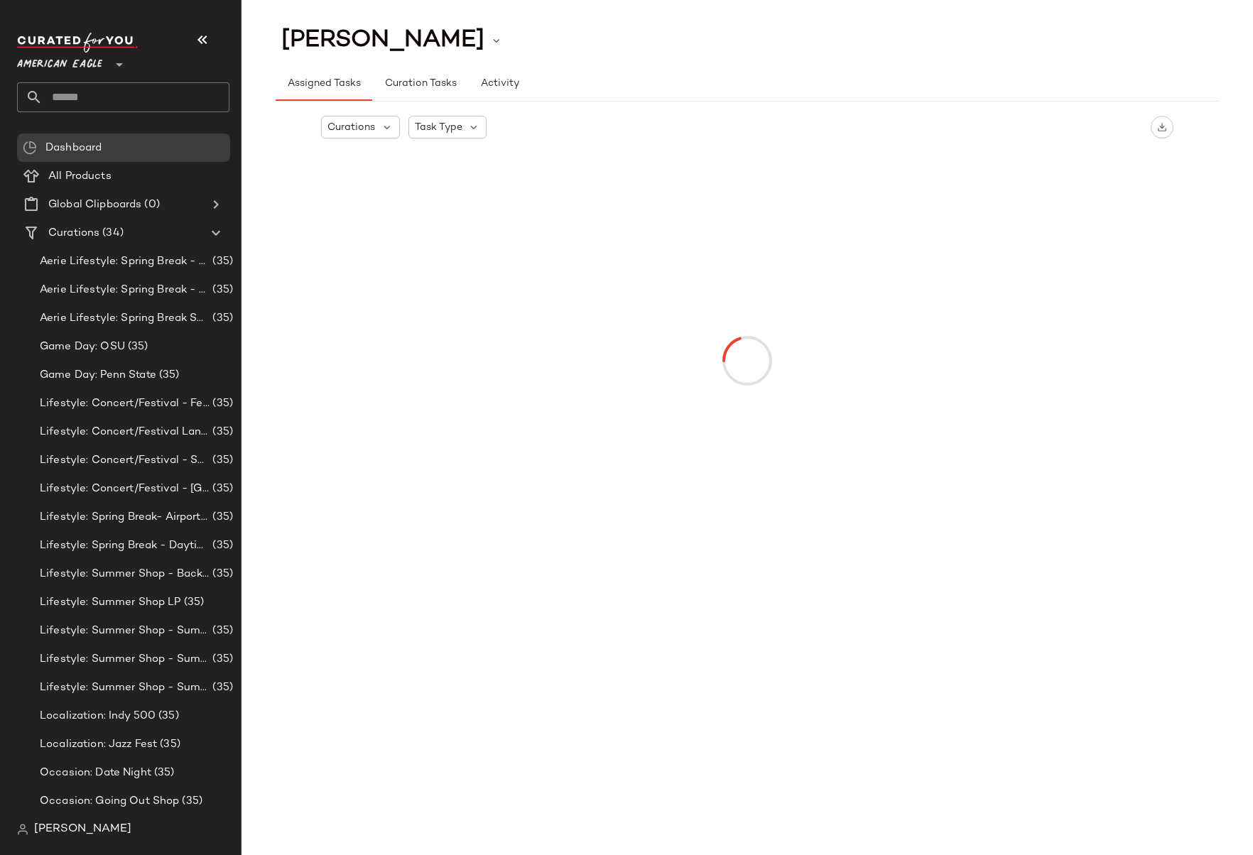
click at [74, 56] on span "American Eagle" at bounding box center [59, 61] width 85 height 26
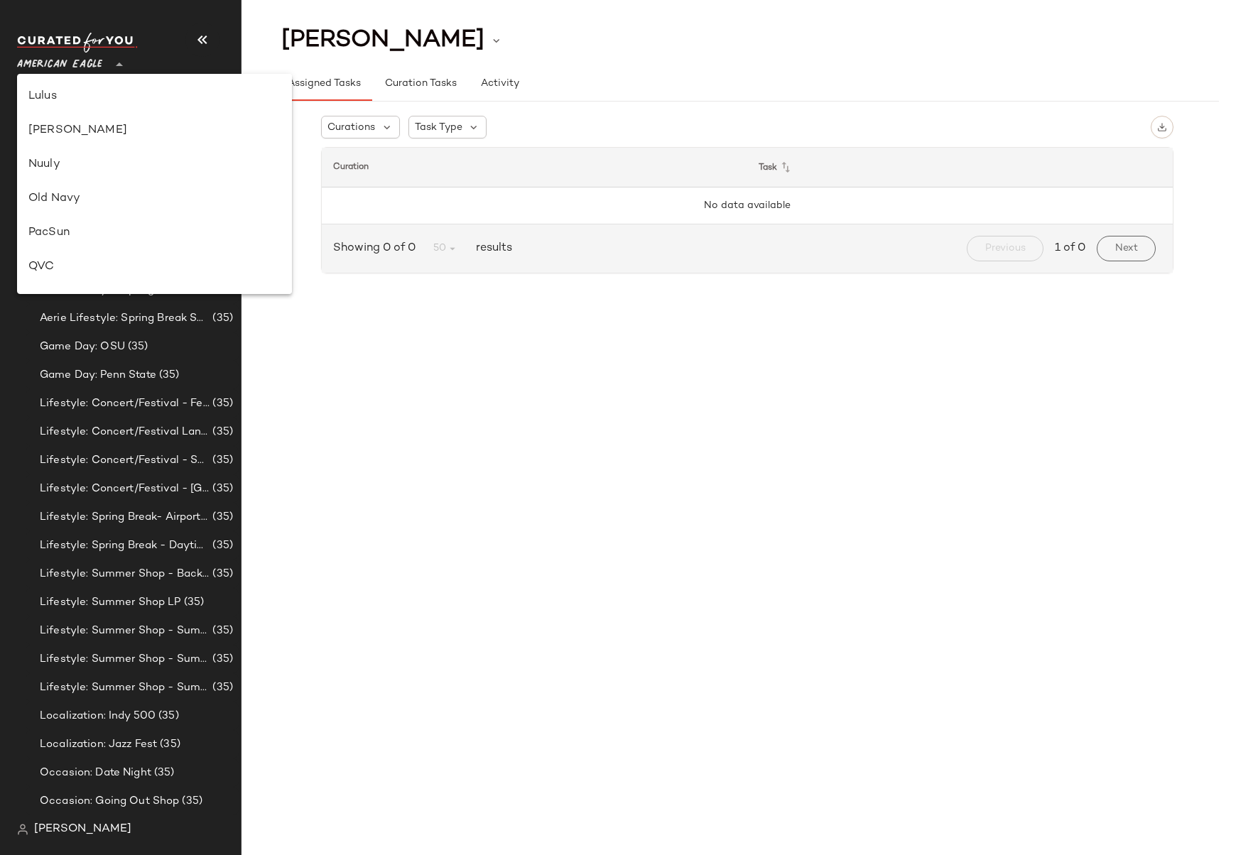
scroll to position [682, 0]
click at [92, 193] on div "Rue La La" at bounding box center [154, 198] width 252 height 17
type input "**"
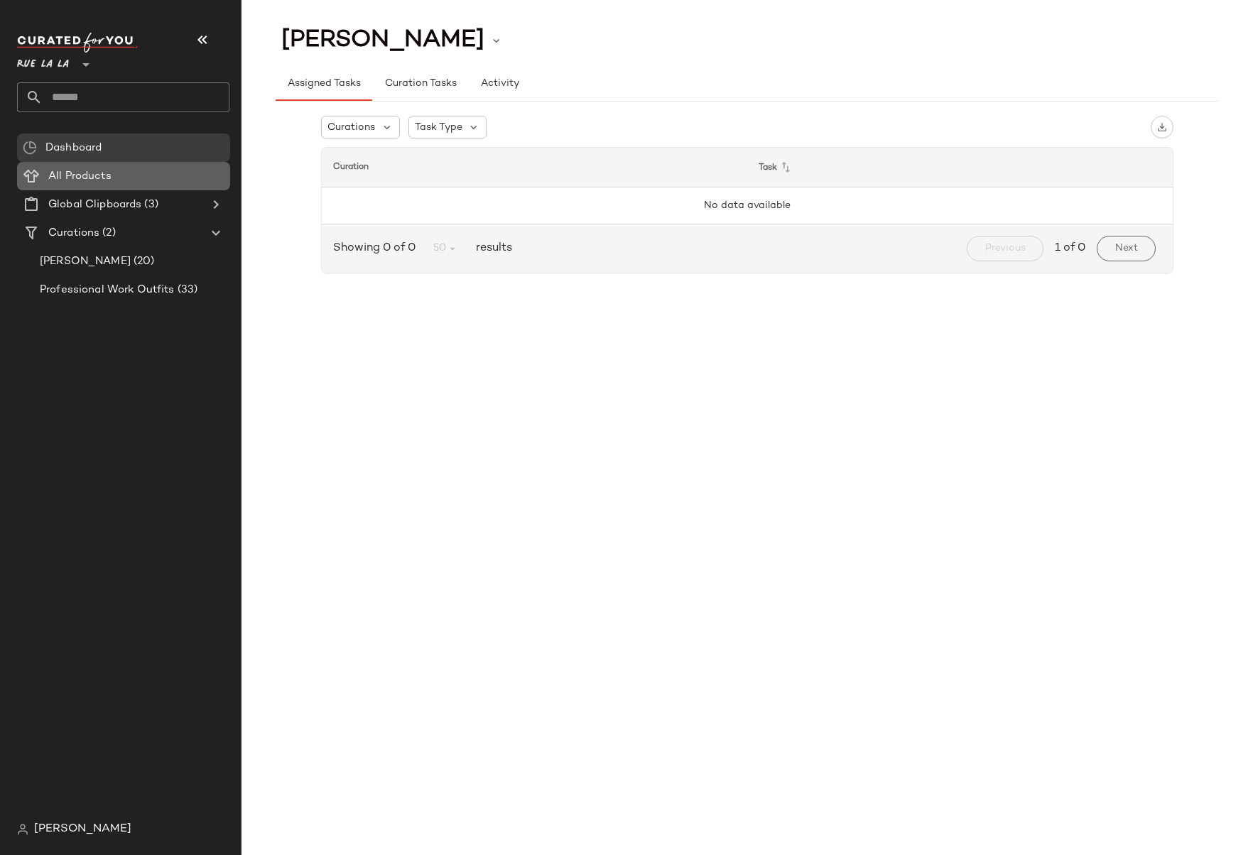
click at [163, 187] on Products "All Products" at bounding box center [123, 176] width 213 height 28
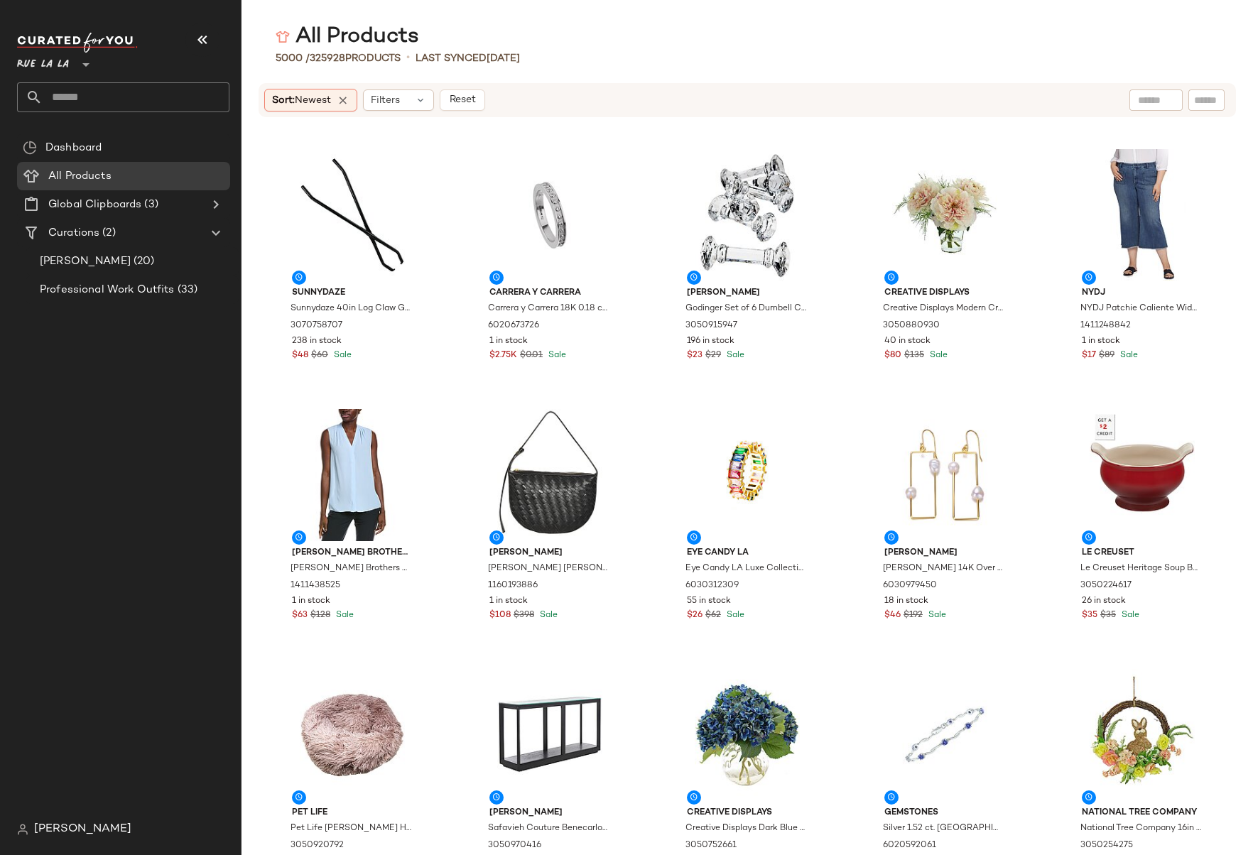
scroll to position [2319, 0]
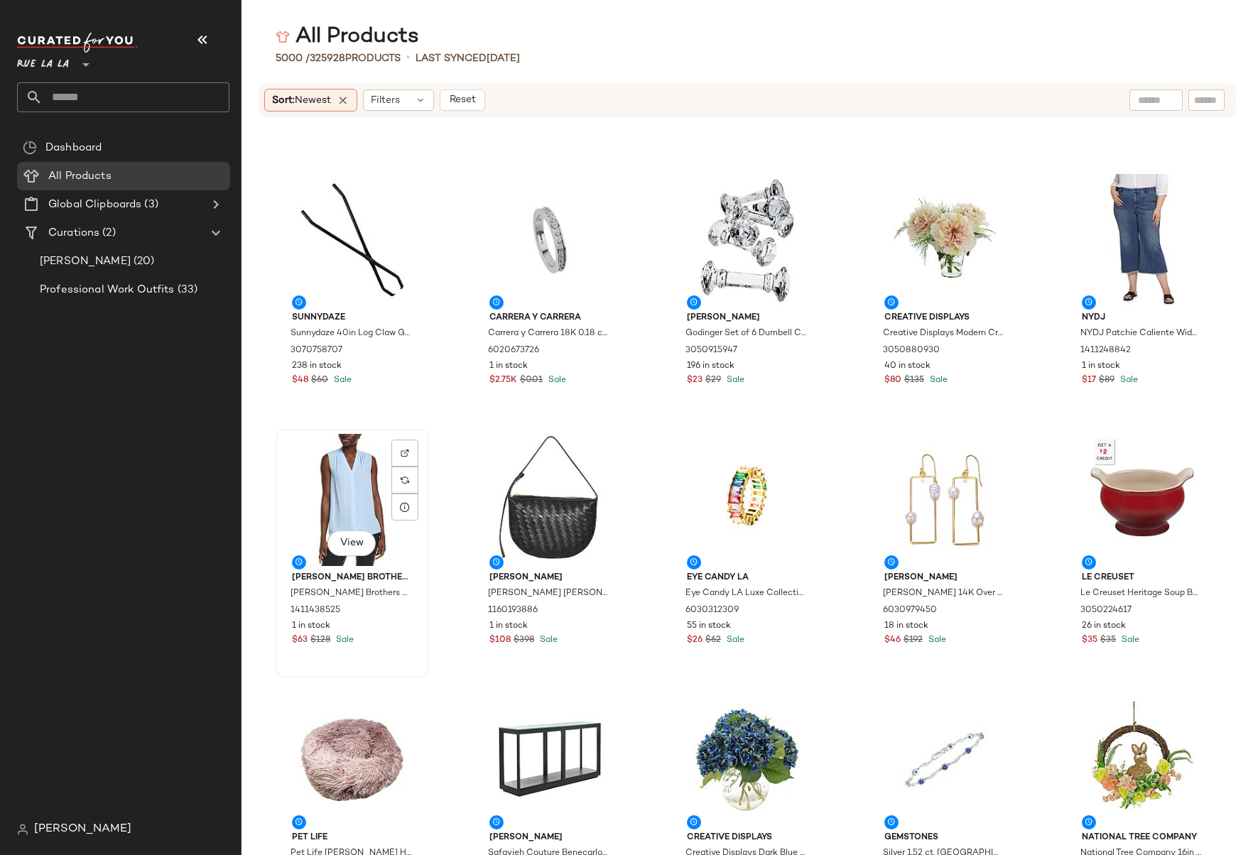
click at [378, 500] on div "View" at bounding box center [351, 500] width 143 height 132
click at [349, 544] on span "View" at bounding box center [351, 543] width 24 height 11
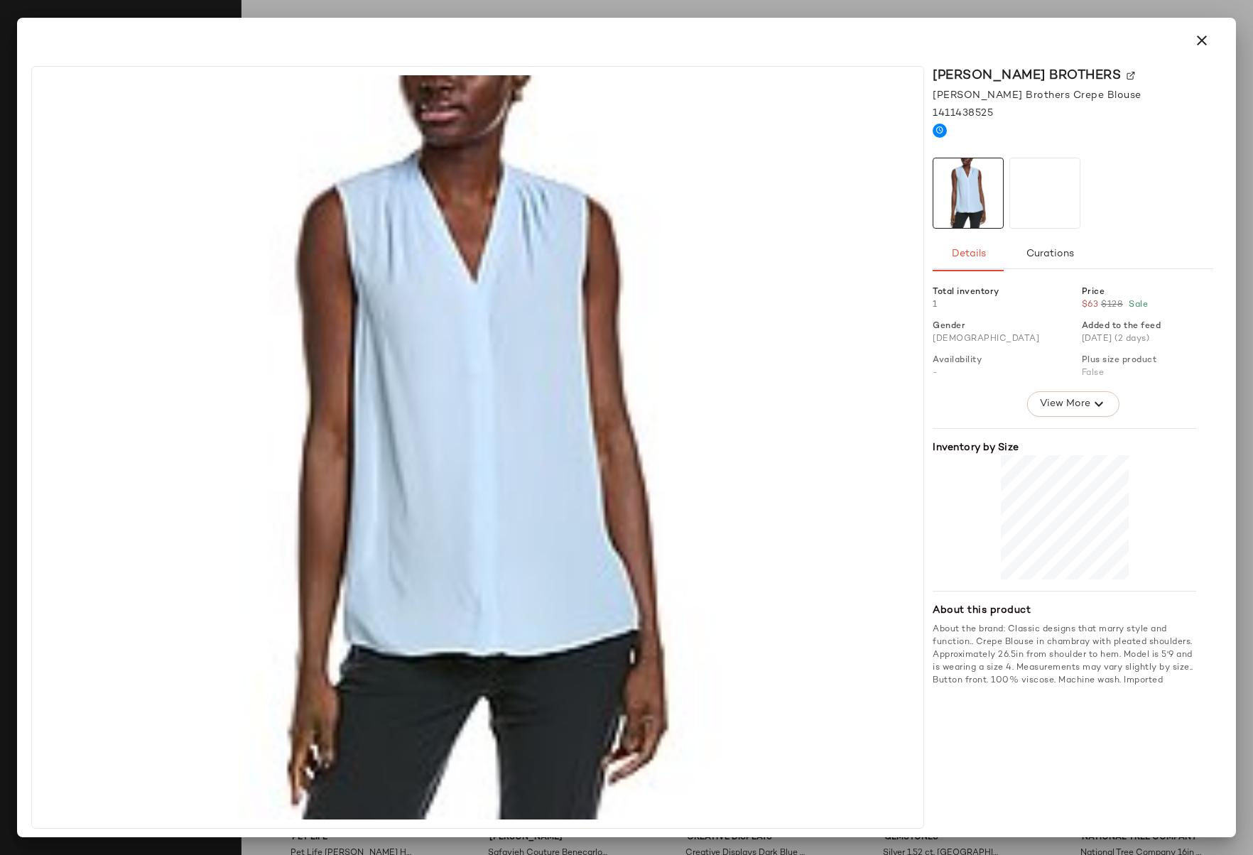
click at [1059, 195] on div at bounding box center [1044, 193] width 71 height 71
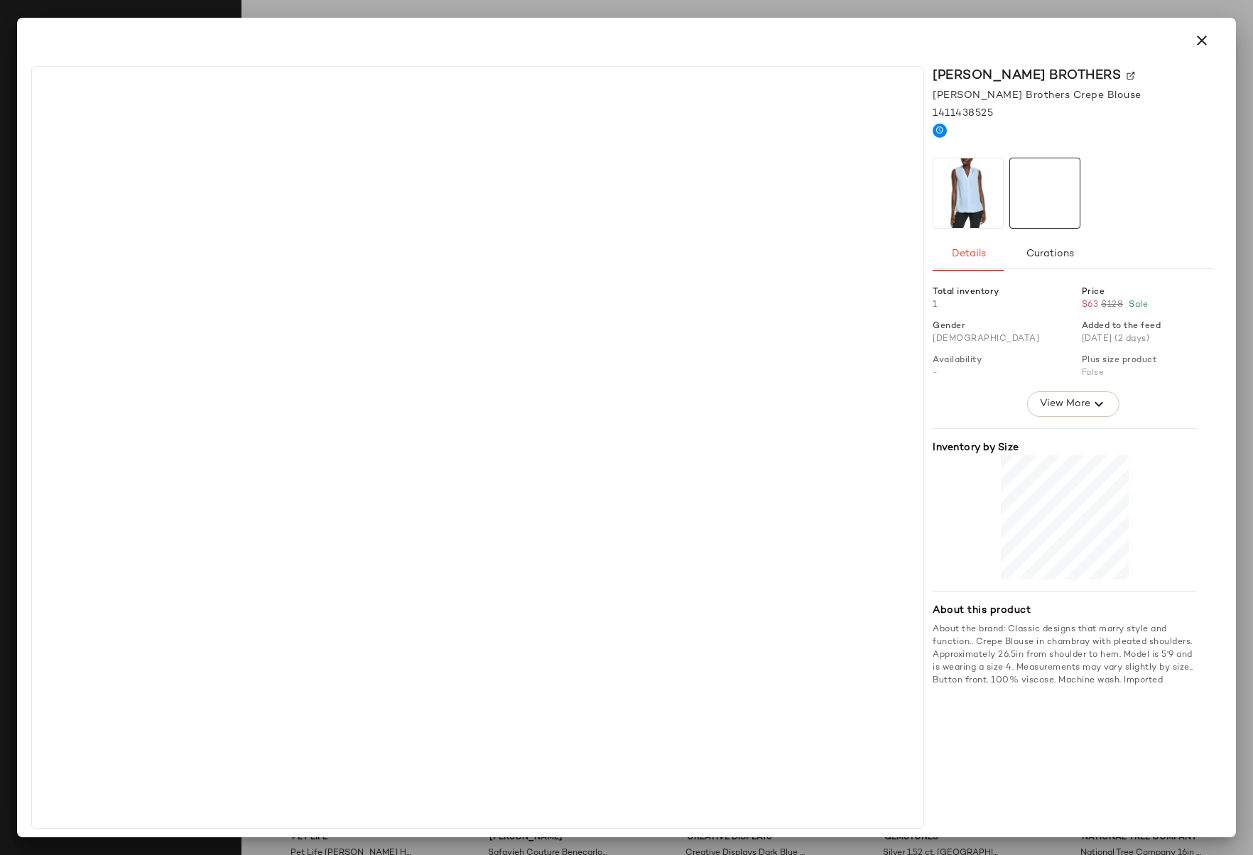
click at [982, 193] on img at bounding box center [968, 193] width 70 height 70
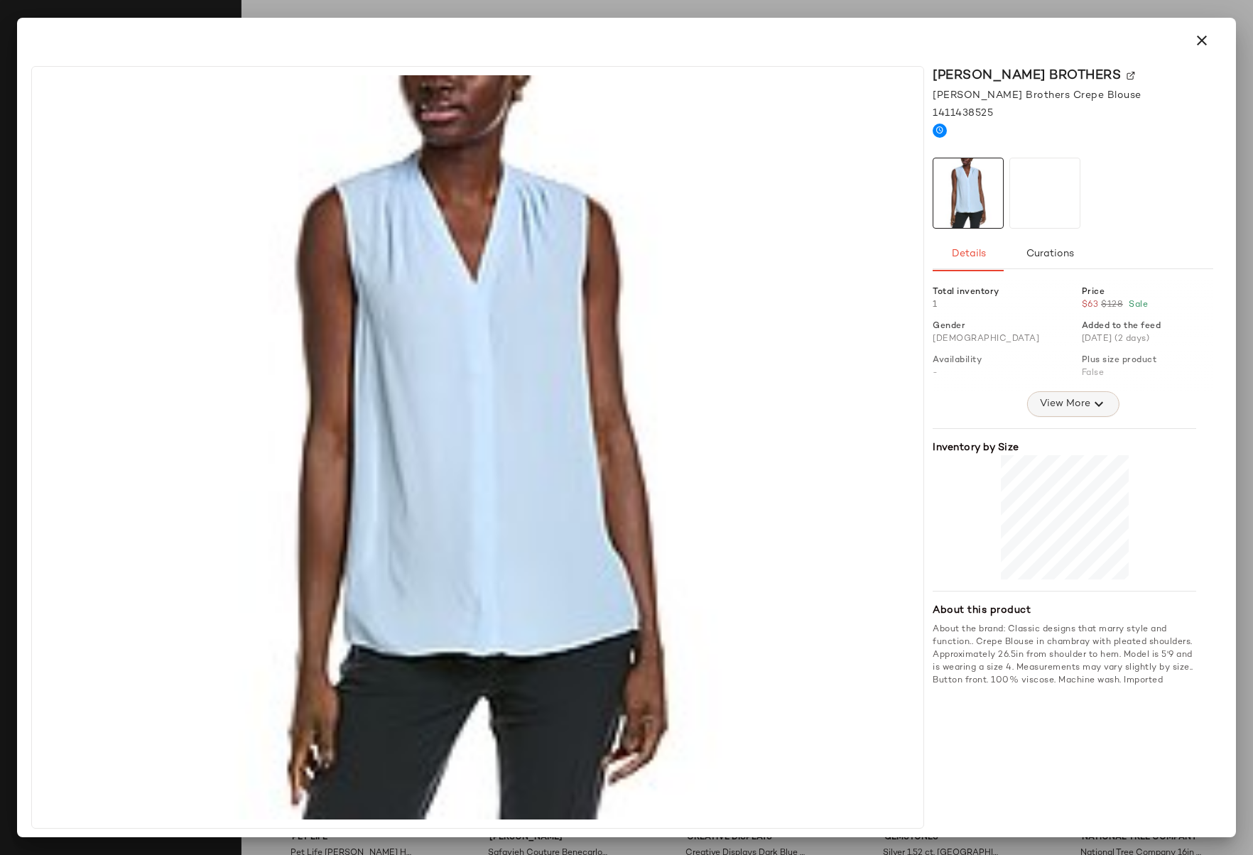
click at [1052, 405] on span "View More" at bounding box center [1063, 404] width 51 height 17
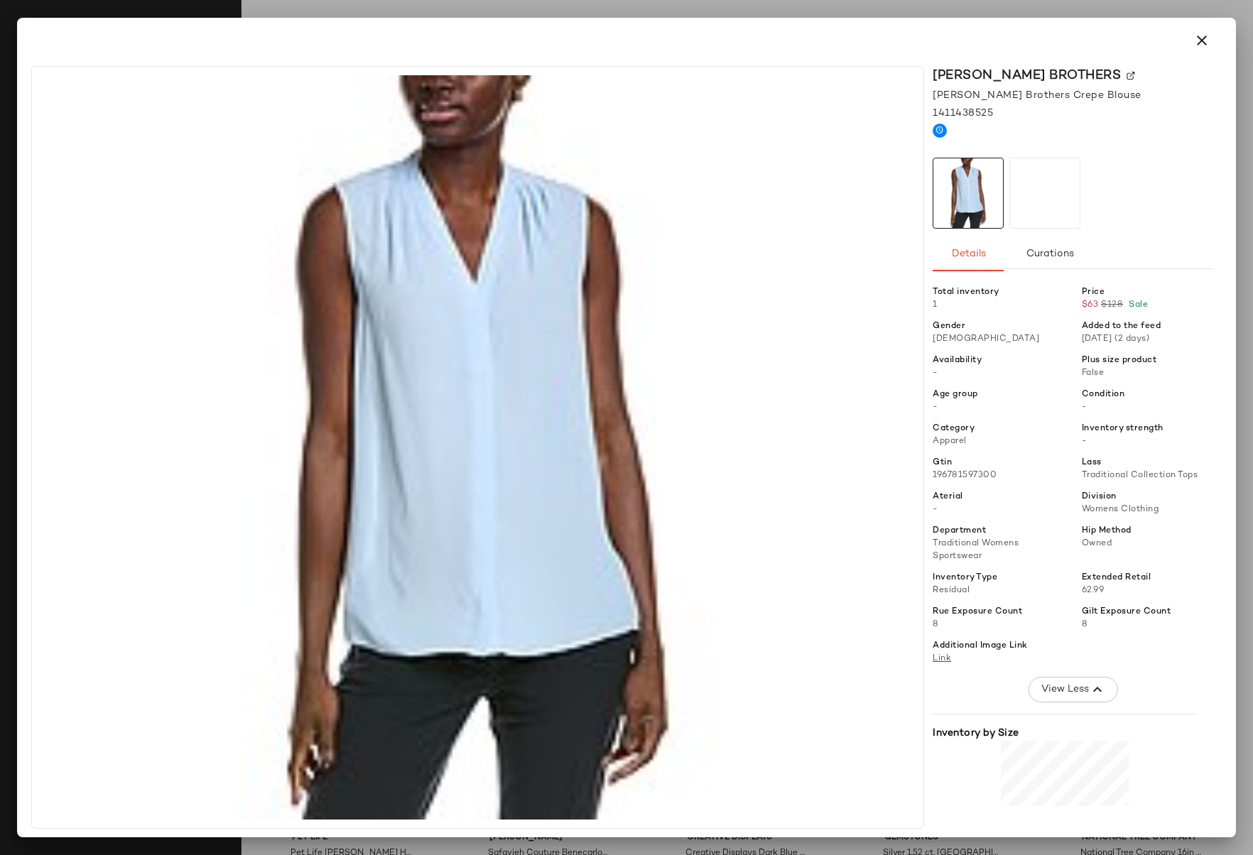
click at [973, 192] on img at bounding box center [968, 193] width 70 height 70
click at [1203, 41] on icon "button" at bounding box center [1201, 40] width 17 height 17
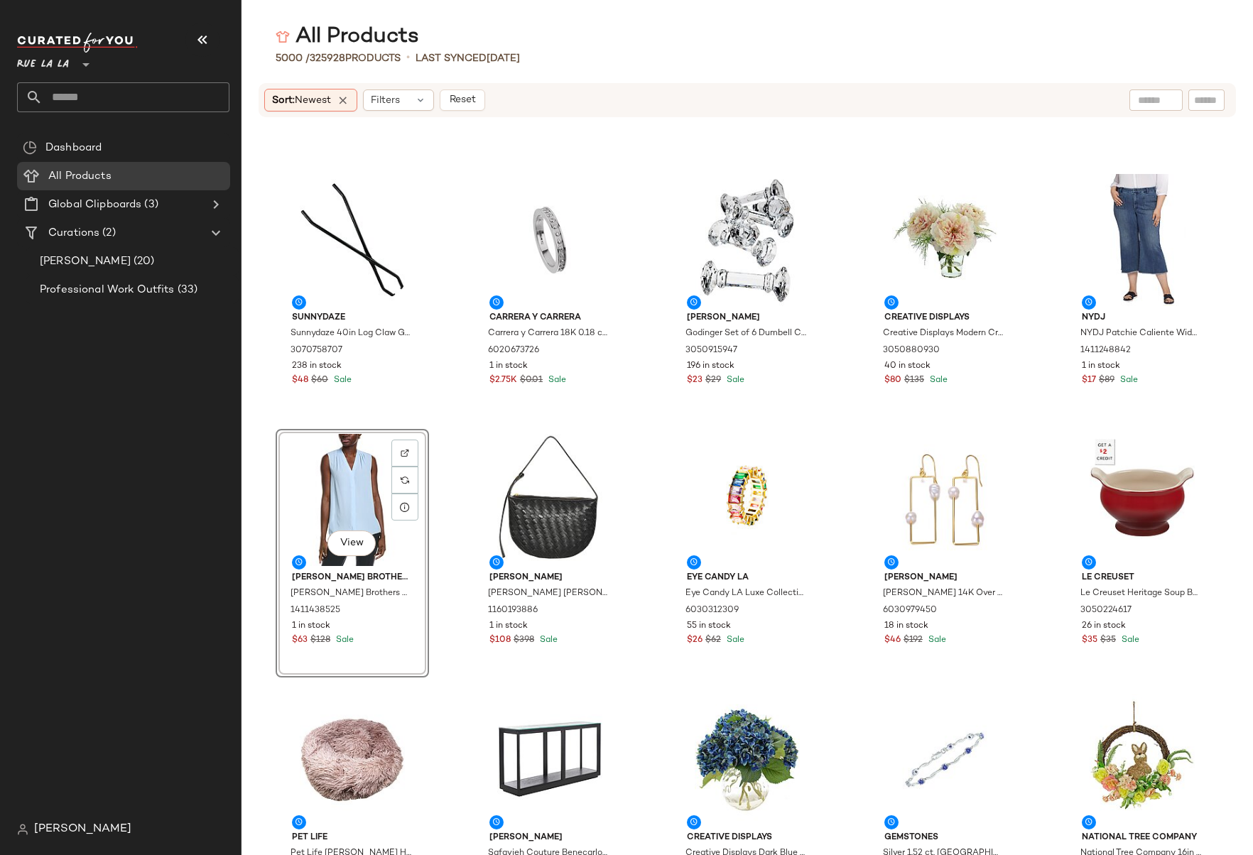
click at [142, 403] on div "Dashboard All Products Global Clipboards (3) Curations (2) Jackie O (20) Profes…" at bounding box center [129, 474] width 224 height 682
click at [88, 197] on span "Global Clipboards" at bounding box center [94, 205] width 93 height 16
click at [87, 200] on span "Global Clipboards" at bounding box center [94, 205] width 93 height 16
click at [212, 207] on icon at bounding box center [215, 204] width 17 height 17
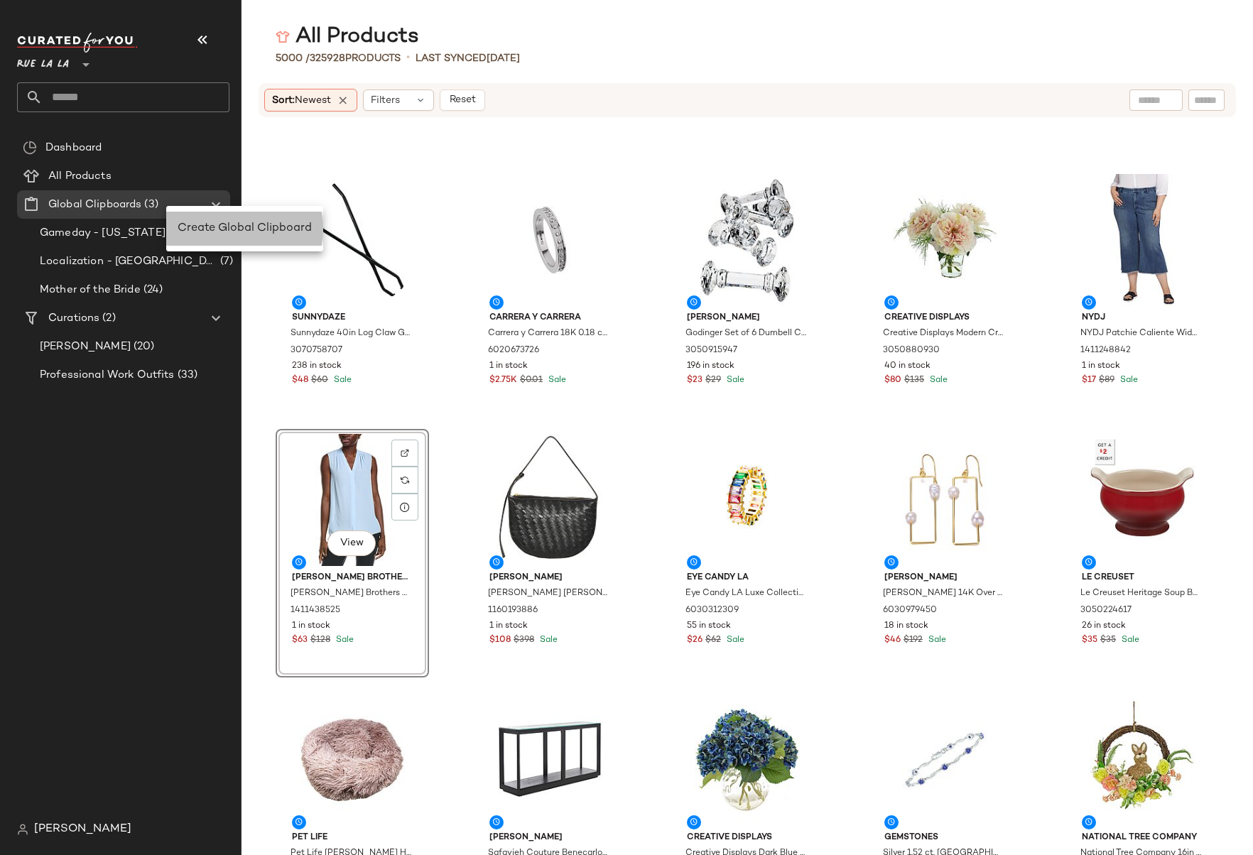
click at [183, 223] on span "Create Global Clipboard" at bounding box center [245, 228] width 134 height 12
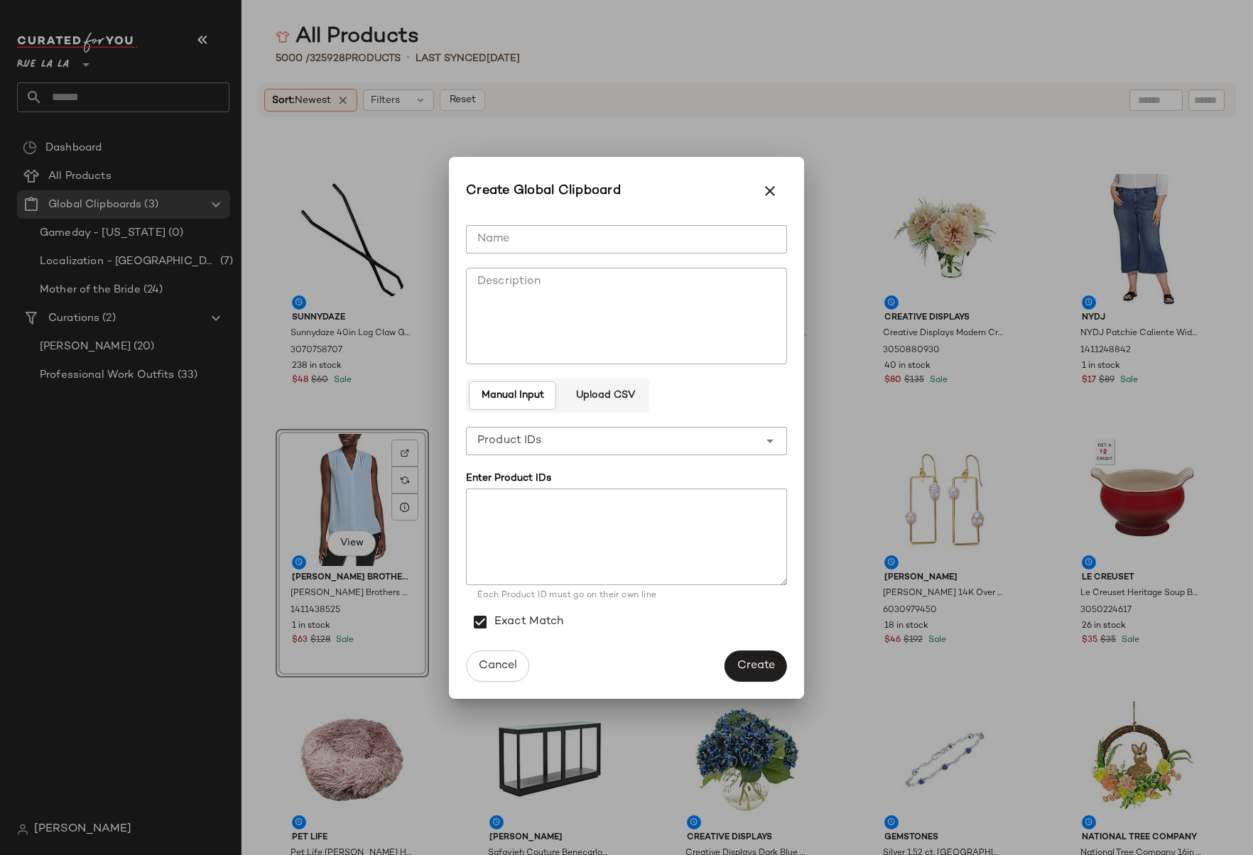
click at [568, 241] on input "Name" at bounding box center [626, 239] width 321 height 28
type input "**********"
click at [748, 660] on span "Create" at bounding box center [755, 665] width 38 height 13
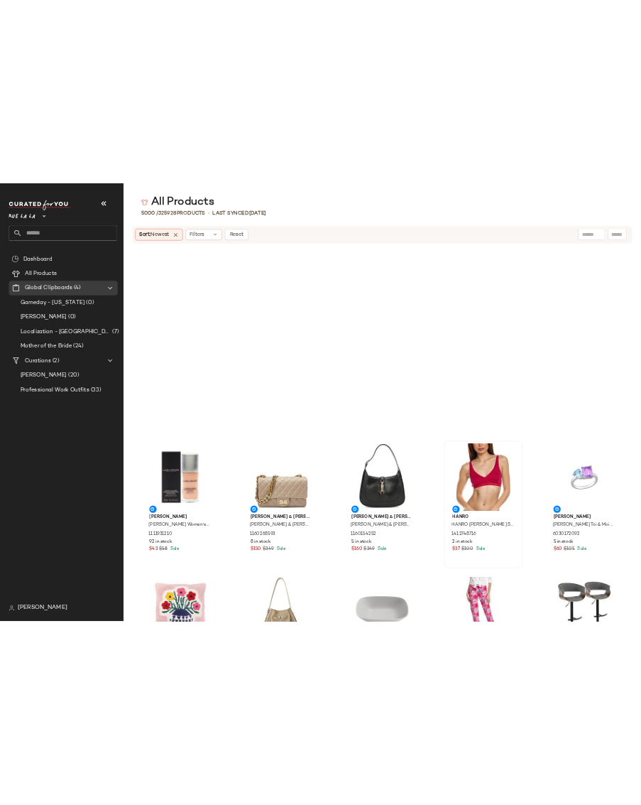
scroll to position [4316, 0]
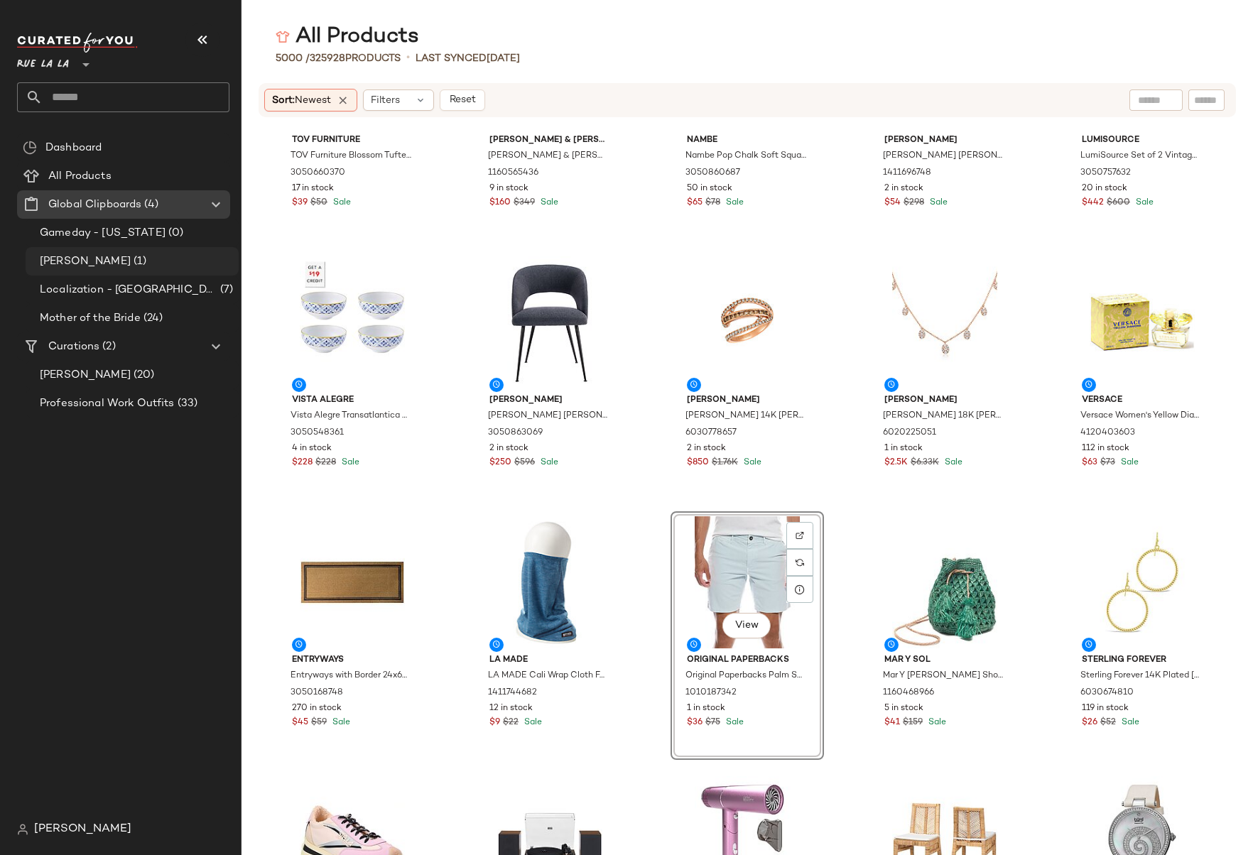
click at [66, 264] on span "[PERSON_NAME]" at bounding box center [85, 262] width 91 height 16
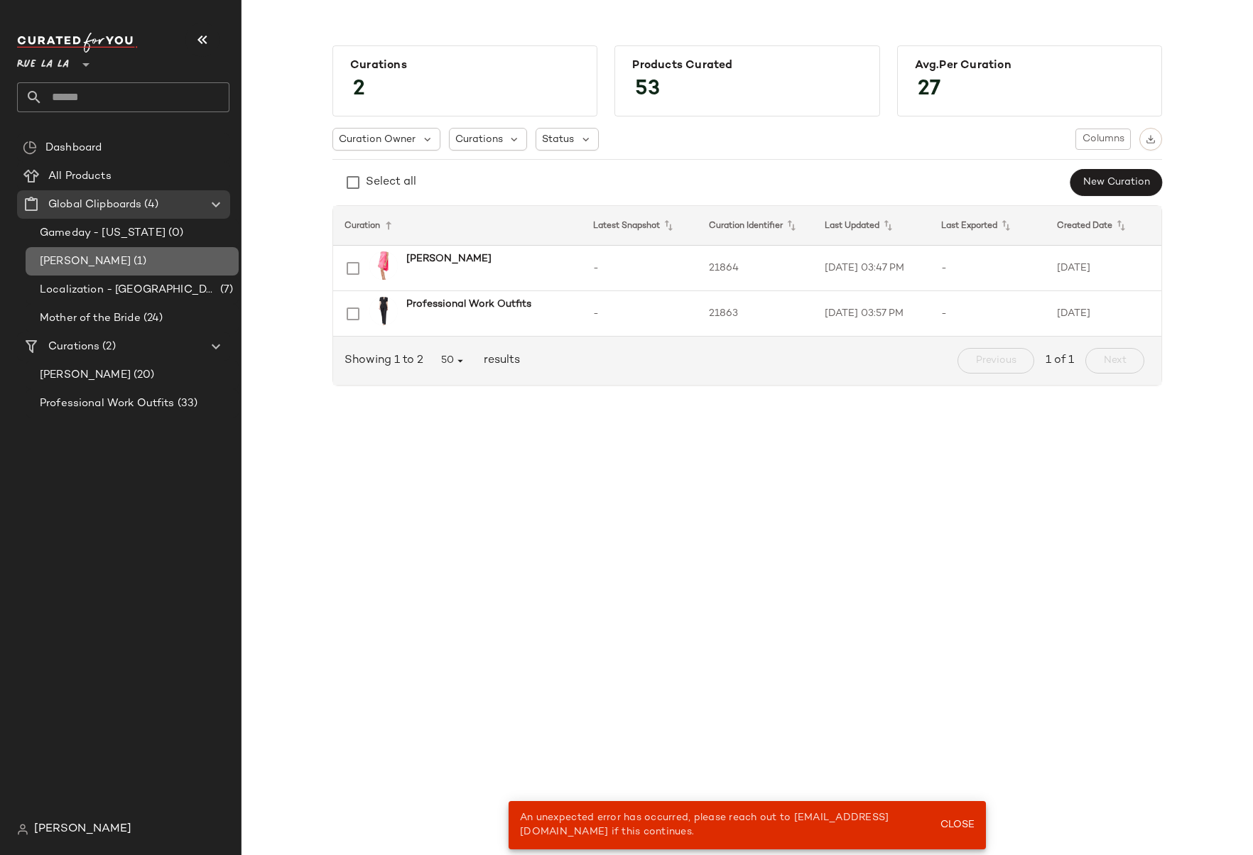
click at [131, 257] on span "(1)" at bounding box center [139, 262] width 16 height 16
click at [86, 257] on span "[PERSON_NAME]" at bounding box center [85, 262] width 91 height 16
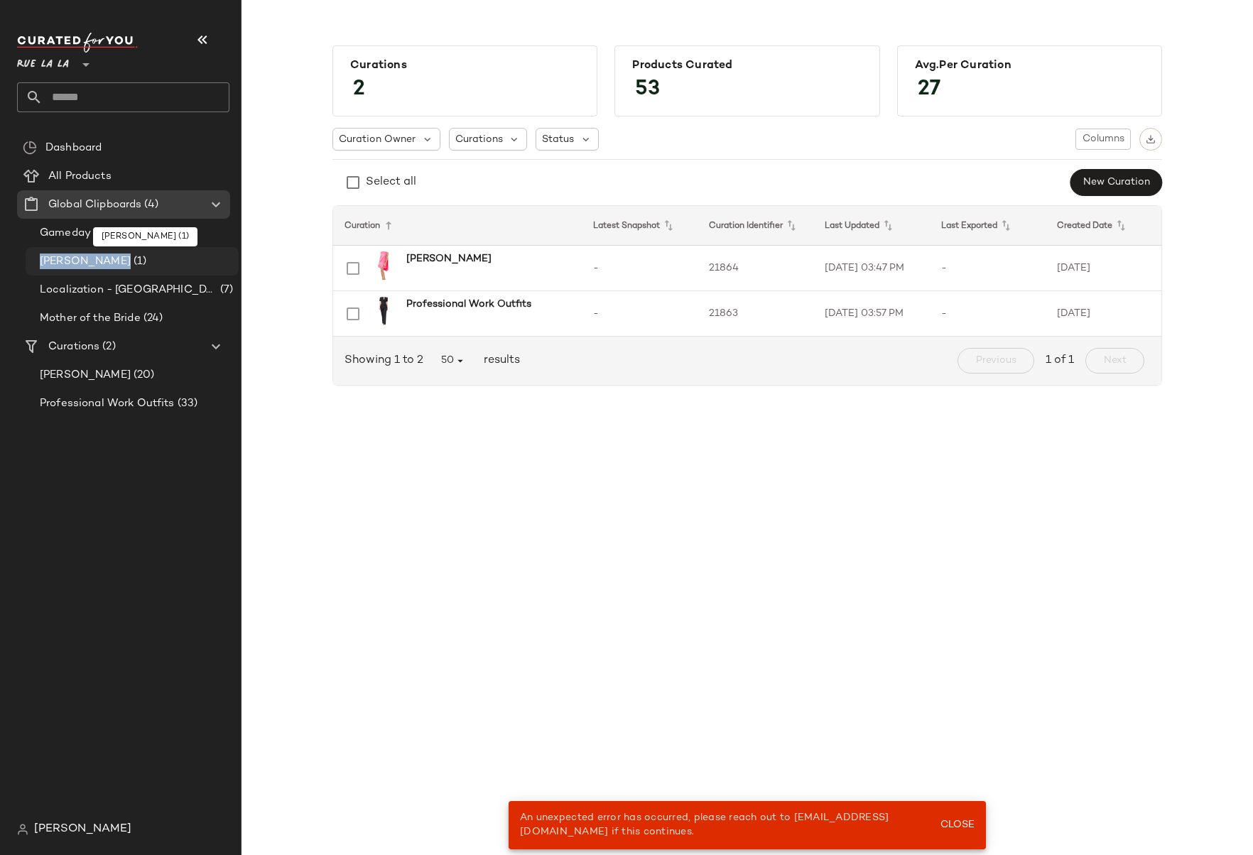
click at [86, 257] on span "[PERSON_NAME]" at bounding box center [85, 262] width 91 height 16
click at [362, 451] on div "Curations 2 Products Curated 53 Avg.per Curation 27 Curation Owner Curations St…" at bounding box center [746, 439] width 1011 height 832
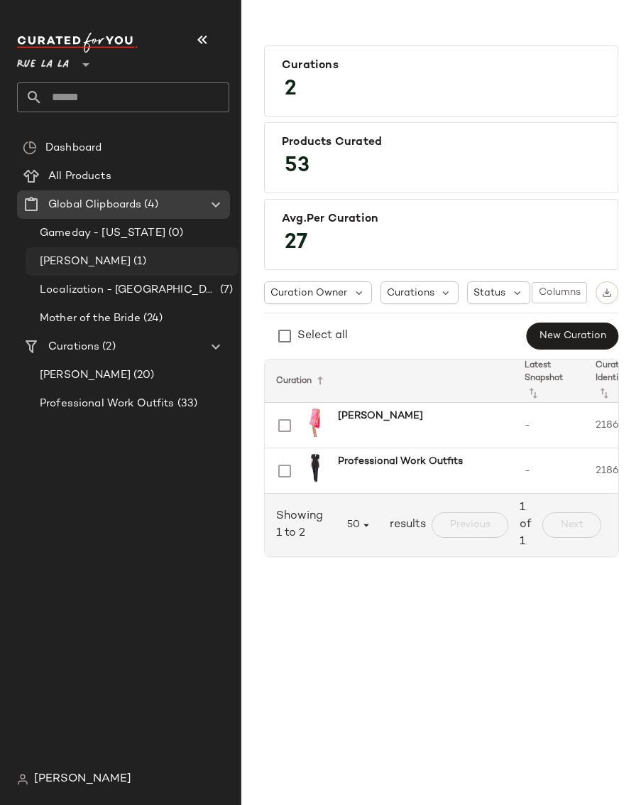
click at [131, 262] on span "(1)" at bounding box center [139, 262] width 16 height 16
click at [131, 261] on span "(1)" at bounding box center [139, 262] width 16 height 16
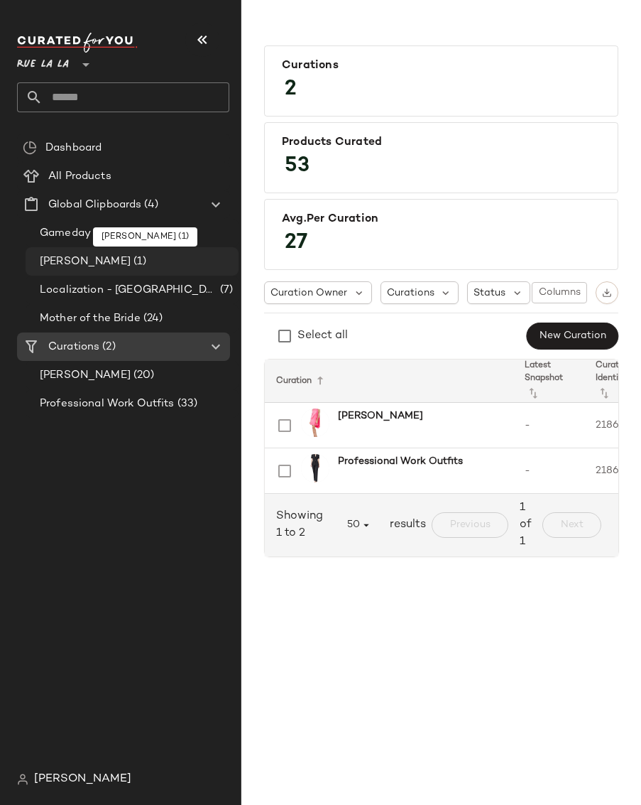
click at [116, 256] on div "[PERSON_NAME] (1)" at bounding box center [134, 262] width 197 height 16
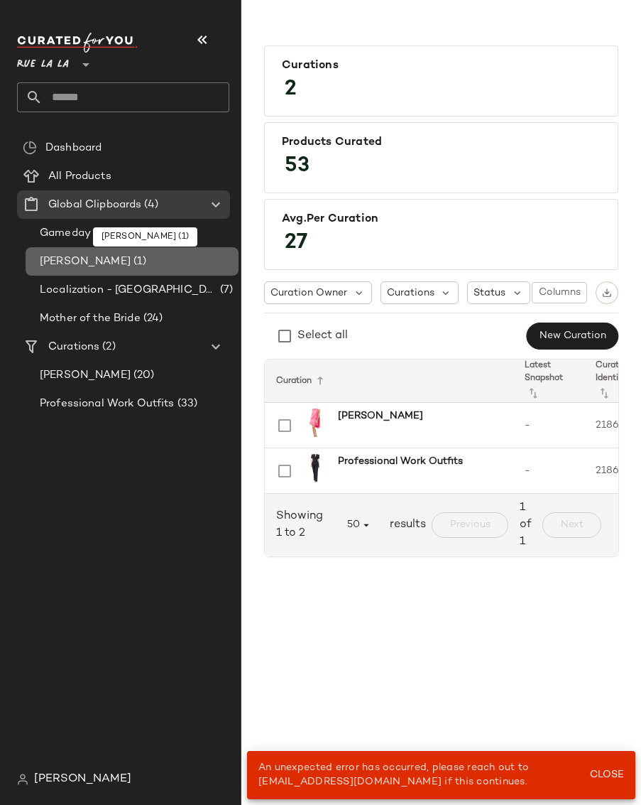
click at [131, 263] on span "(1)" at bounding box center [139, 262] width 16 height 16
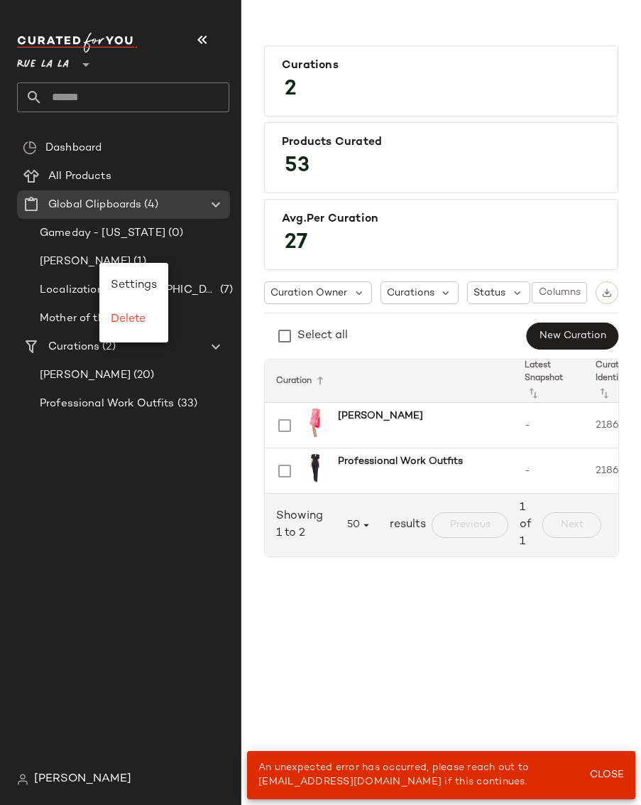
click at [96, 479] on div "Dashboard All Products Global Clipboards (4) Gameday - [US_STATE] (0) [PERSON_N…" at bounding box center [129, 448] width 224 height 631
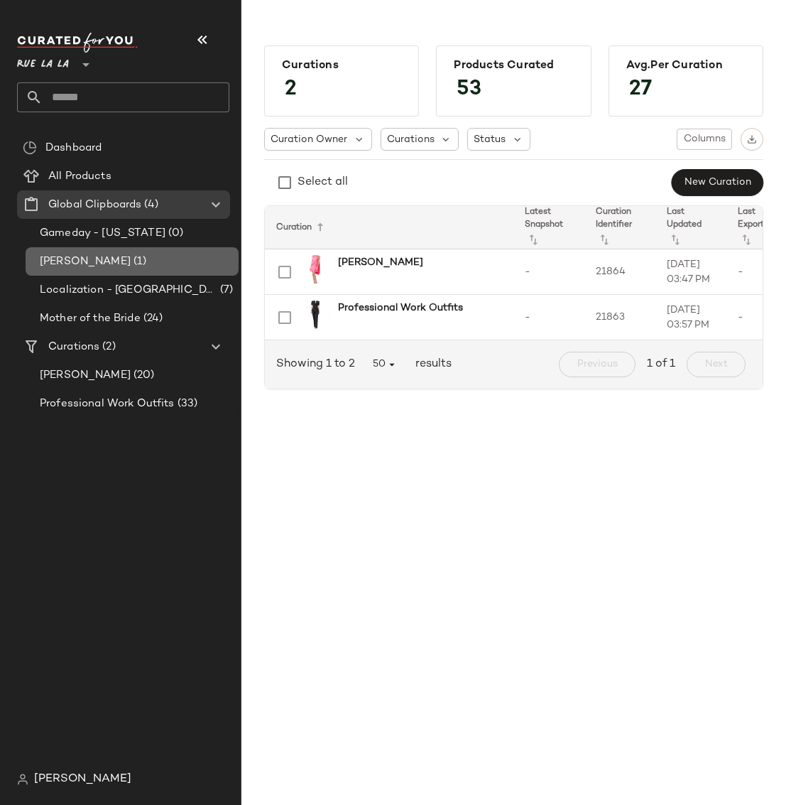
click at [129, 256] on div "[PERSON_NAME] (1)" at bounding box center [134, 262] width 197 height 16
click at [65, 148] on span "Dashboard" at bounding box center [73, 148] width 56 height 16
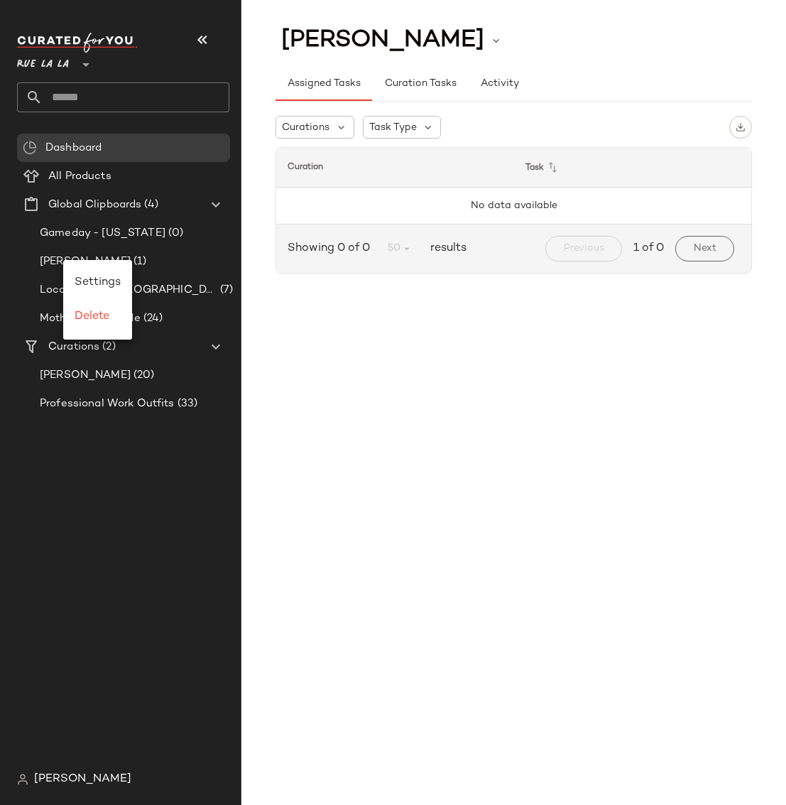
click at [276, 276] on div "Curations Task Type Curation Task No data available Showing 0 of 0 50 results P…" at bounding box center [514, 194] width 476 height 180
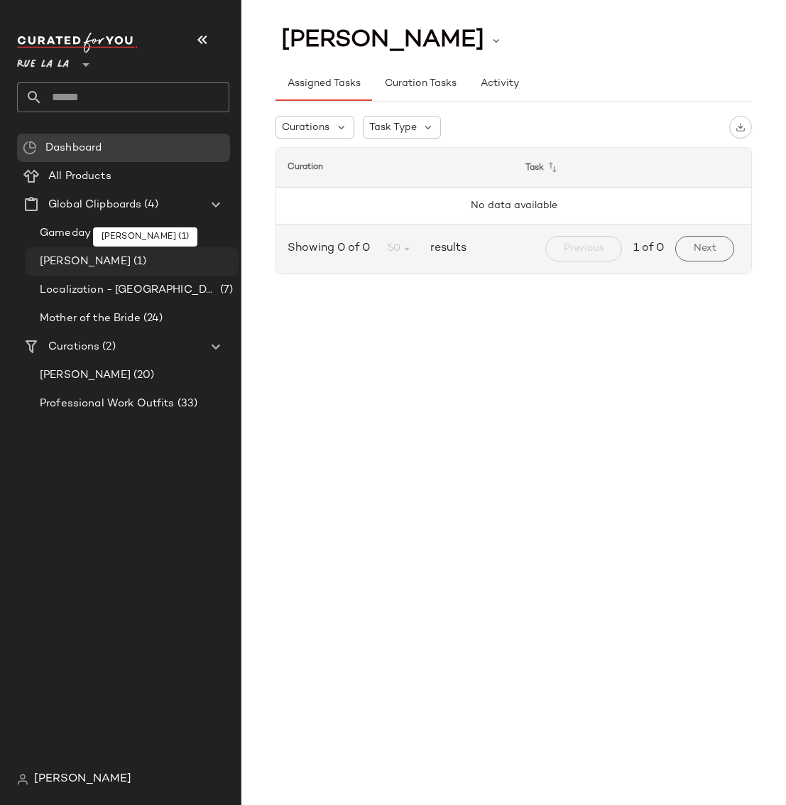
click at [119, 258] on div "[PERSON_NAME] (1)" at bounding box center [134, 262] width 197 height 16
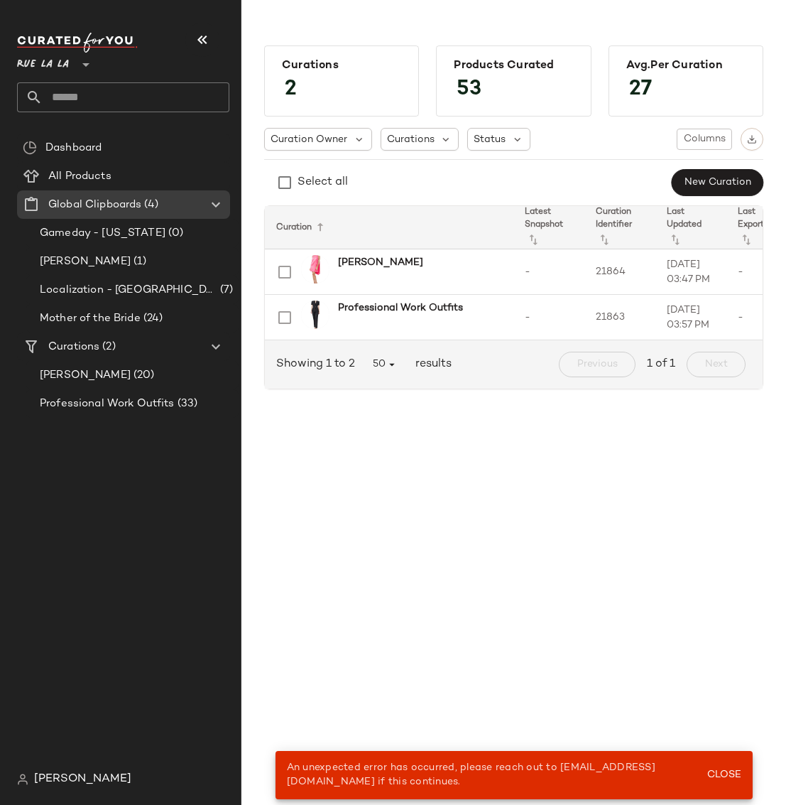
click at [305, 510] on div "Curations 2 Products Curated 53 Avg.per Curation 27 Curation Owner Curations St…" at bounding box center [513, 414] width 545 height 782
click at [313, 520] on div "Curations 2 Products Curated 53 Avg.per Curation 27 Curation Owner Curations St…" at bounding box center [513, 414] width 545 height 782
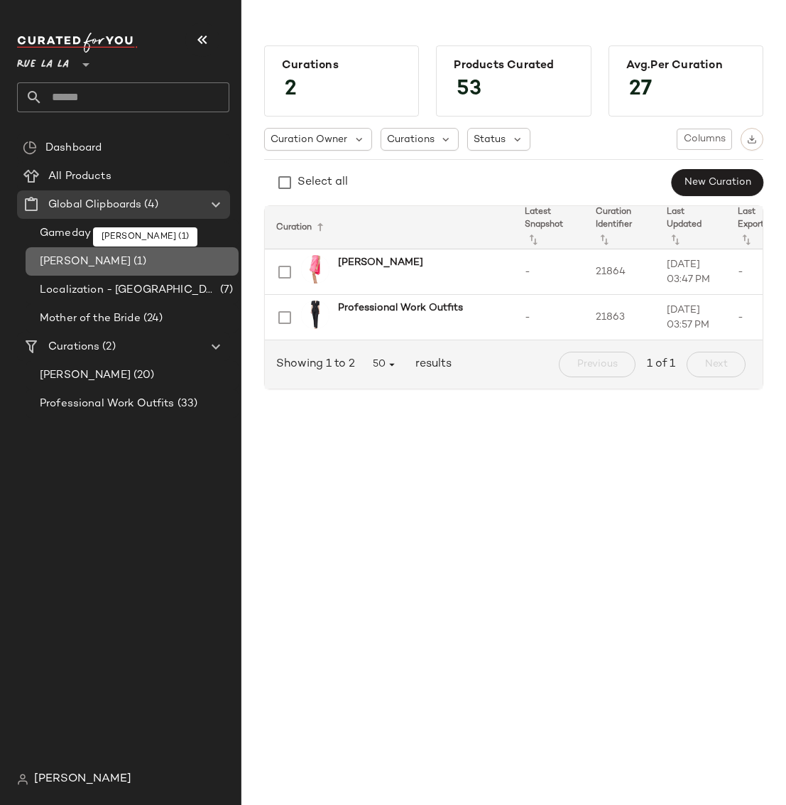
click at [76, 262] on span "[PERSON_NAME]" at bounding box center [85, 262] width 91 height 16
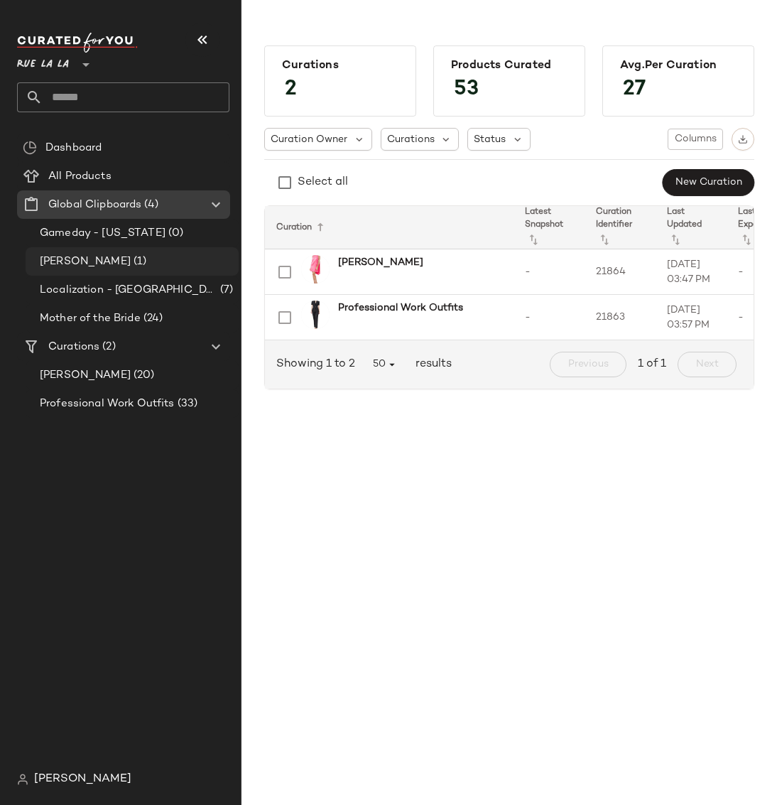
click at [75, 263] on span "[PERSON_NAME]" at bounding box center [85, 262] width 91 height 16
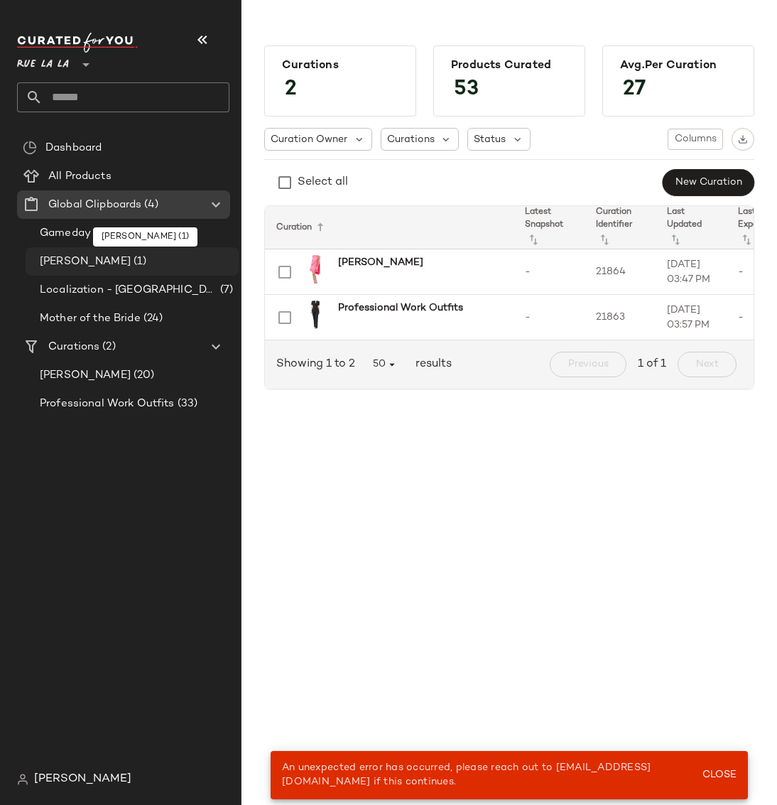
click at [75, 261] on span "[PERSON_NAME]" at bounding box center [85, 262] width 91 height 16
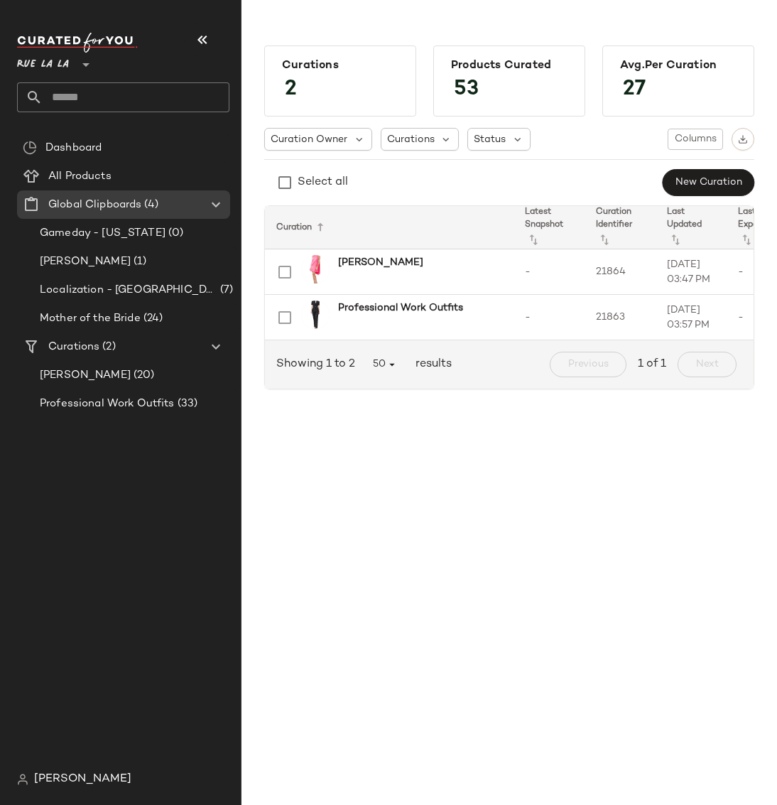
click at [639, 555] on div "Curations 2 Products Curated 53 Avg.per Curation 27 Curation Owner Curations St…" at bounding box center [508, 414] width 535 height 782
click at [121, 231] on span "Gameday - [US_STATE]" at bounding box center [103, 233] width 126 height 16
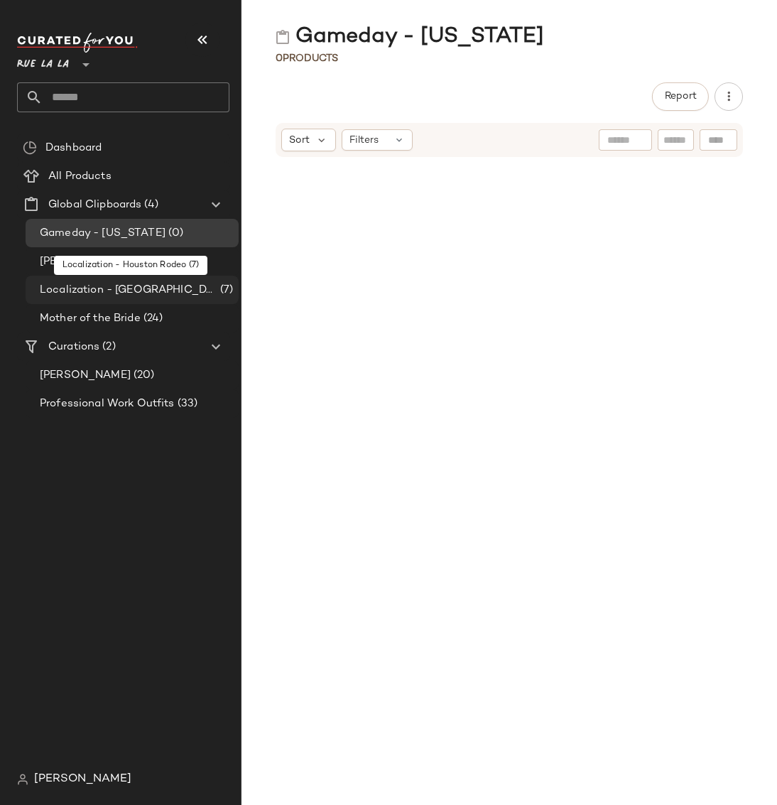
click at [132, 292] on span "Localization - [GEOGRAPHIC_DATA]" at bounding box center [129, 290] width 178 height 16
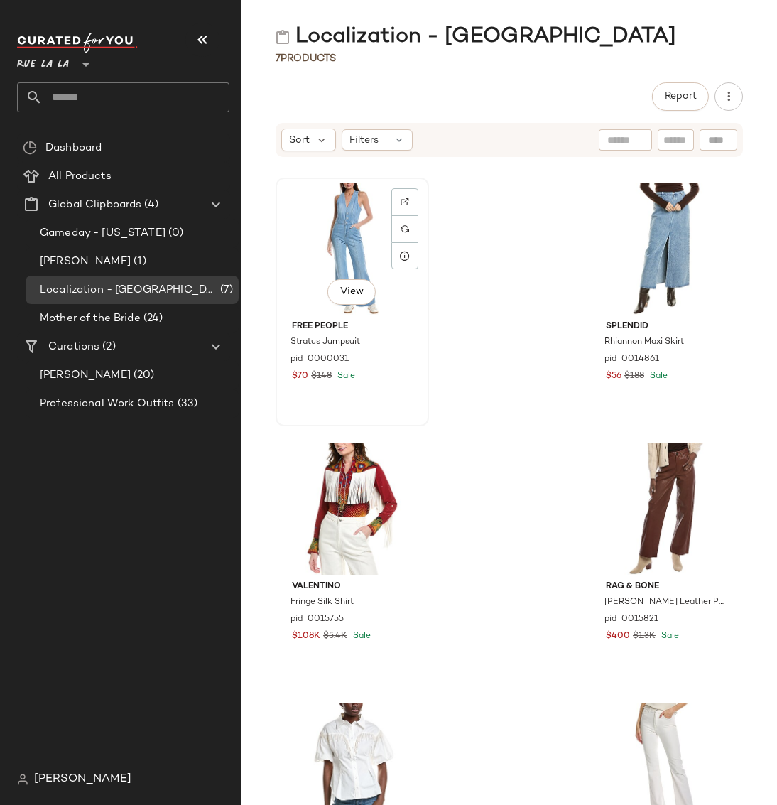
click at [347, 246] on div "View" at bounding box center [351, 248] width 143 height 132
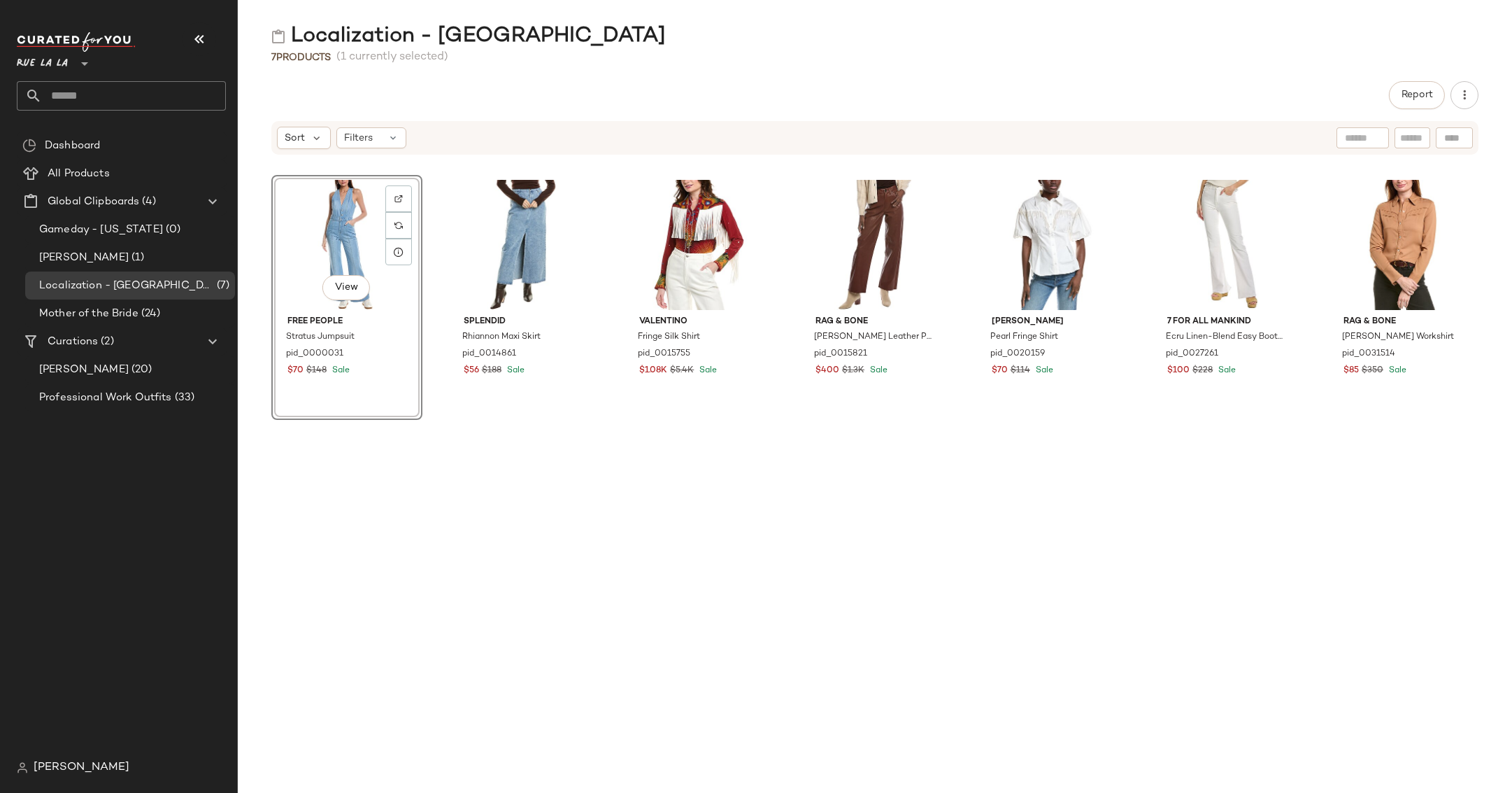
click at [342, 224] on div "View" at bounding box center [346, 244] width 141 height 130
click at [399, 221] on img at bounding box center [398, 225] width 9 height 9
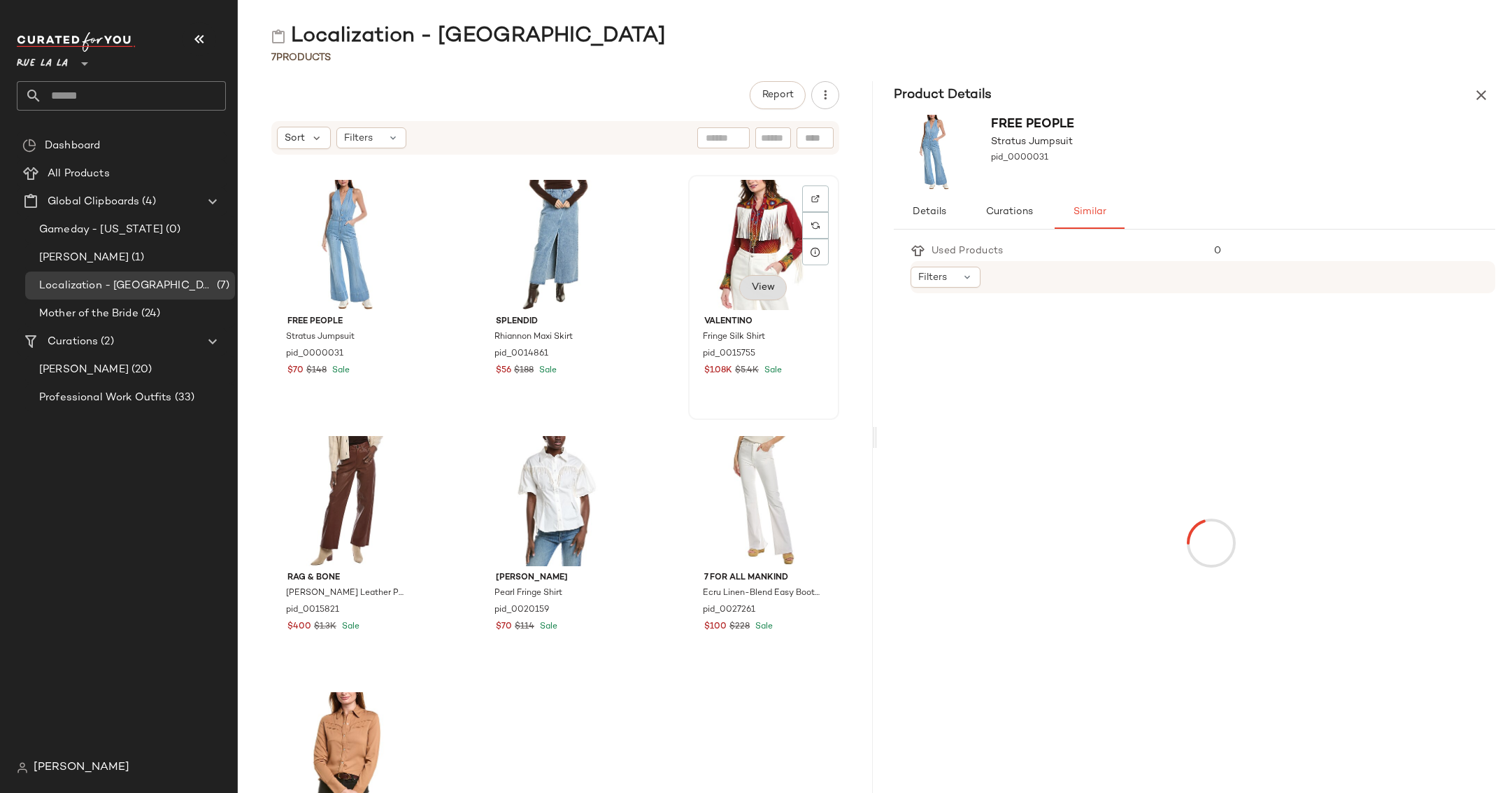
click at [630, 291] on button "View" at bounding box center [763, 288] width 47 height 26
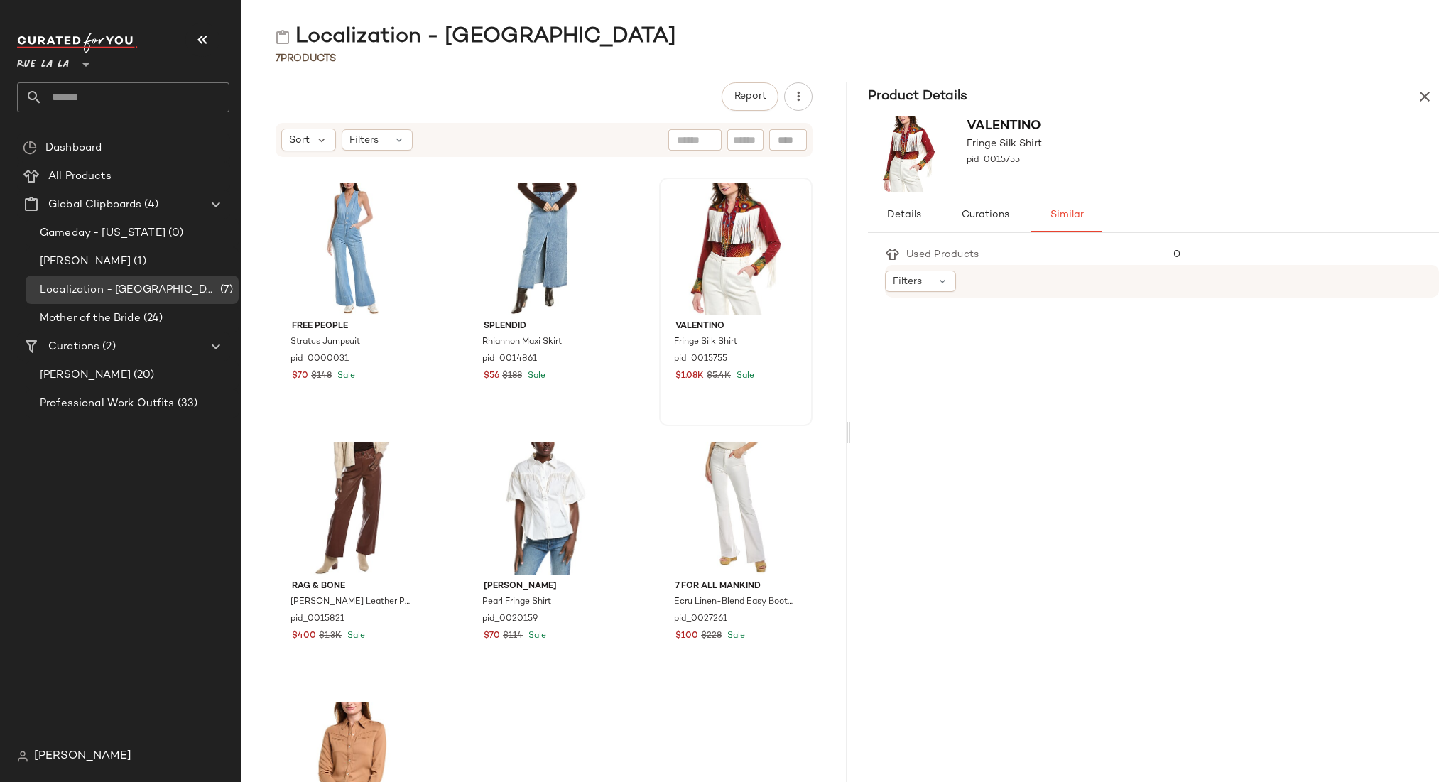
click at [32, 68] on span "Rue La La" at bounding box center [43, 61] width 52 height 26
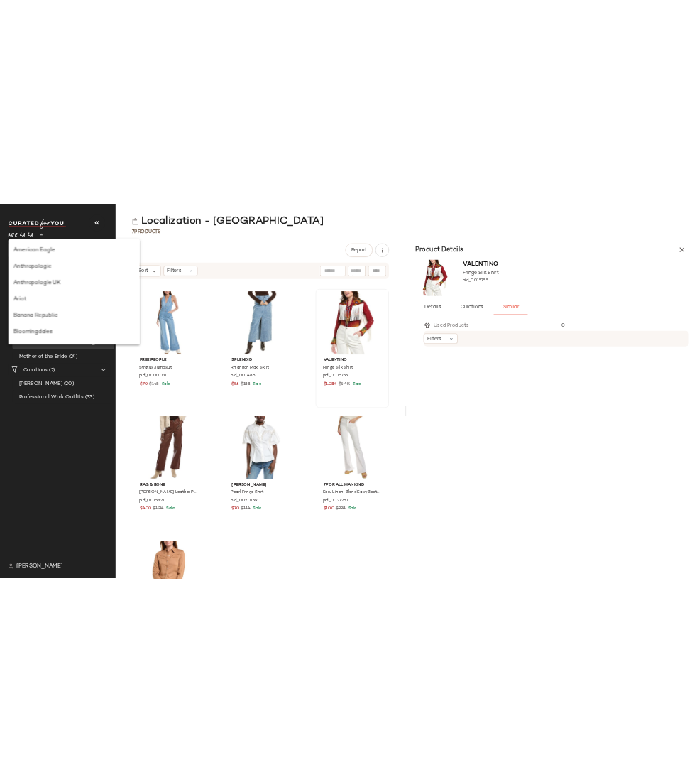
scroll to position [784, 0]
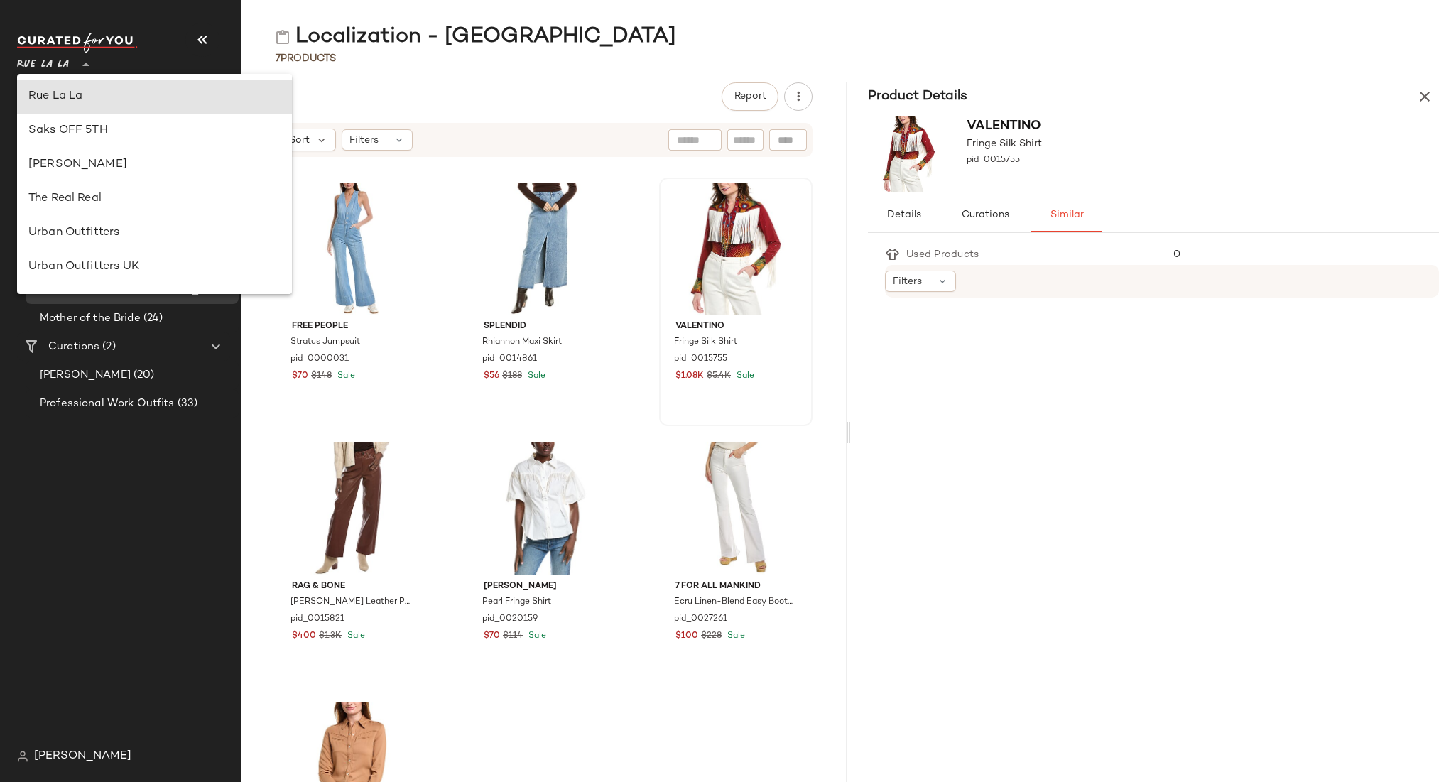
click at [403, 87] on div "Report" at bounding box center [543, 96] width 605 height 28
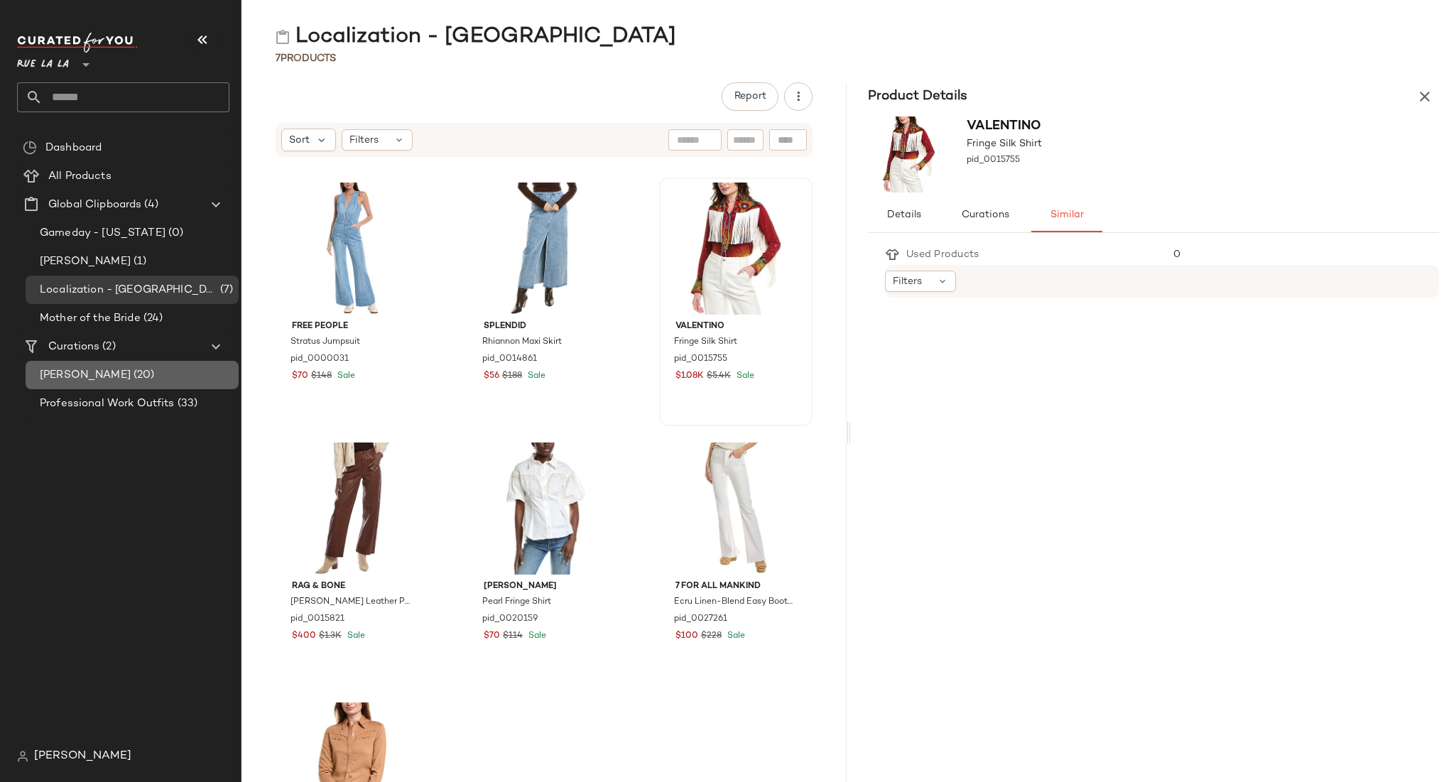
click at [84, 376] on span "[PERSON_NAME]" at bounding box center [85, 375] width 91 height 16
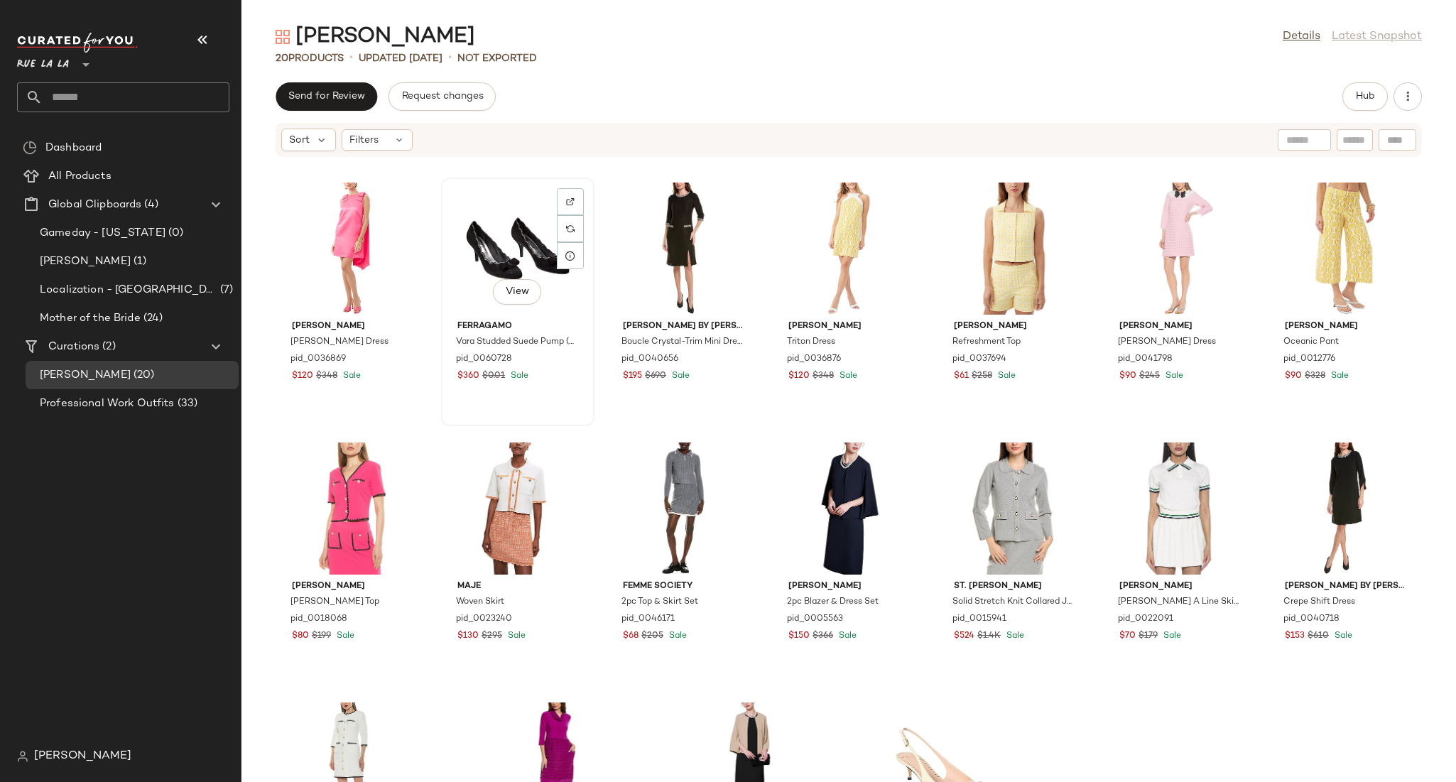
click at [557, 244] on div "View" at bounding box center [517, 248] width 143 height 132
click at [574, 229] on img at bounding box center [570, 228] width 9 height 9
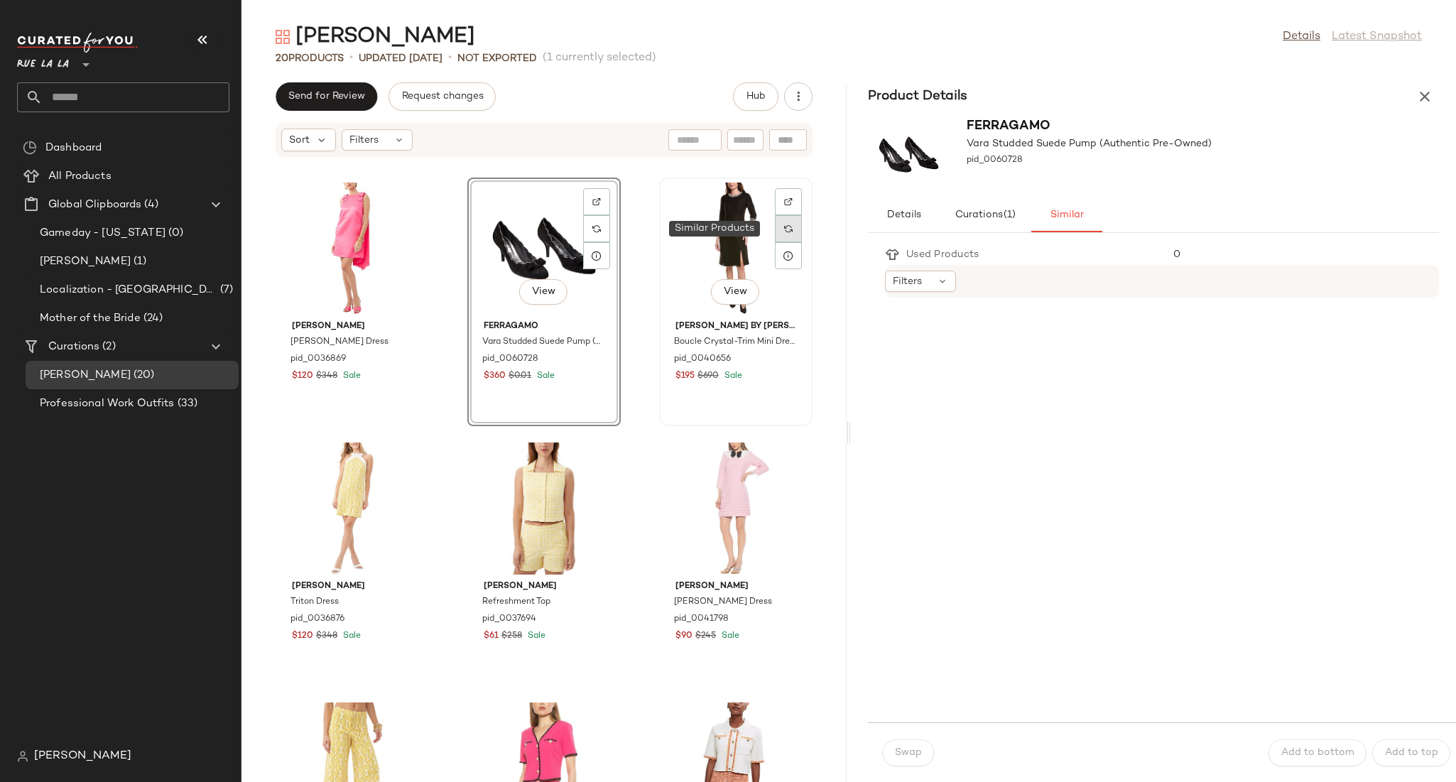
click at [640, 234] on div at bounding box center [788, 228] width 27 height 27
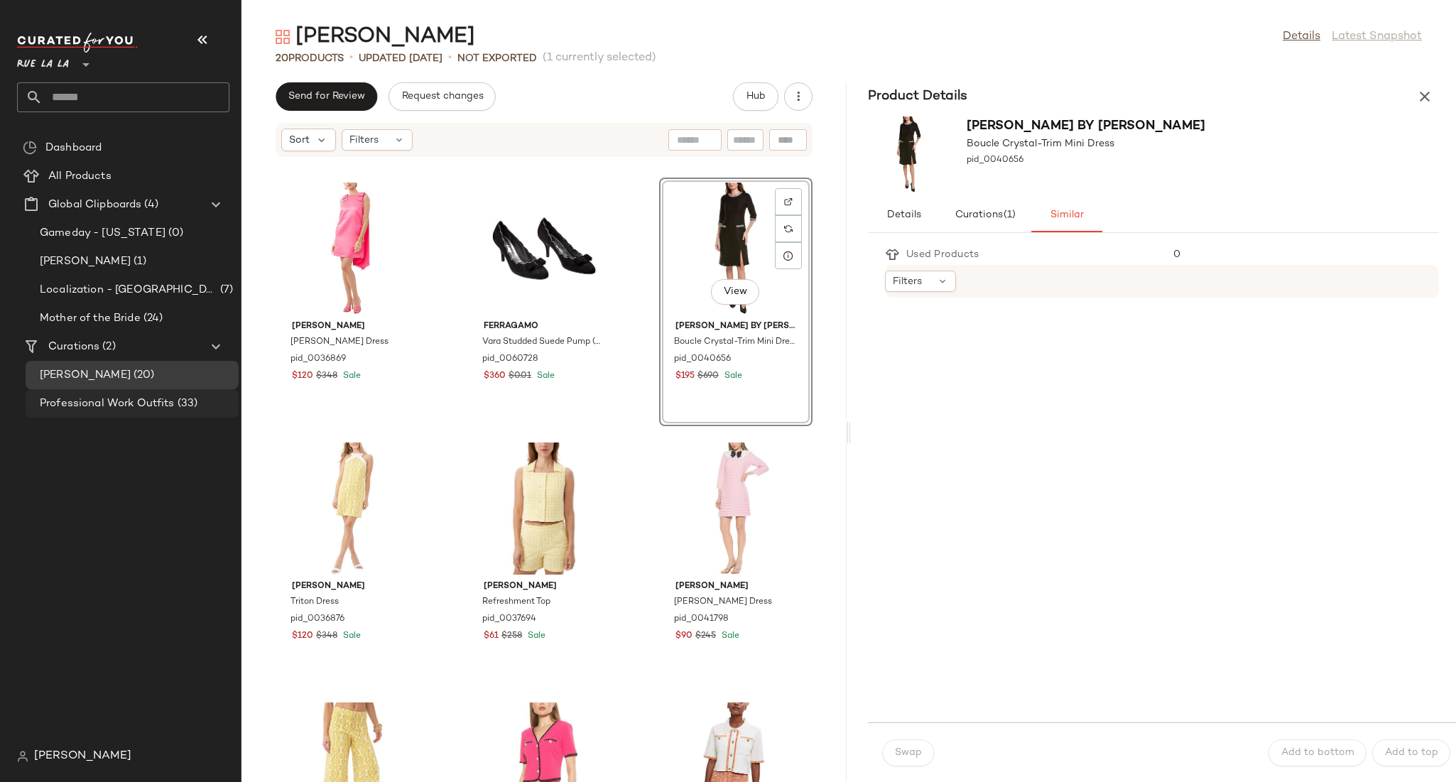
click at [70, 402] on span "Professional Work Outfits" at bounding box center [107, 404] width 135 height 16
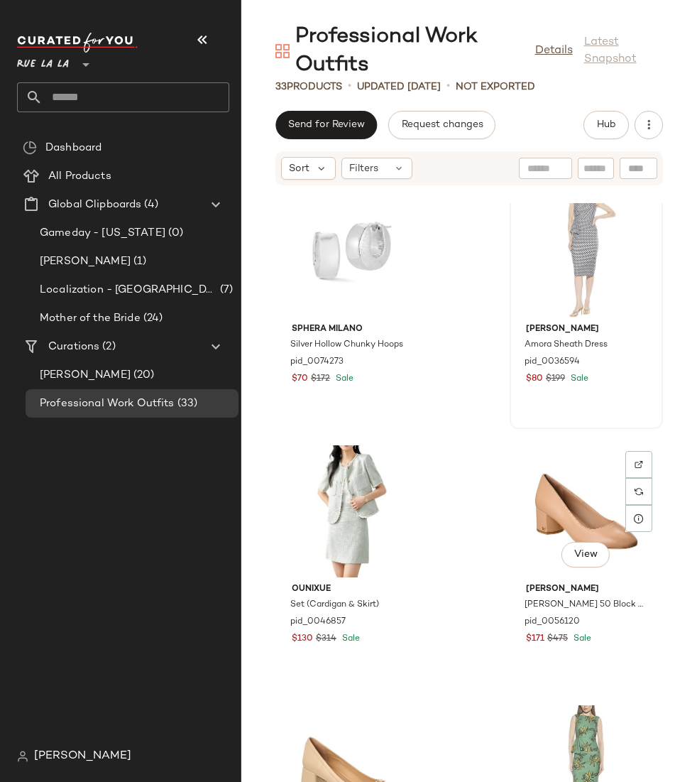
scroll to position [418, 0]
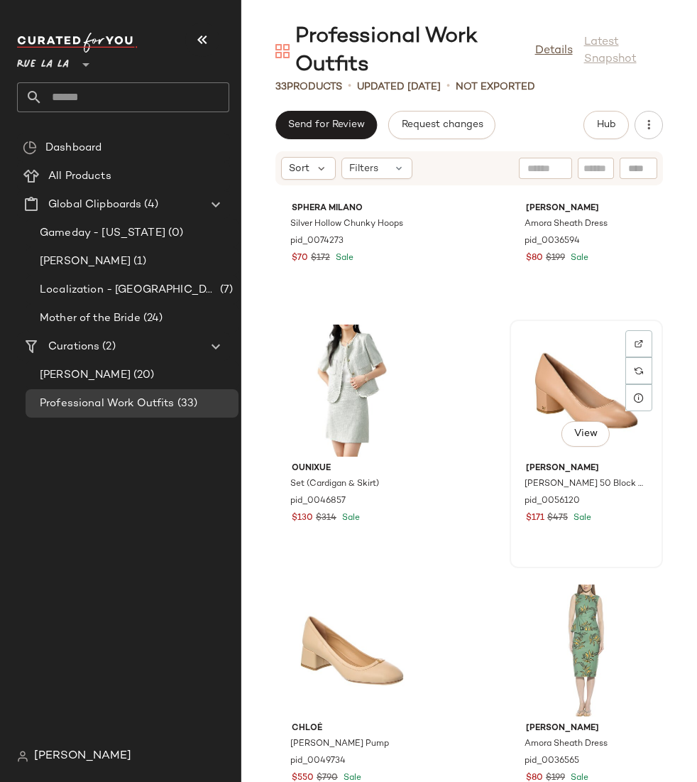
click at [575, 381] on div "View" at bounding box center [586, 391] width 143 height 132
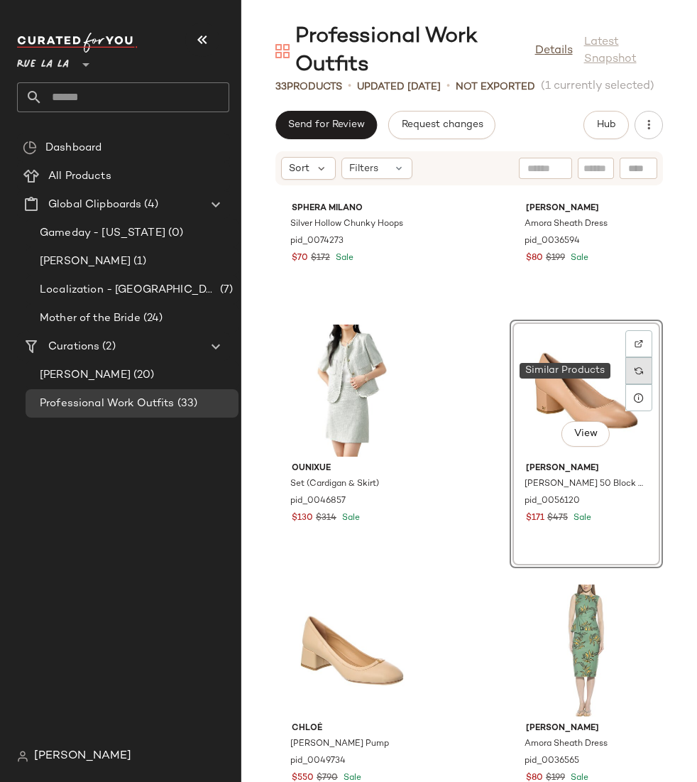
click at [636, 371] on div at bounding box center [639, 370] width 27 height 27
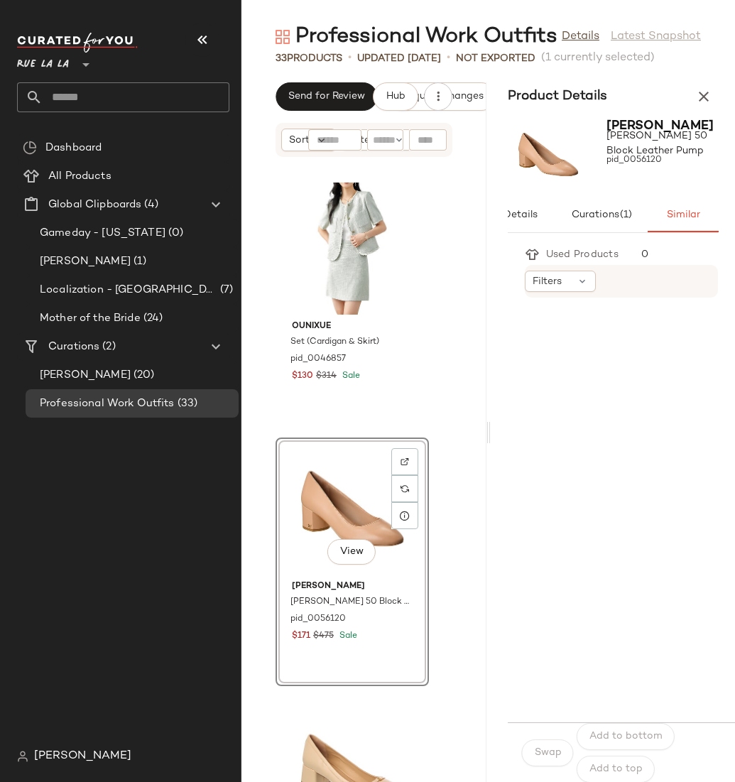
scroll to position [0, 23]
click at [503, 523] on div "Used Products 0 Filters Swap Add to bottom Add to top" at bounding box center [613, 510] width 245 height 543
click at [348, 531] on div "View" at bounding box center [351, 508] width 143 height 132
click at [349, 546] on span "View" at bounding box center [351, 551] width 24 height 11
click at [82, 59] on icon at bounding box center [85, 64] width 17 height 17
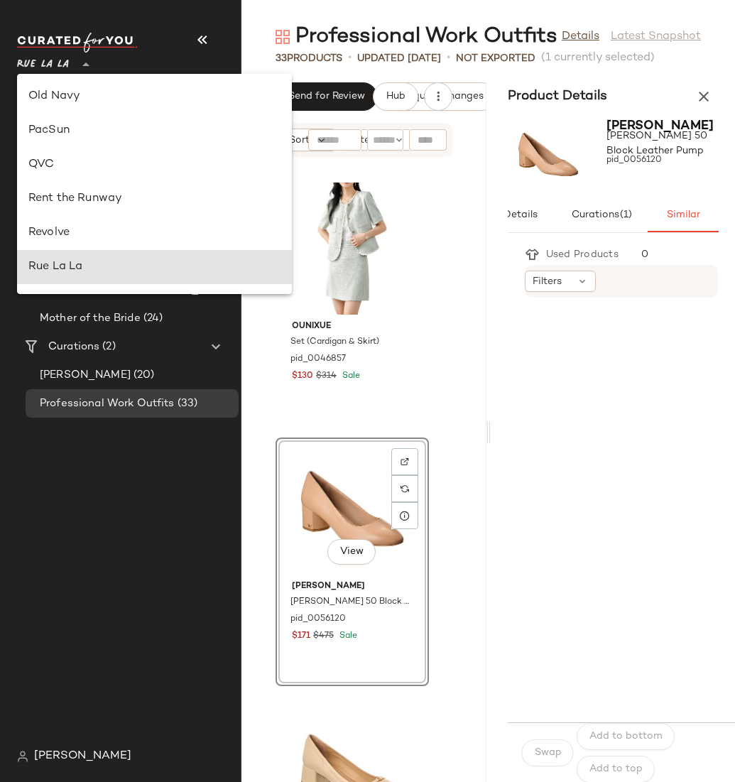
scroll to position [273, 0]
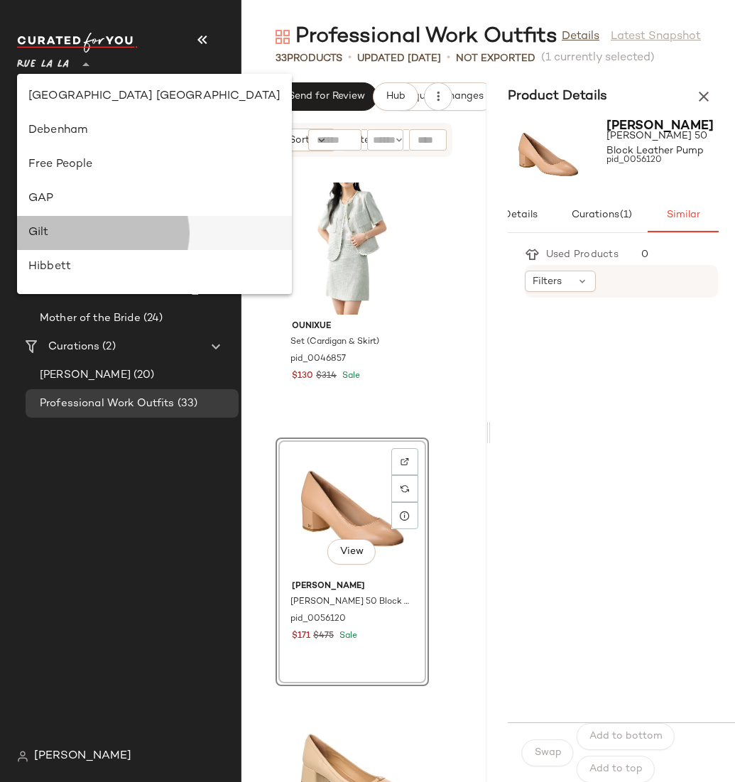
click at [82, 224] on div "Gilt" at bounding box center [154, 232] width 252 height 17
type input "**"
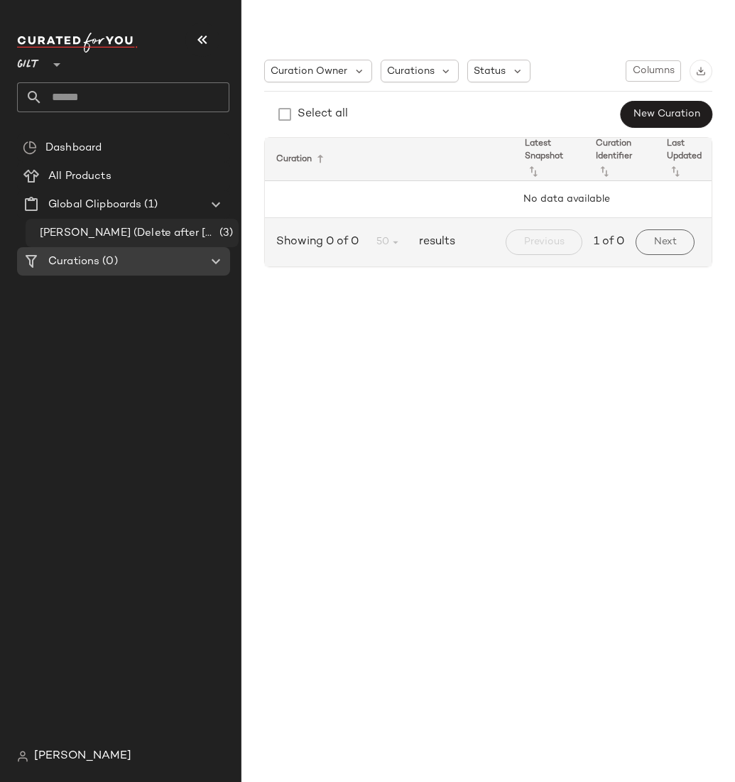
click at [121, 233] on span "[PERSON_NAME] (Delete after [DATE])" at bounding box center [128, 233] width 177 height 16
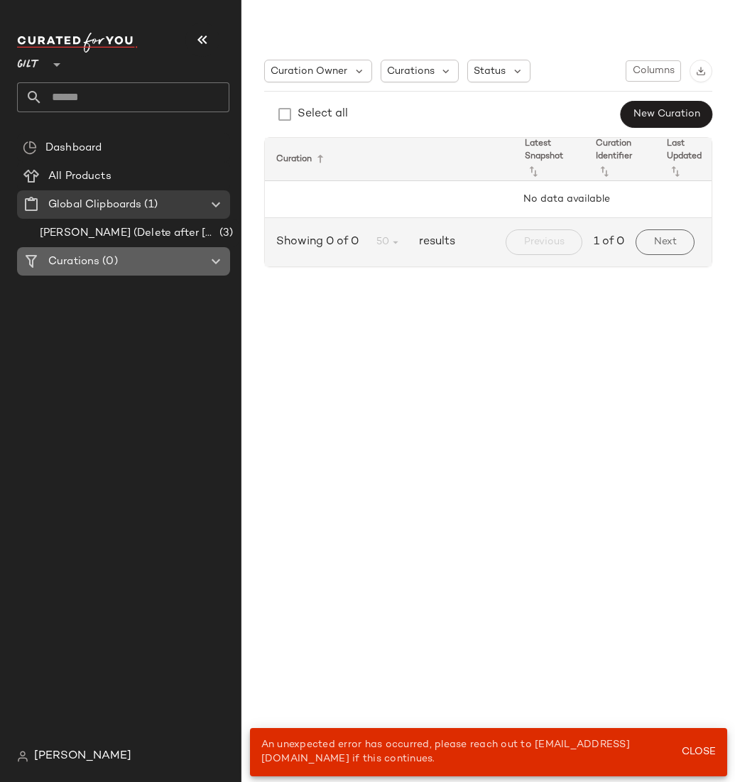
click at [107, 256] on span "(0)" at bounding box center [108, 262] width 18 height 16
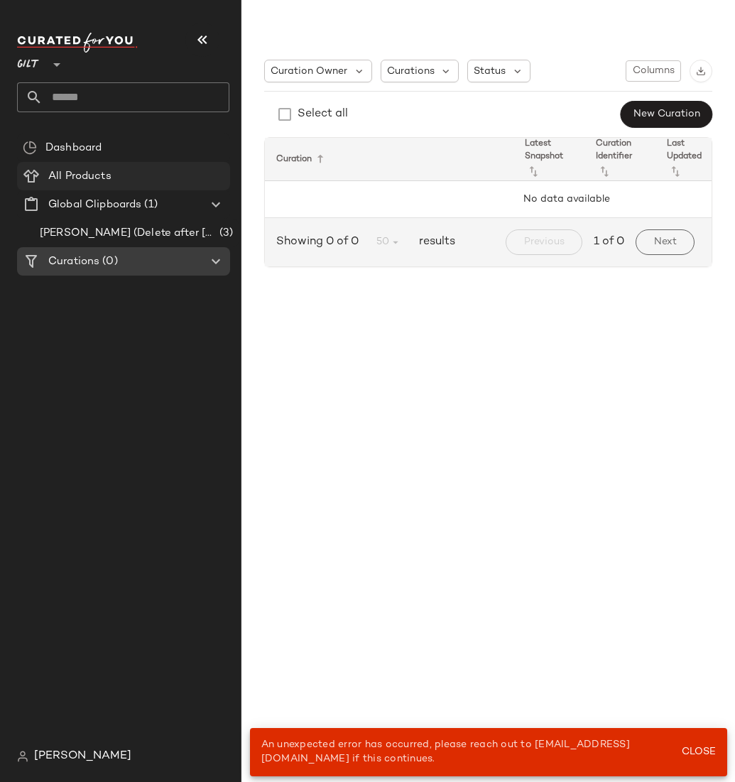
click at [75, 165] on Products "All Products" at bounding box center [123, 176] width 213 height 28
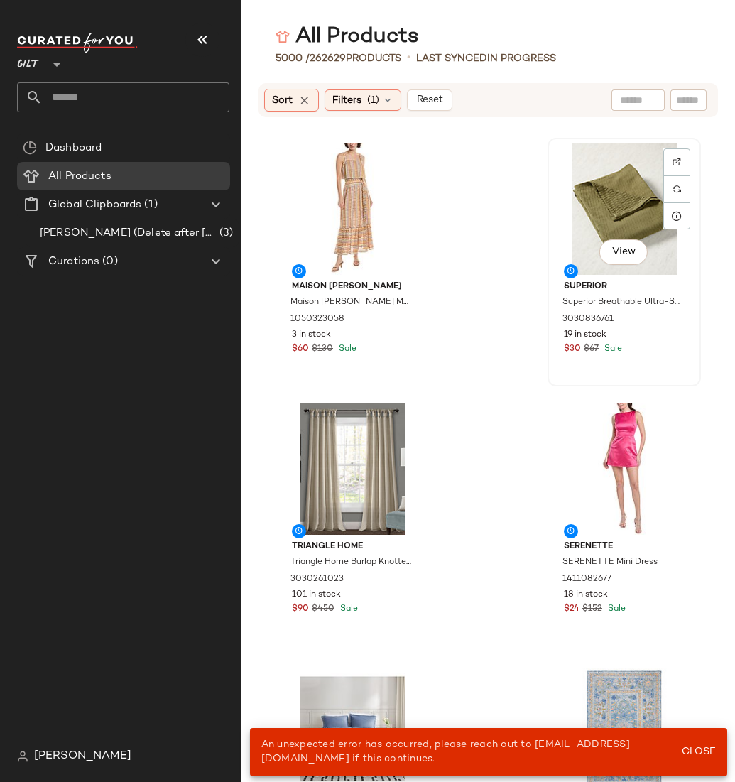
click at [640, 277] on div "Superior Superior Breathable Ultra-Soft All-Season Diamond Cotton Blanket 30308…" at bounding box center [623, 316] width 143 height 82
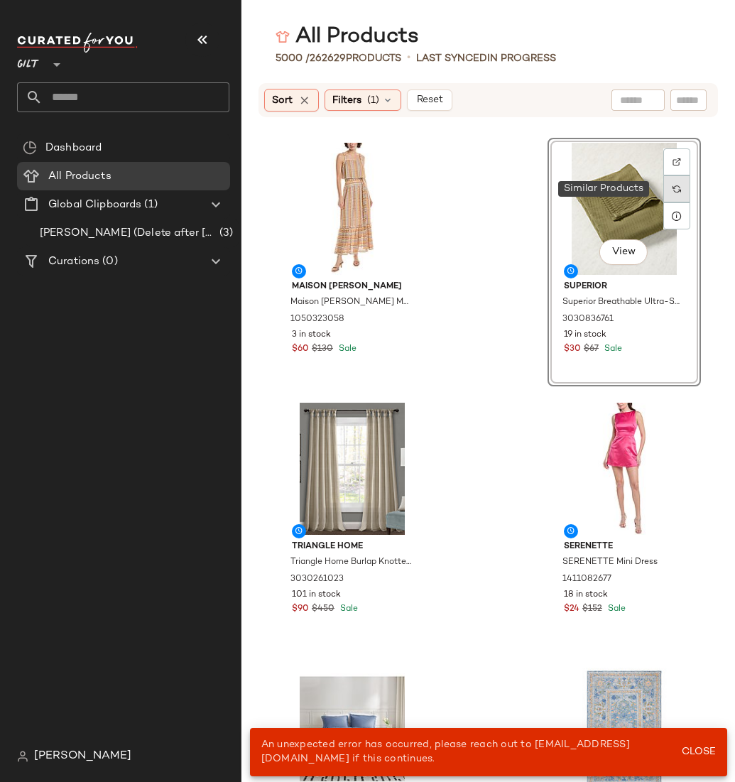
click at [640, 191] on img at bounding box center [676, 189] width 9 height 9
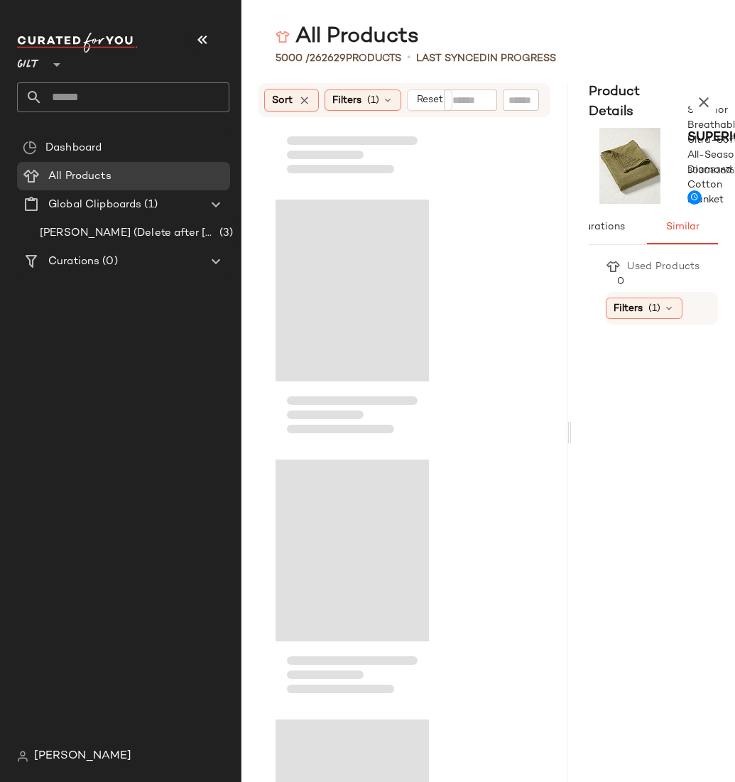
scroll to position [674053, 0]
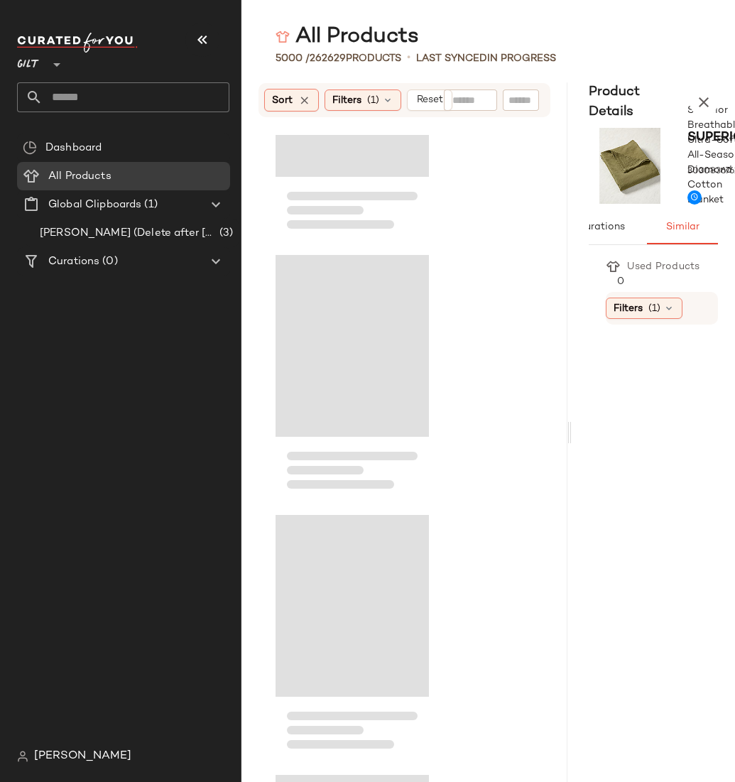
click at [359, 597] on div "Loading..." at bounding box center [352, 606] width 153 height 182
click at [363, 594] on div "Loading..." at bounding box center [352, 606] width 153 height 182
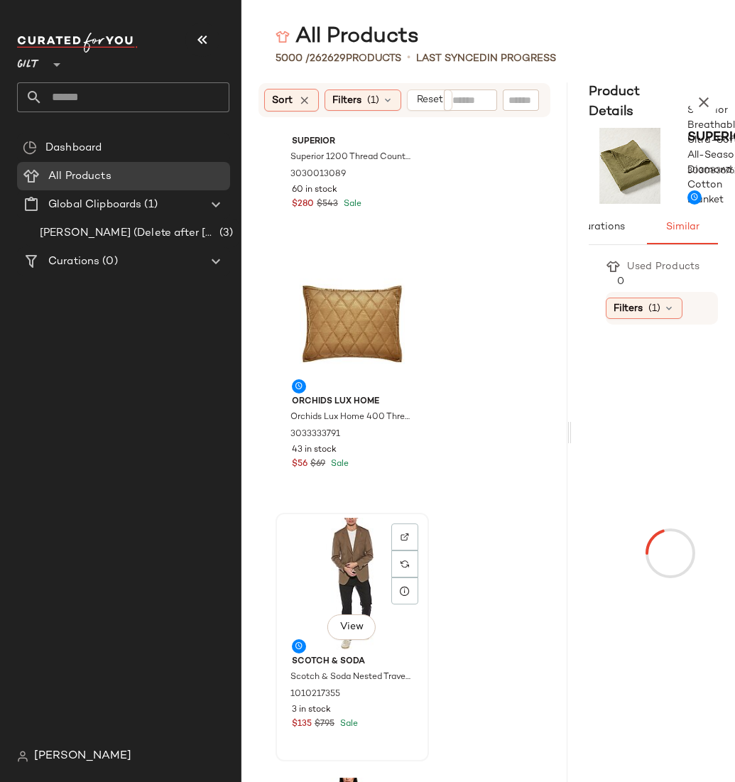
click at [363, 556] on div "View" at bounding box center [351, 584] width 143 height 132
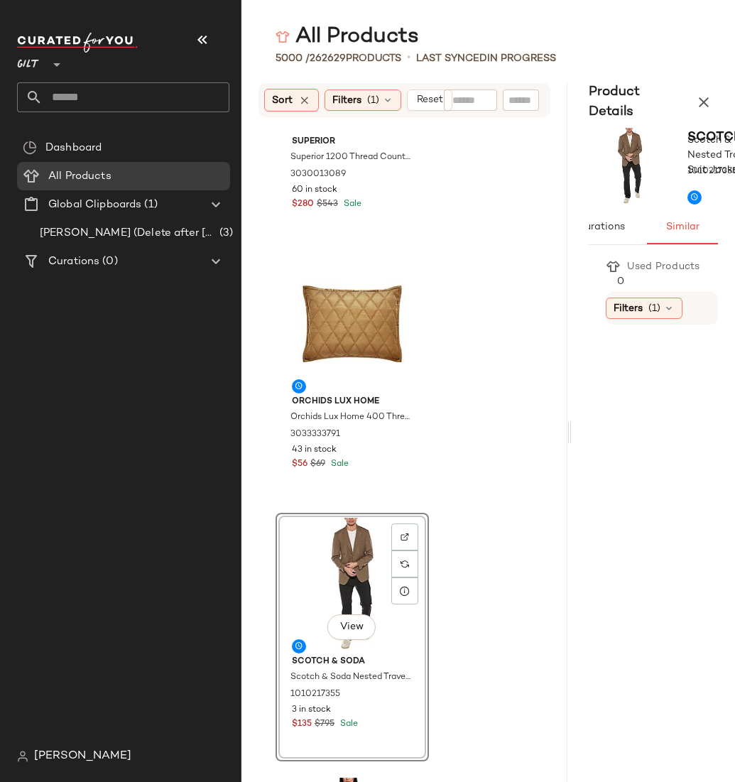
click at [38, 757] on span "[PERSON_NAME]" at bounding box center [82, 756] width 97 height 17
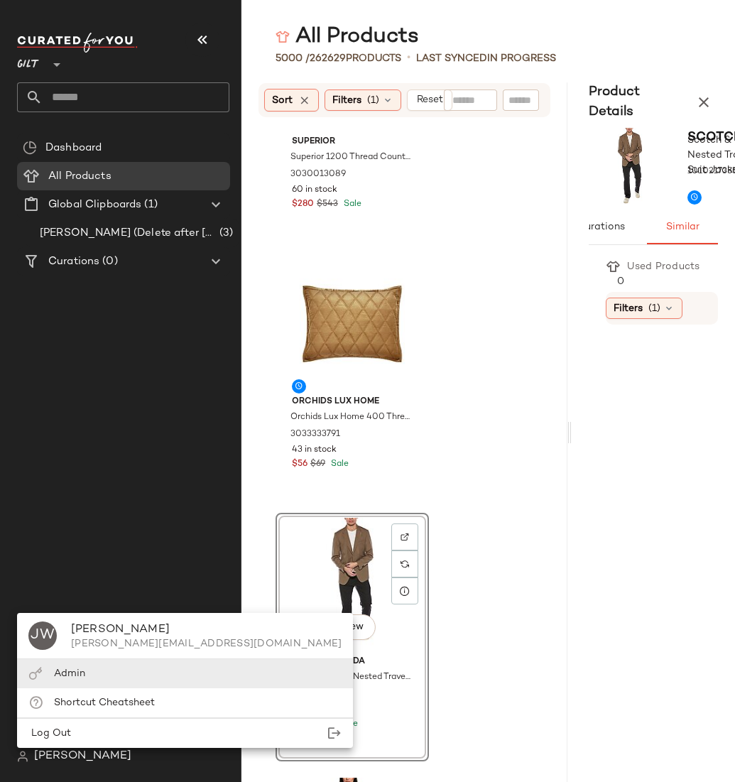
click at [66, 673] on span "Admin" at bounding box center [69, 673] width 31 height 11
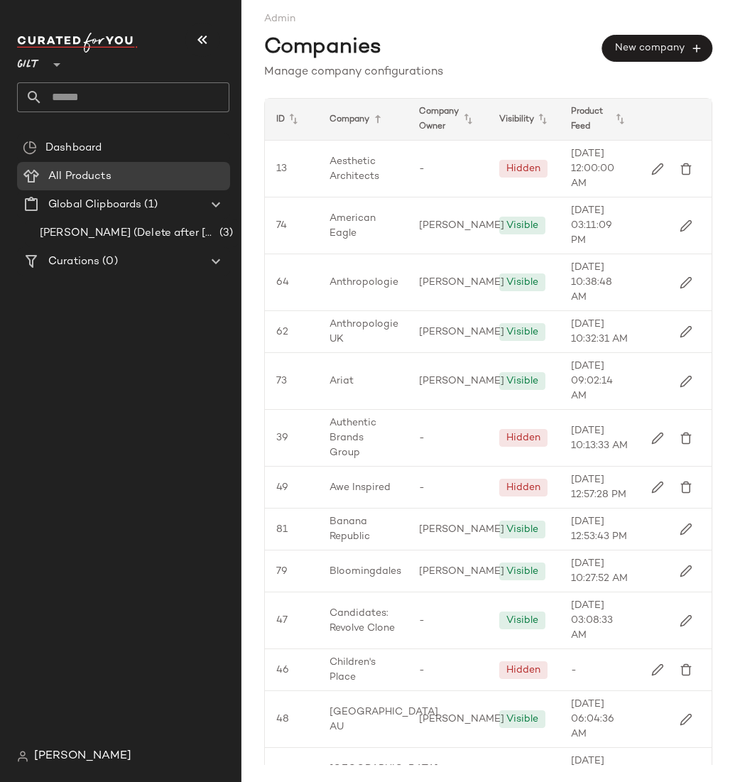
click at [408, 128] on div "Company" at bounding box center [448, 119] width 80 height 41
click at [408, 121] on div "Company" at bounding box center [448, 119] width 80 height 41
click at [380, 119] on icon at bounding box center [377, 119] width 17 height 17
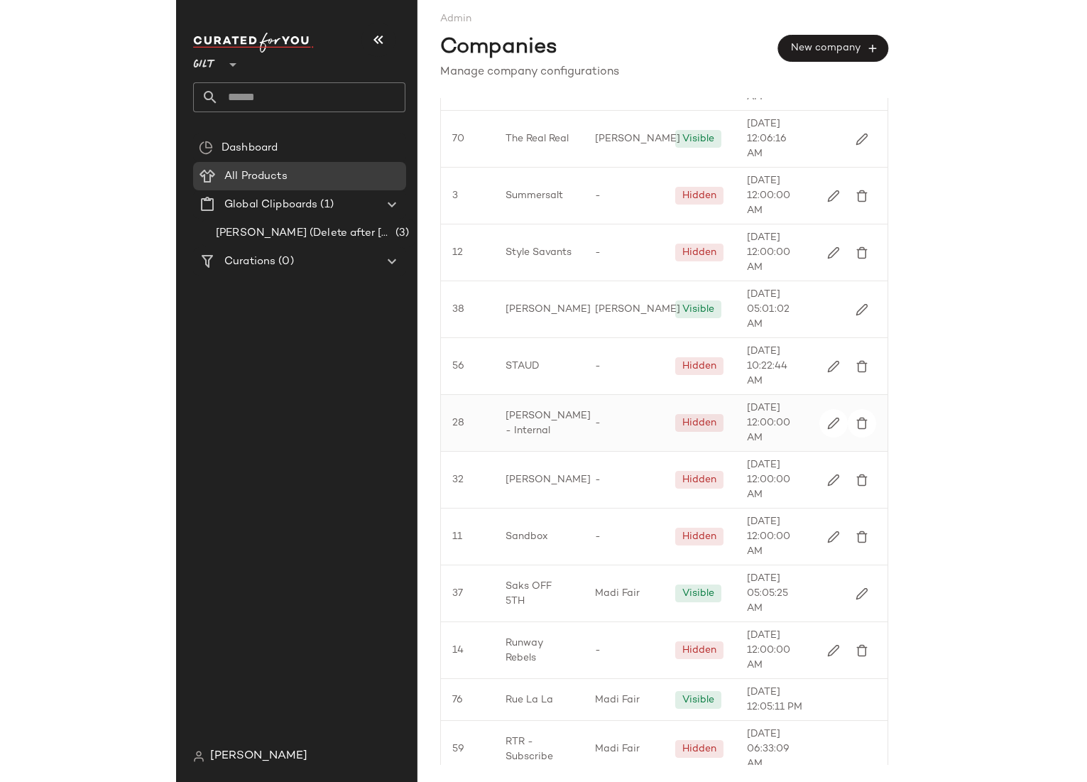
scroll to position [1023, 0]
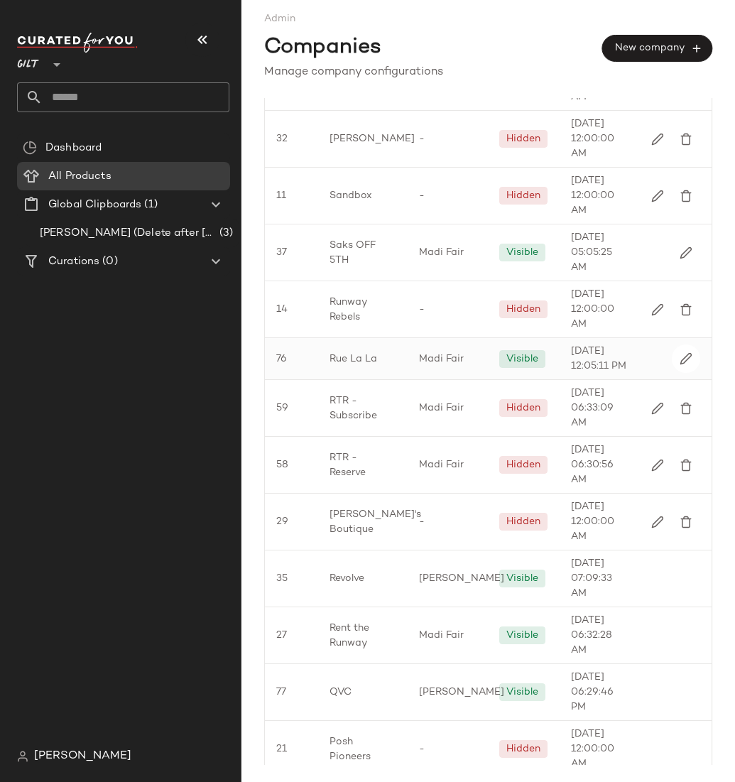
click at [290, 379] on div "76" at bounding box center [291, 358] width 53 height 41
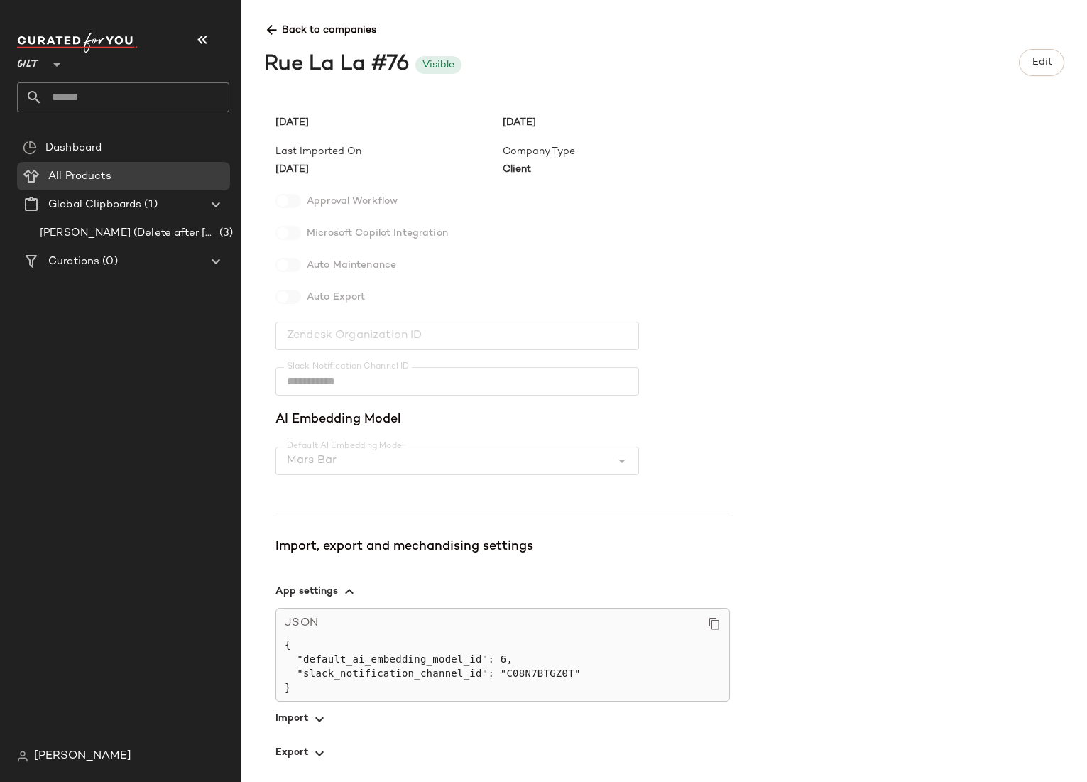
scroll to position [134, 0]
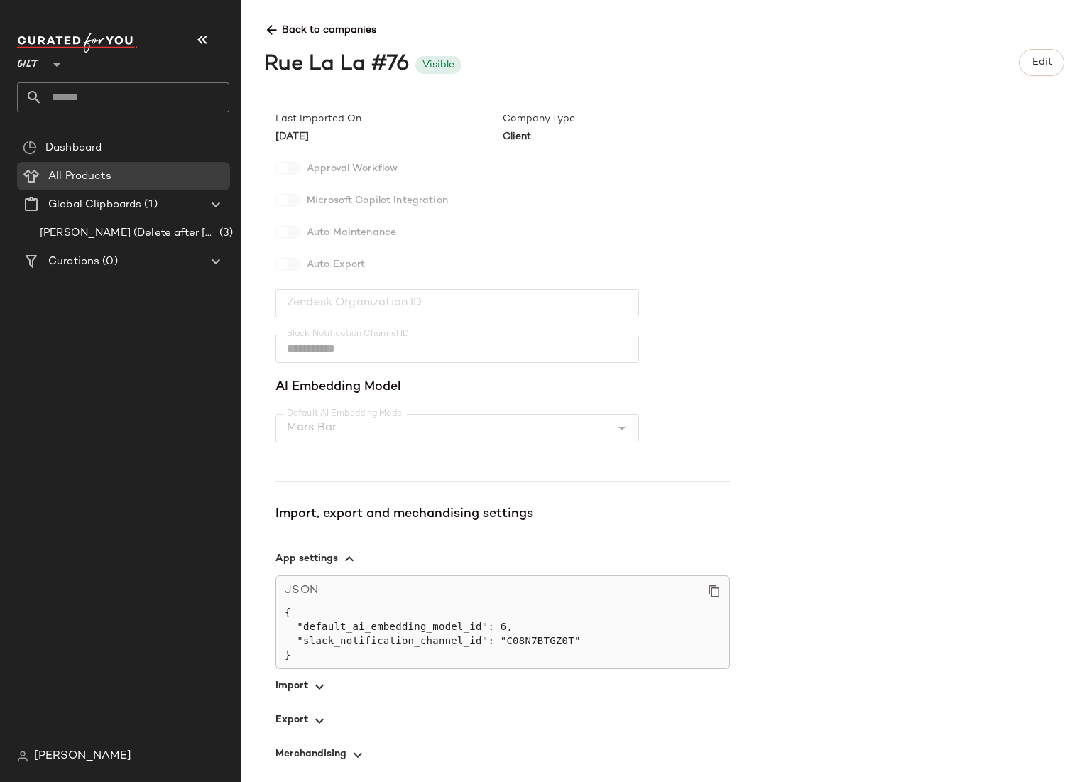
click at [312, 680] on icon "button" at bounding box center [319, 686] width 17 height 17
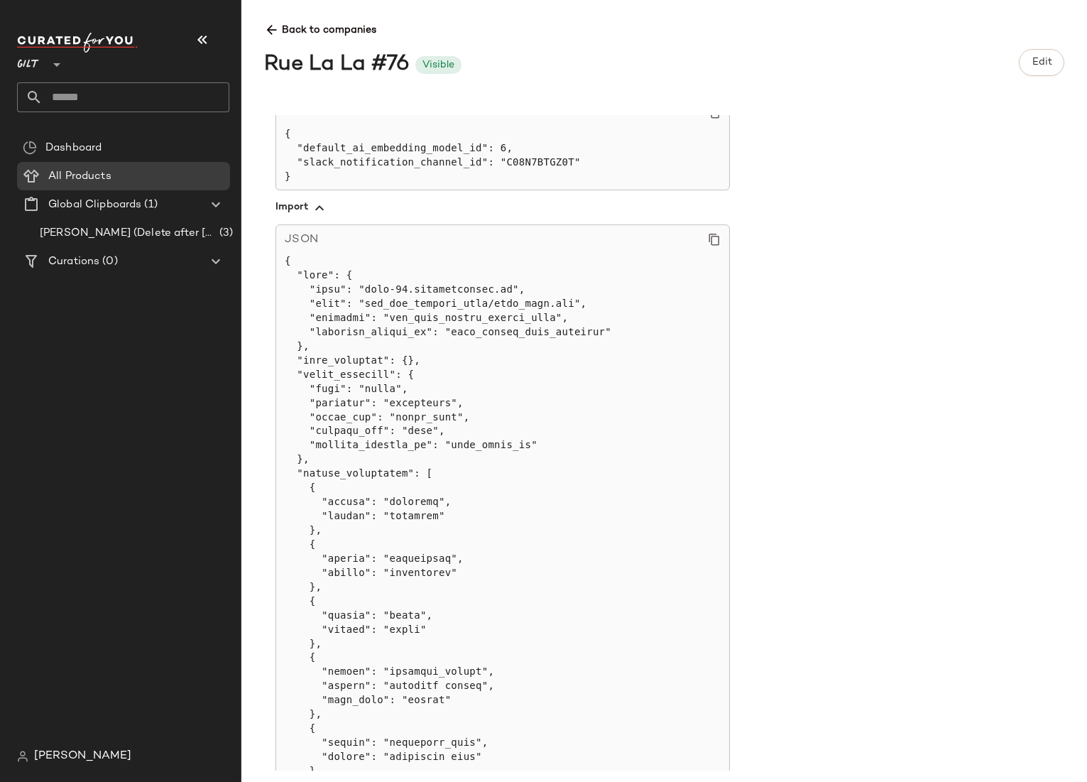
scroll to position [917, 0]
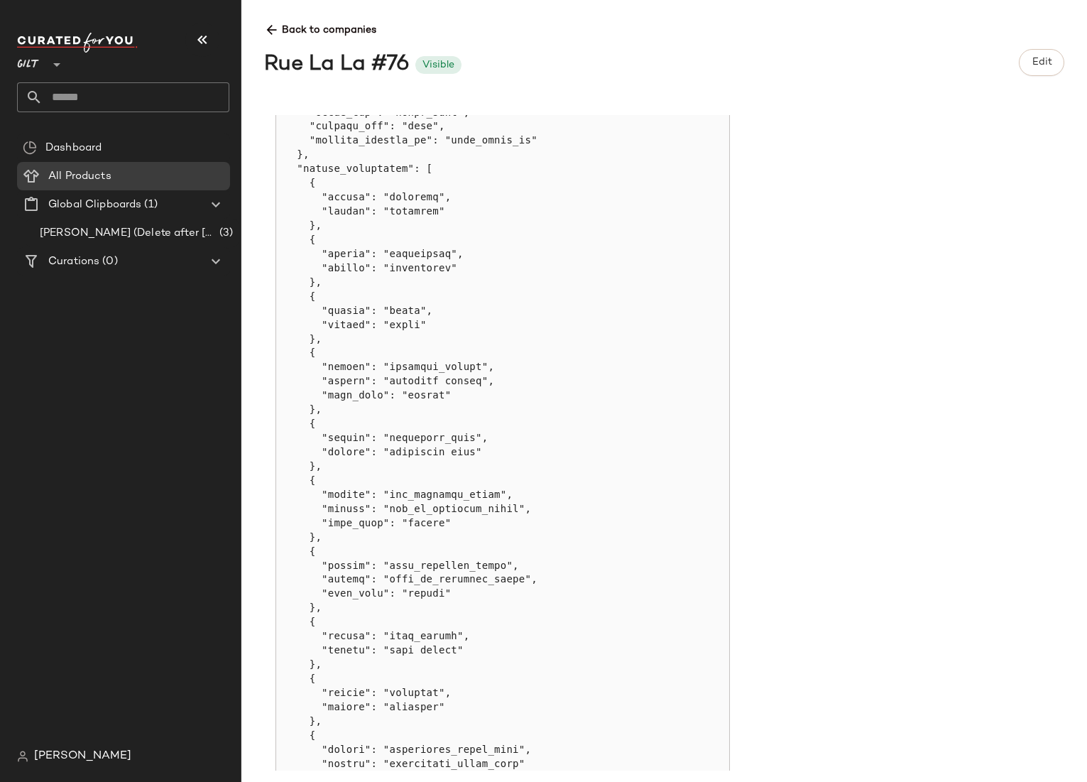
click at [528, 500] on pre at bounding box center [503, 410] width 436 height 920
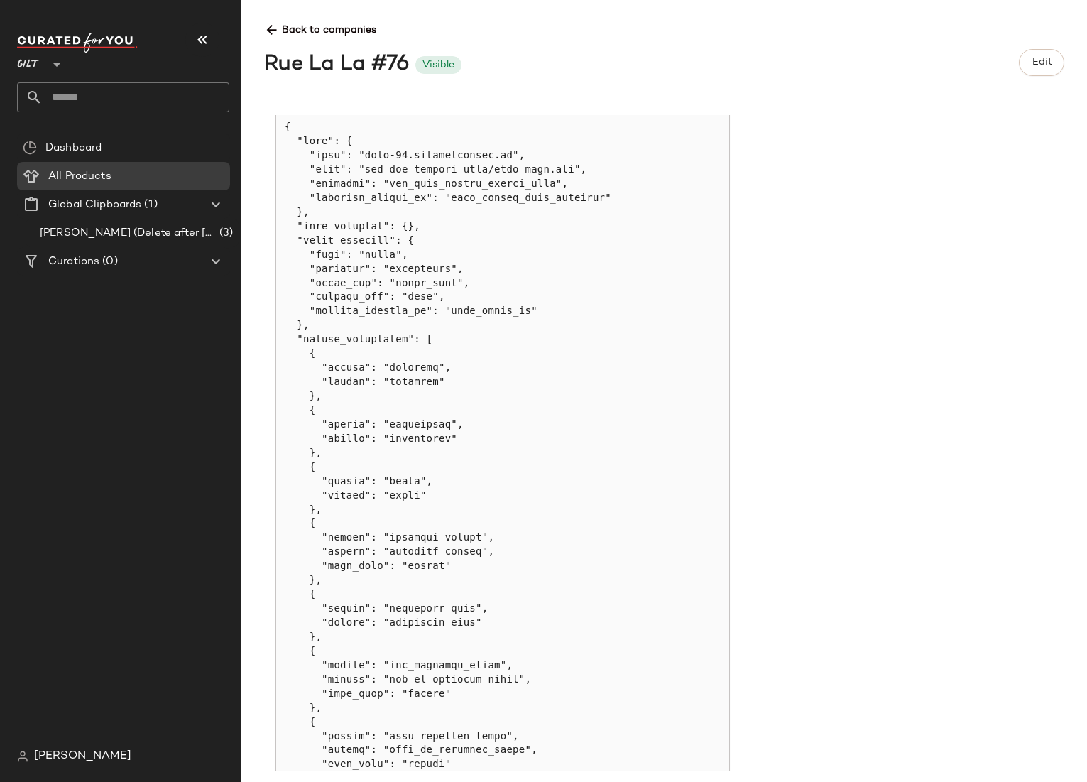
scroll to position [577, 0]
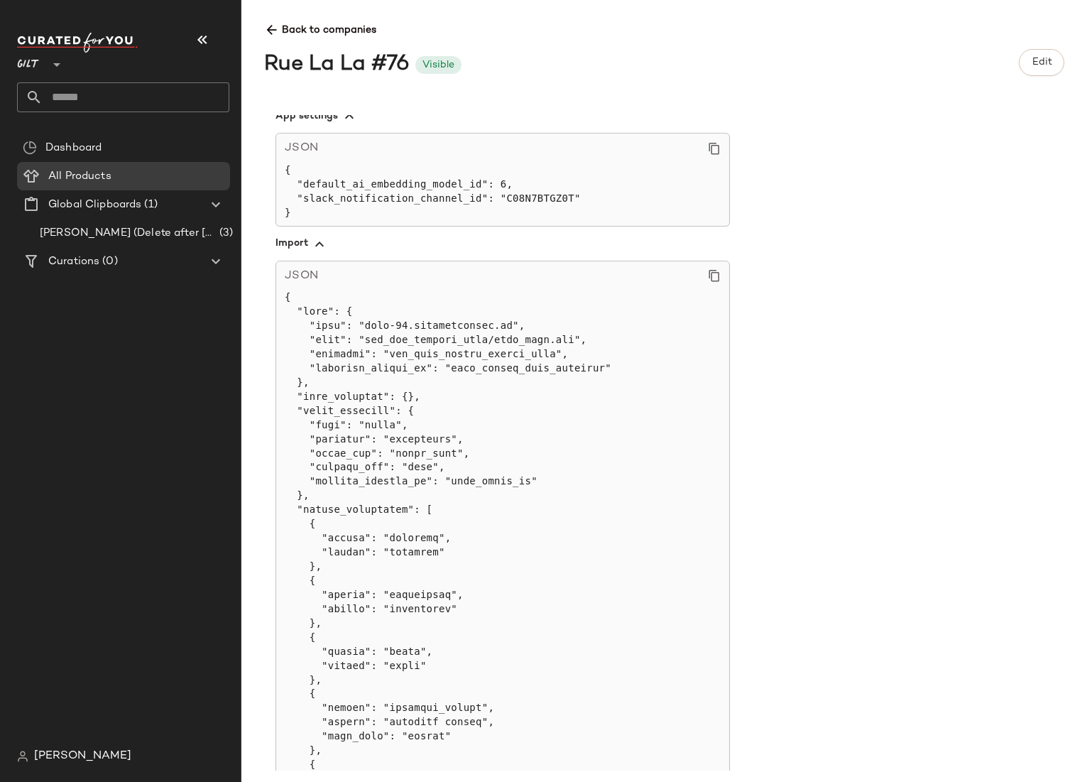
click at [640, 270] on icon at bounding box center [714, 275] width 13 height 13
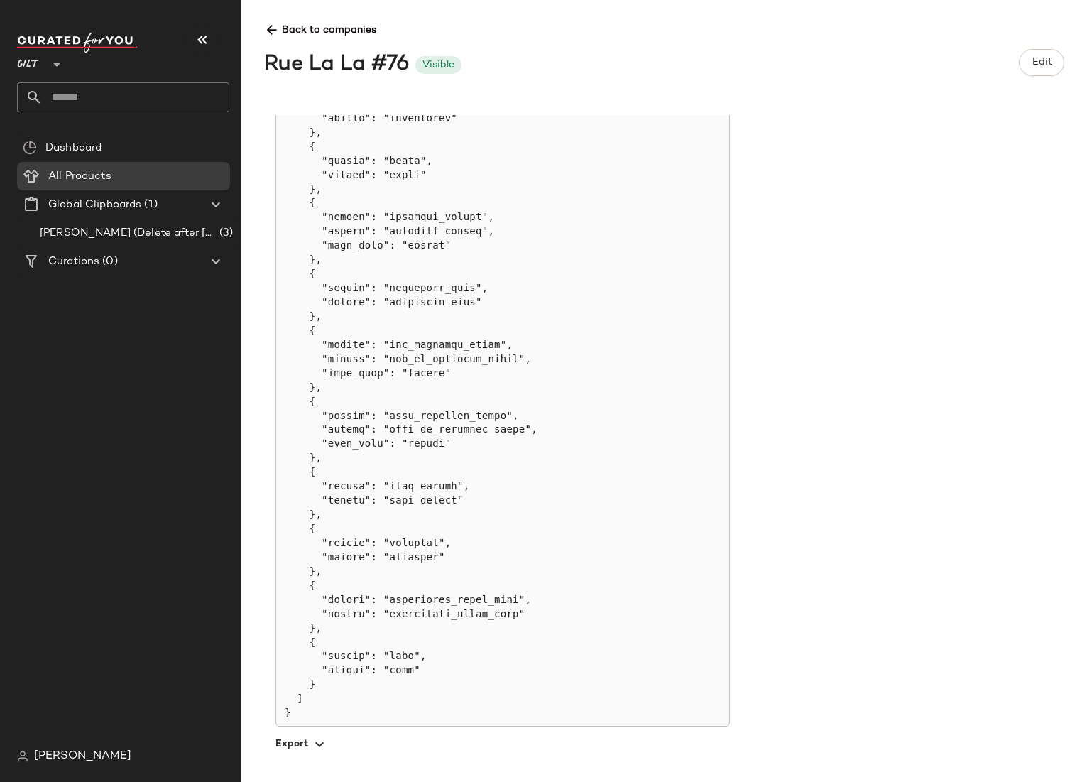
scroll to position [1091, 0]
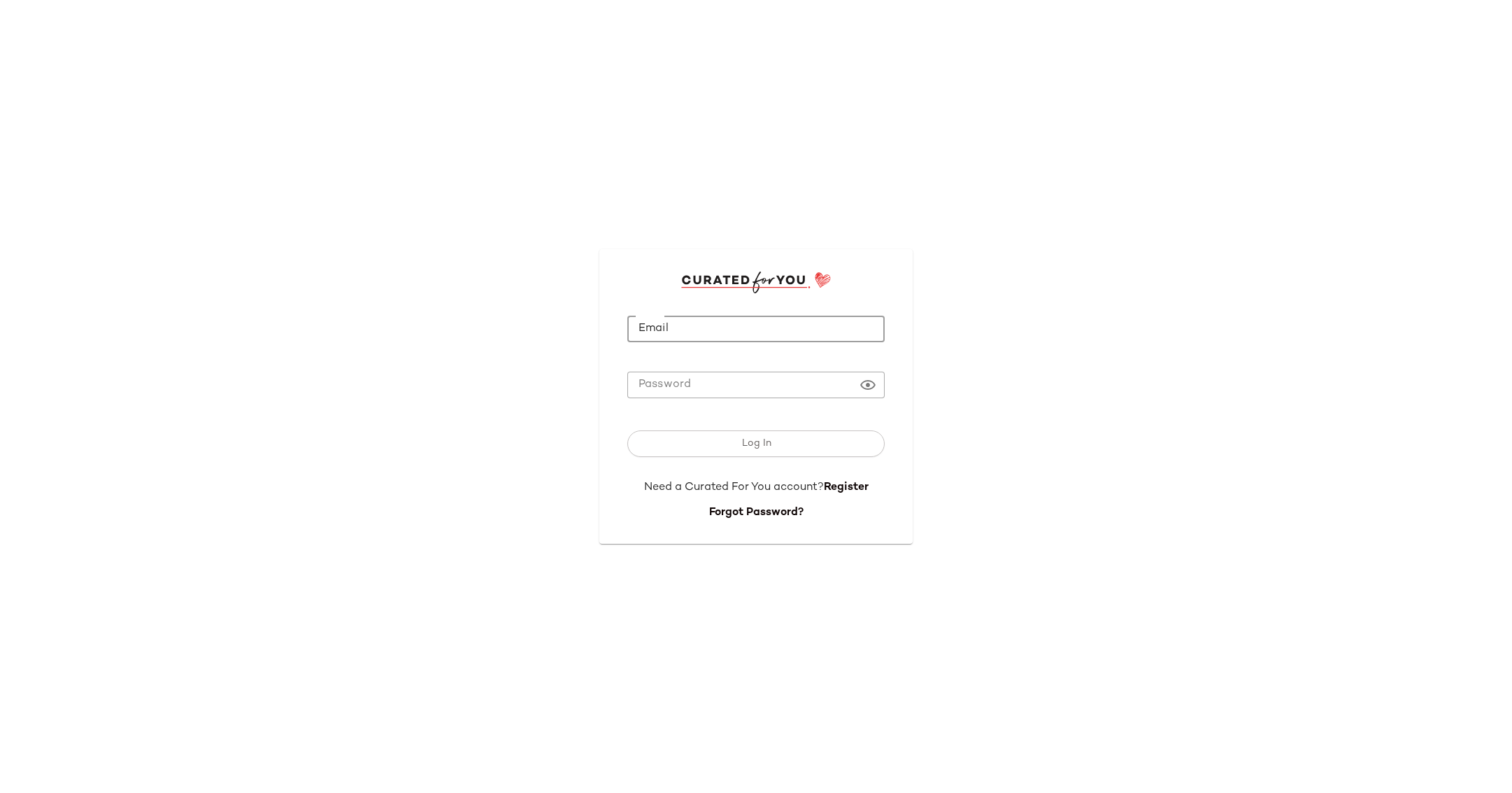
click at [706, 329] on input "Email" at bounding box center [756, 329] width 257 height 28
type input "**********"
click at [0, 792] on com-1password-button at bounding box center [0, 793] width 0 height 0
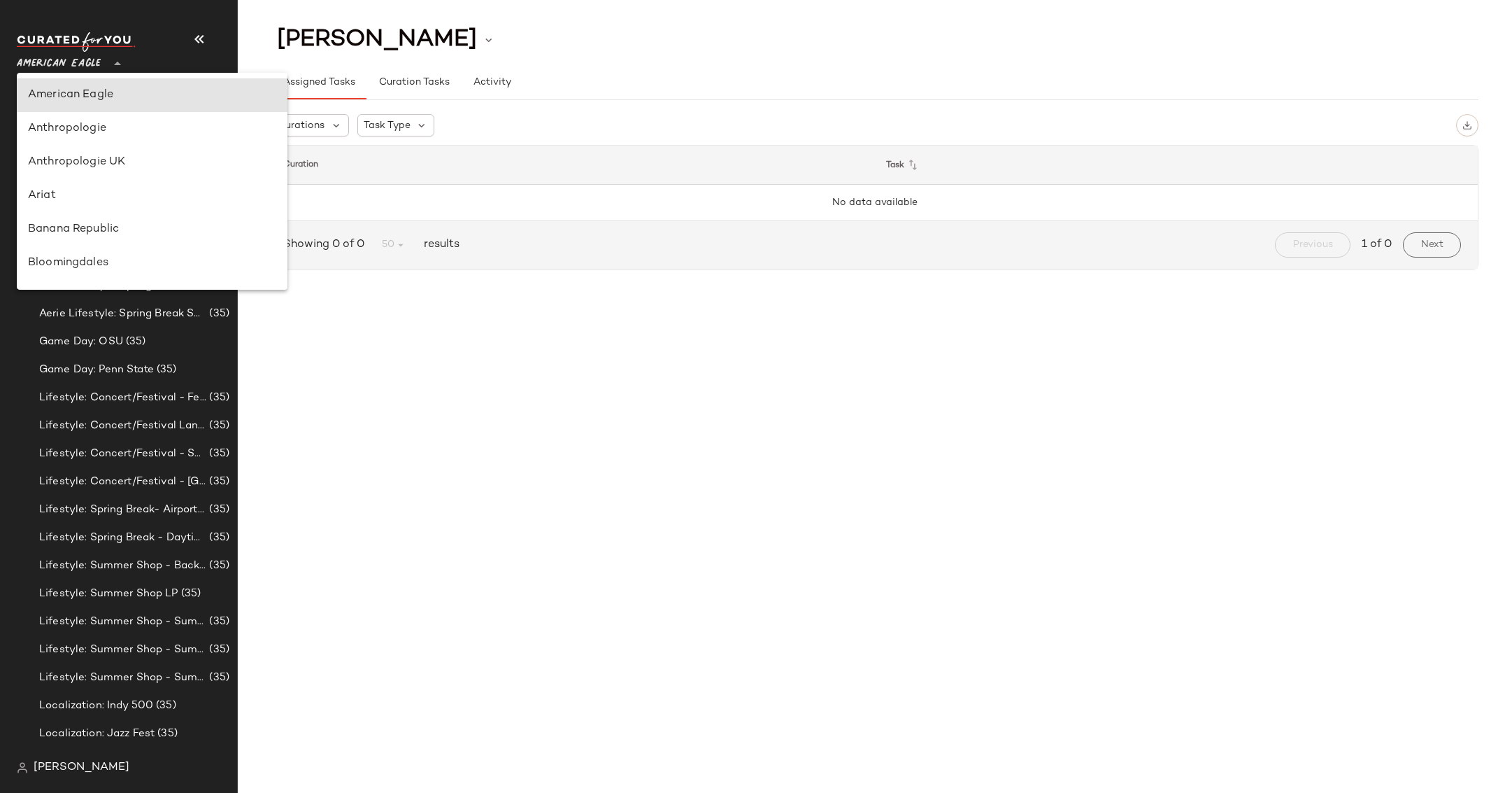
click at [101, 60] on div "American Eagle **" at bounding box center [61, 55] width 90 height 35
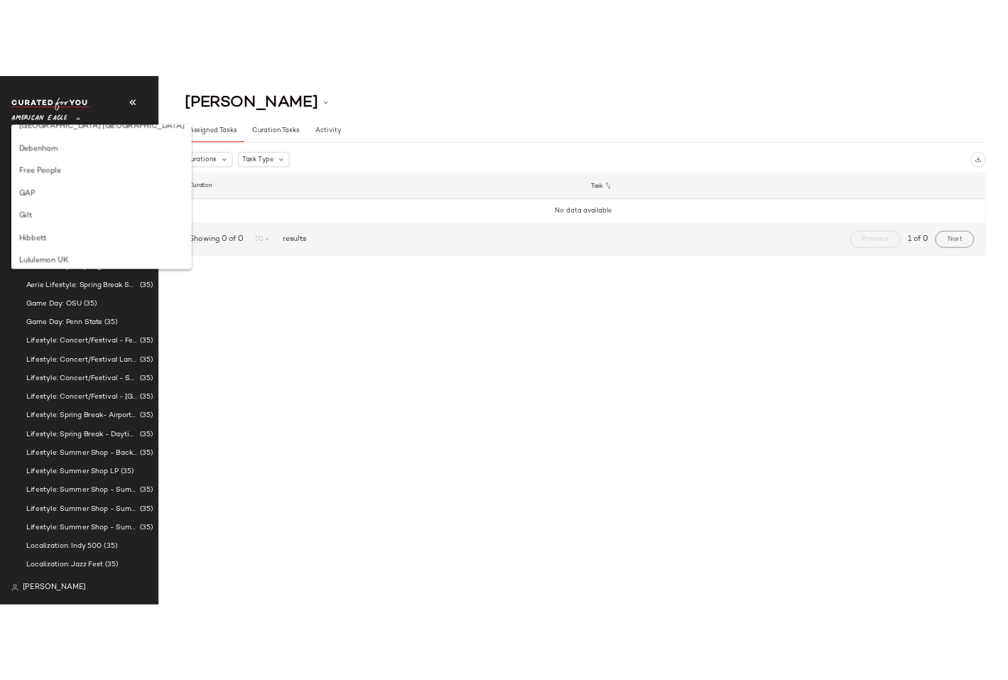
scroll to position [341, 0]
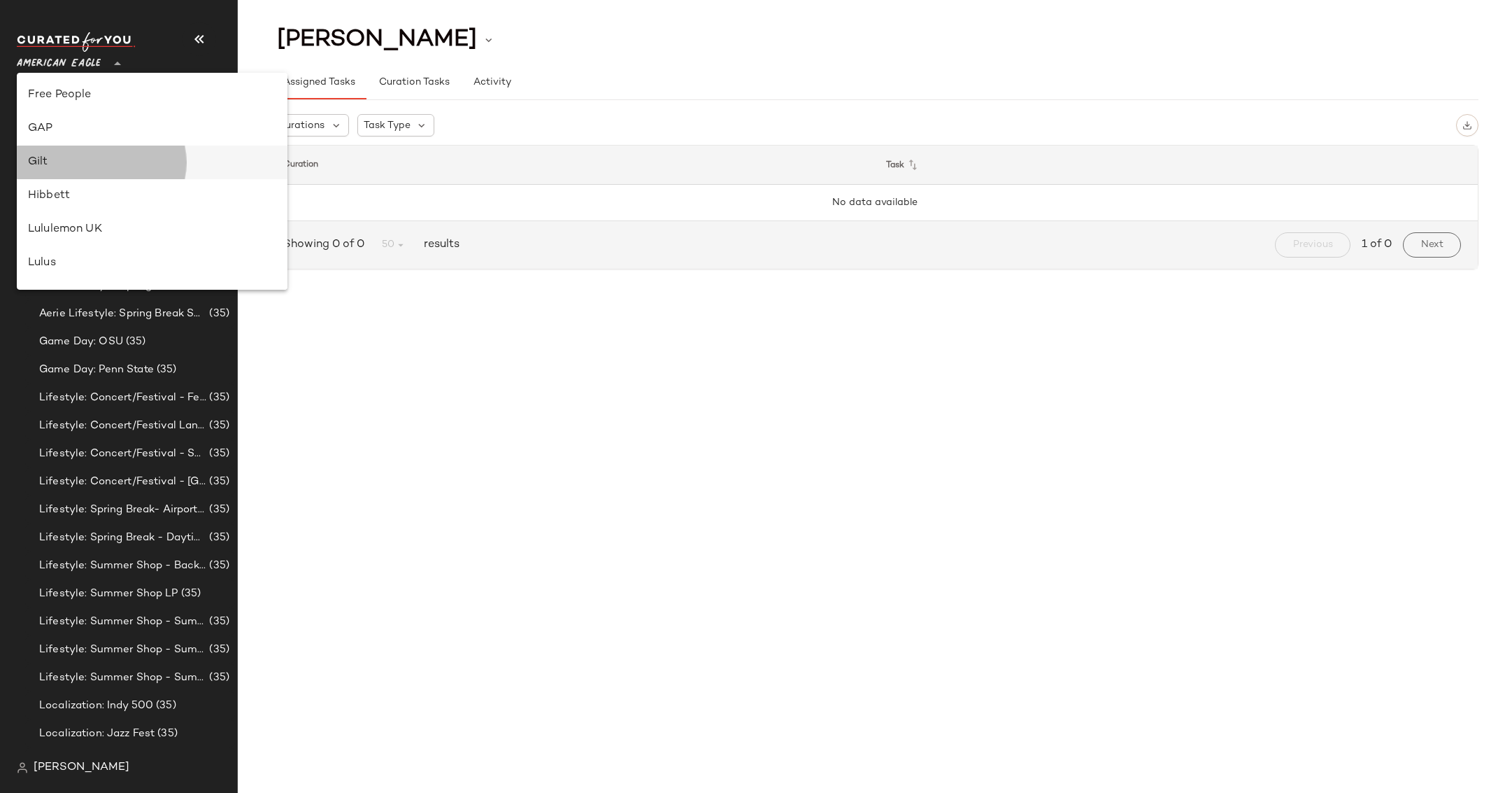
click at [110, 171] on div "Gilt" at bounding box center [152, 163] width 271 height 33
type input "**"
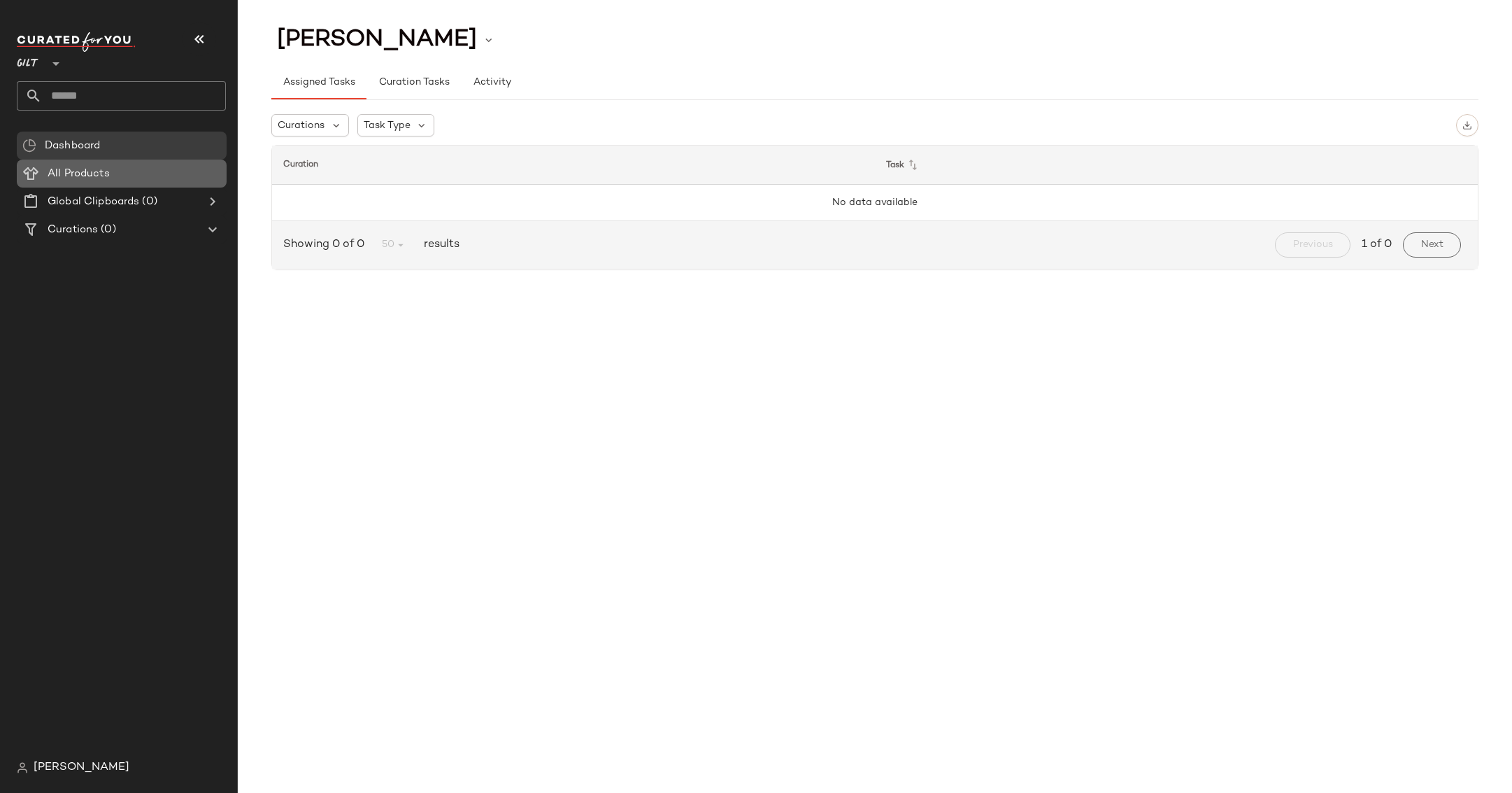
click at [110, 172] on span at bounding box center [110, 173] width 3 height 16
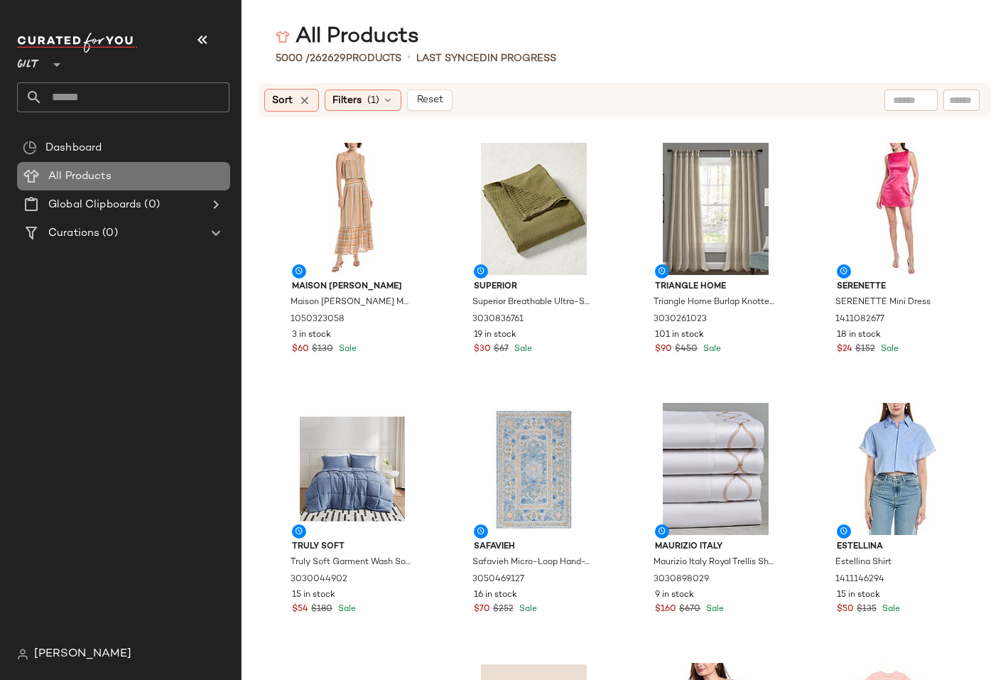
click at [85, 181] on span "All Products" at bounding box center [79, 176] width 63 height 16
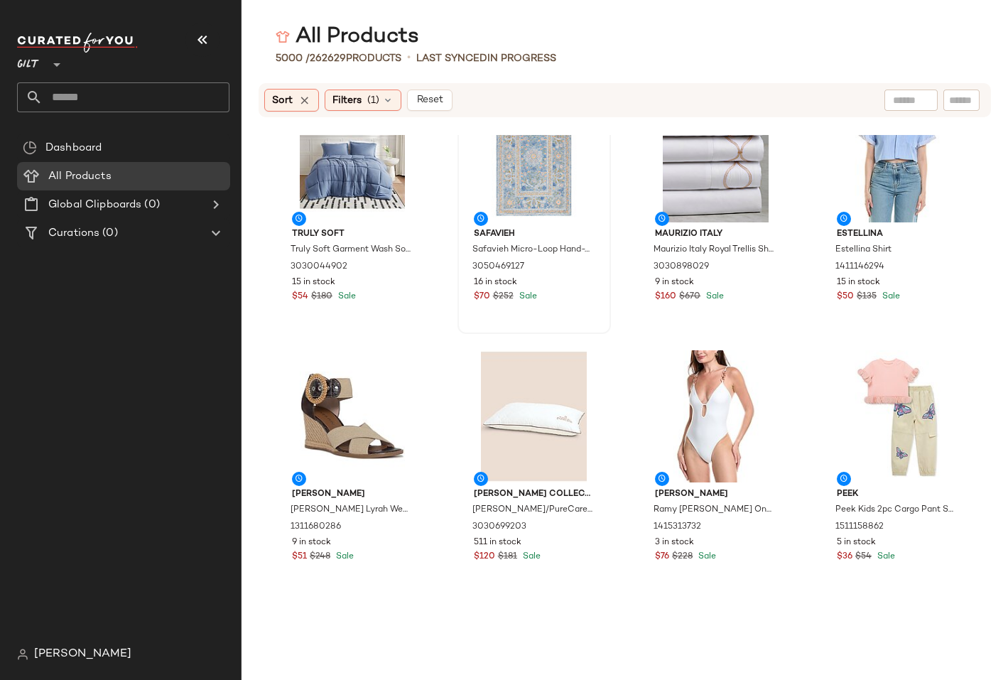
scroll to position [352, 0]
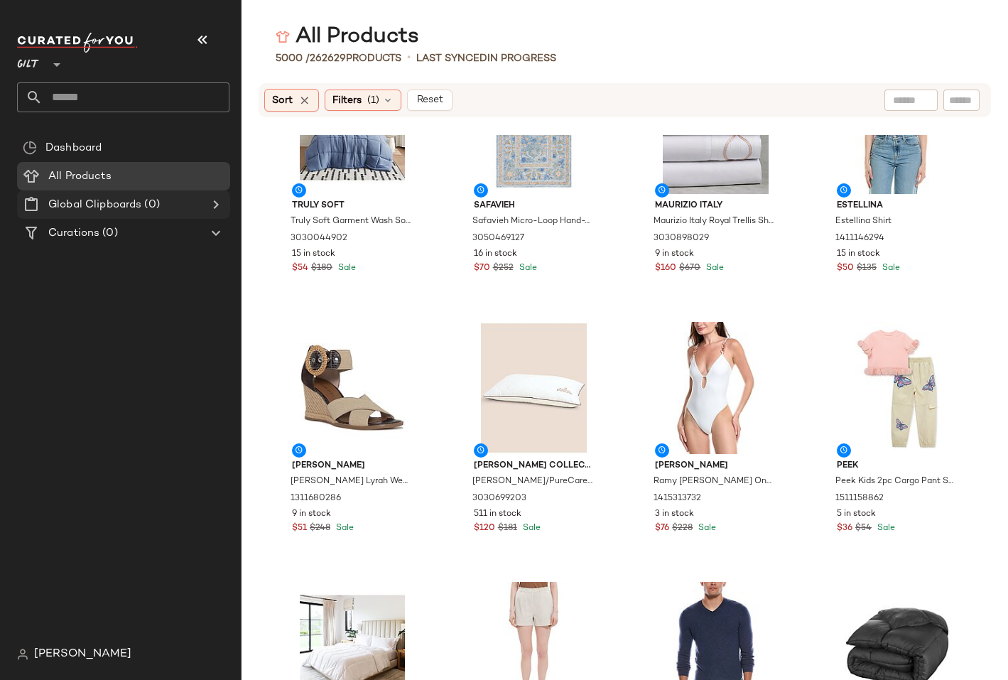
click at [136, 207] on span "Global Clipboards" at bounding box center [94, 205] width 93 height 16
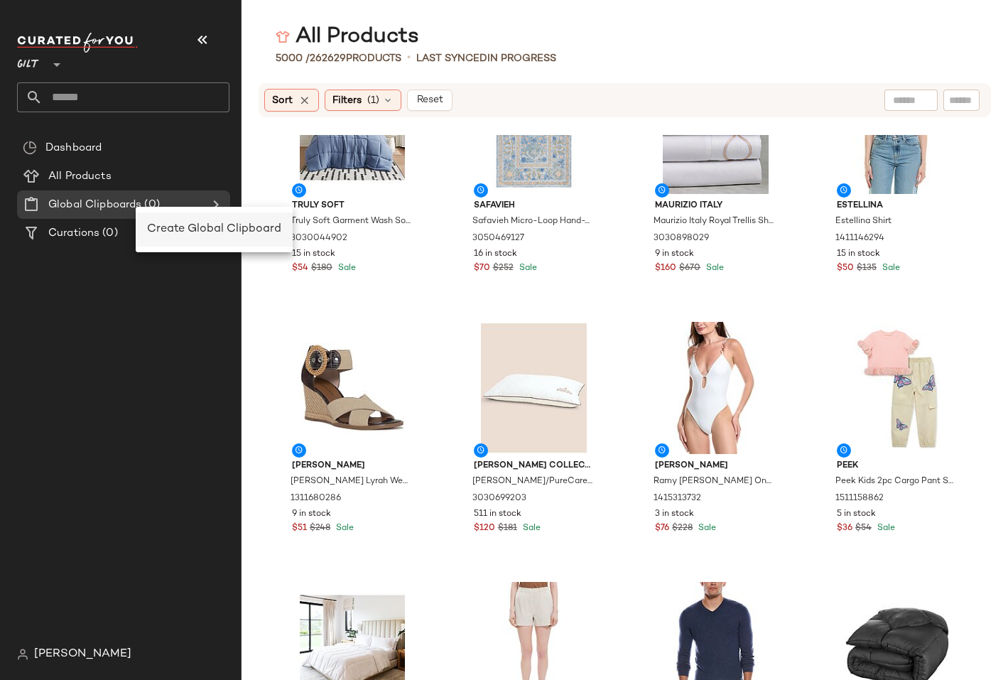
click at [158, 222] on div "Create Global Clipboard" at bounding box center [214, 229] width 134 height 17
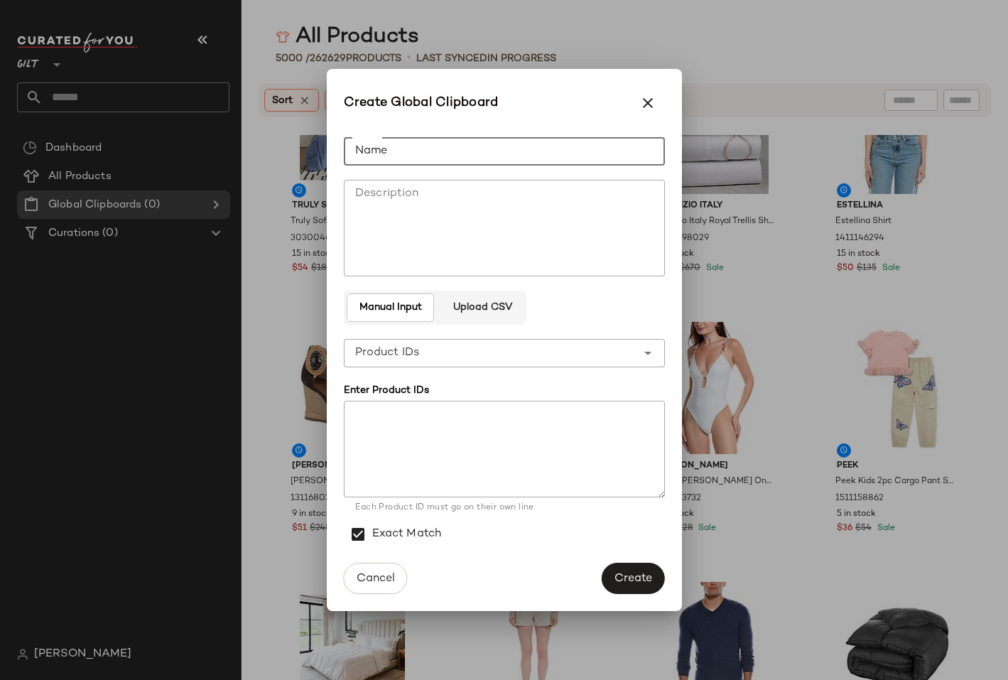
click at [381, 156] on input "Name" at bounding box center [504, 151] width 321 height 28
type input "**********"
click at [635, 572] on span "Create" at bounding box center [633, 578] width 38 height 13
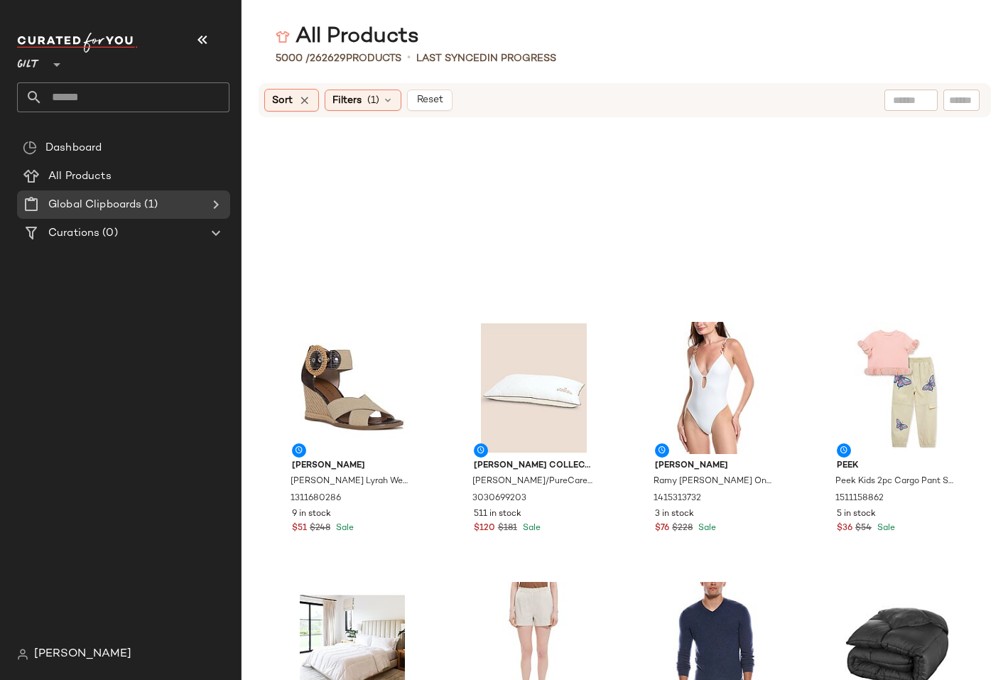
scroll to position [1336, 0]
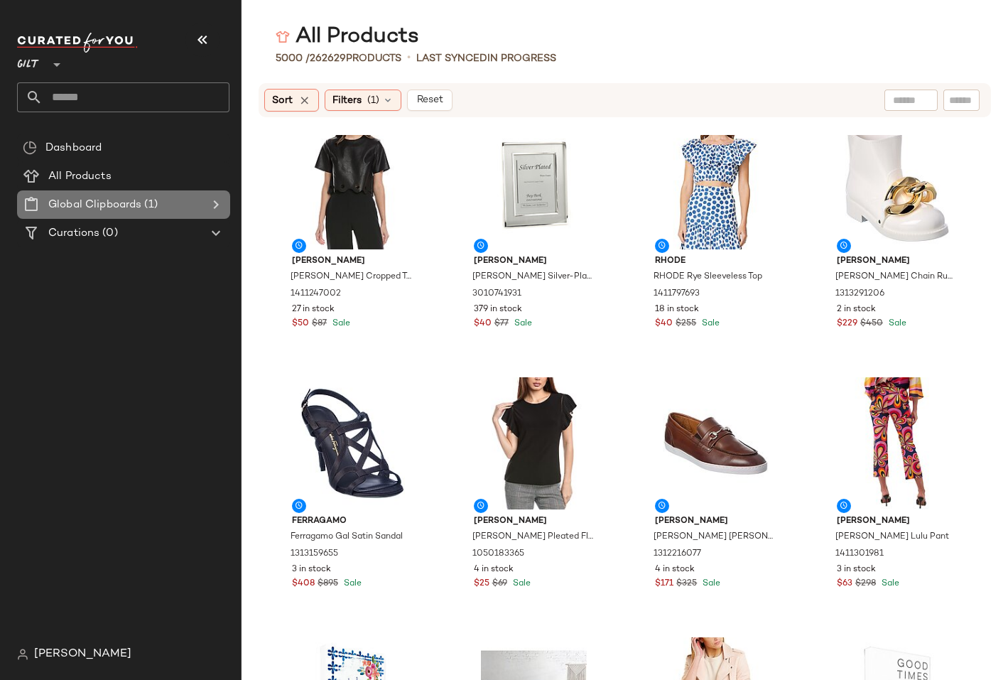
click at [181, 202] on div "Global Clipboards (1)" at bounding box center [124, 205] width 160 height 16
click at [214, 203] on icon at bounding box center [215, 204] width 17 height 17
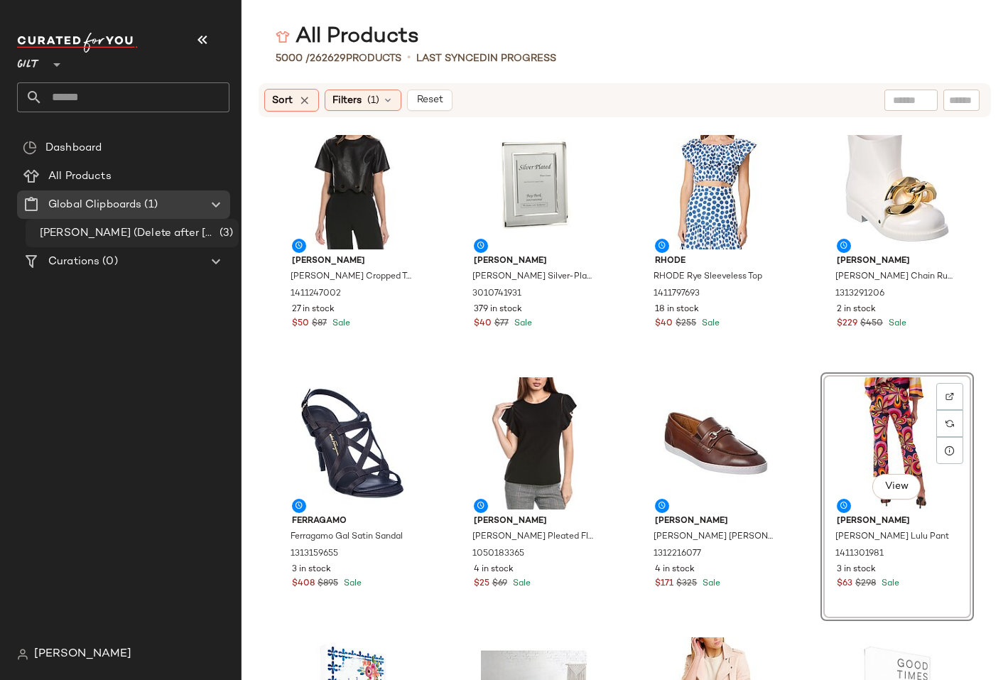
click at [148, 234] on span "[PERSON_NAME] (Delete after [DATE])" at bounding box center [128, 233] width 177 height 16
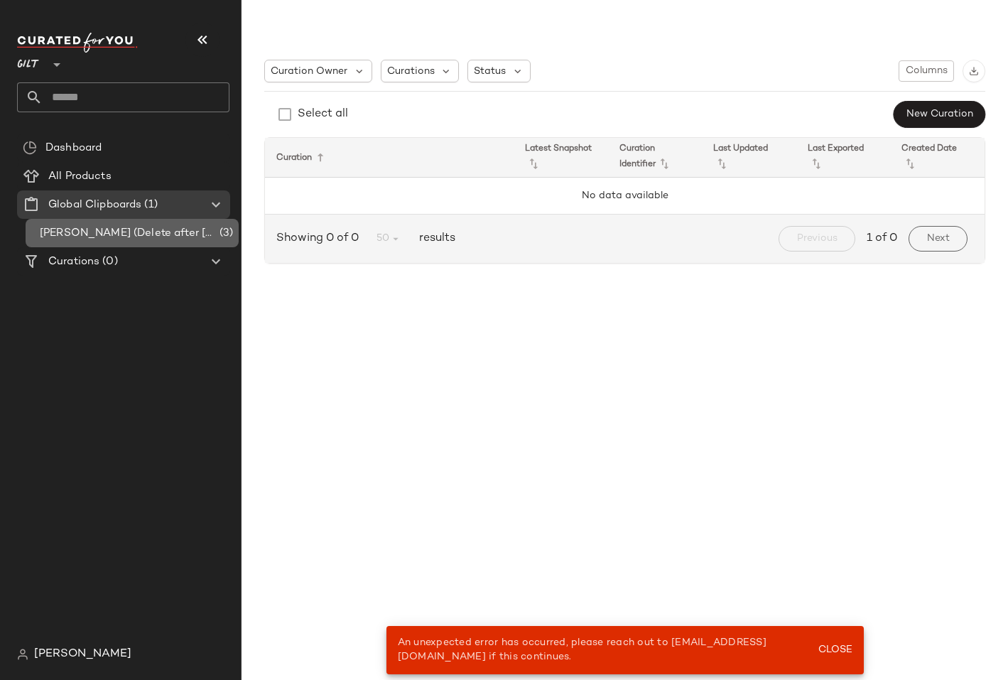
click at [121, 237] on span "[PERSON_NAME] (Delete after [DATE])" at bounding box center [128, 233] width 177 height 16
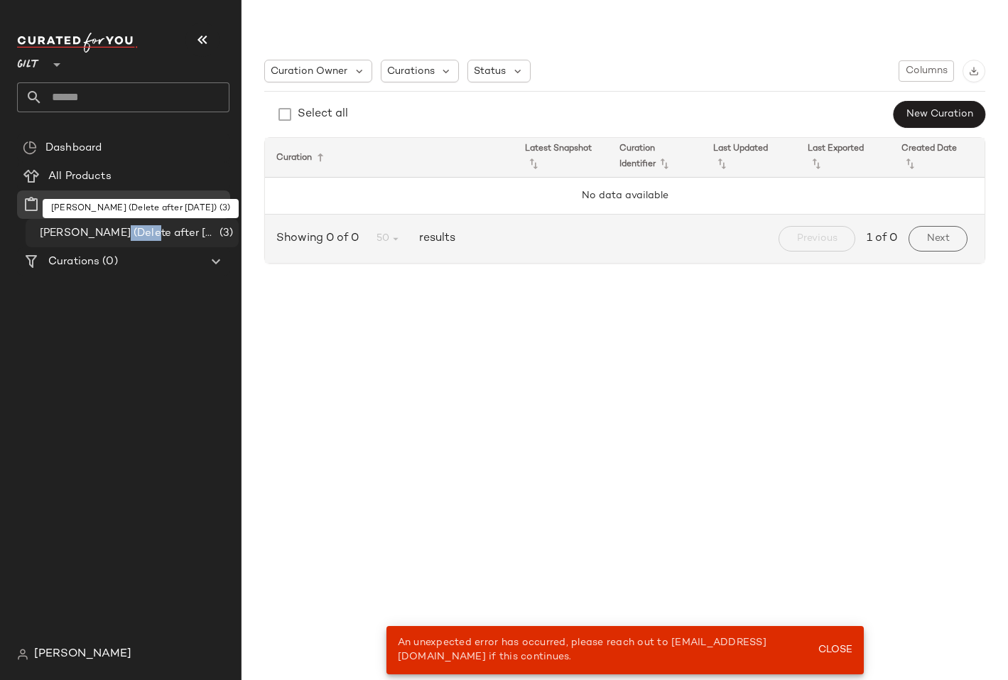
click at [121, 237] on span "[PERSON_NAME] (Delete after [DATE])" at bounding box center [128, 233] width 177 height 16
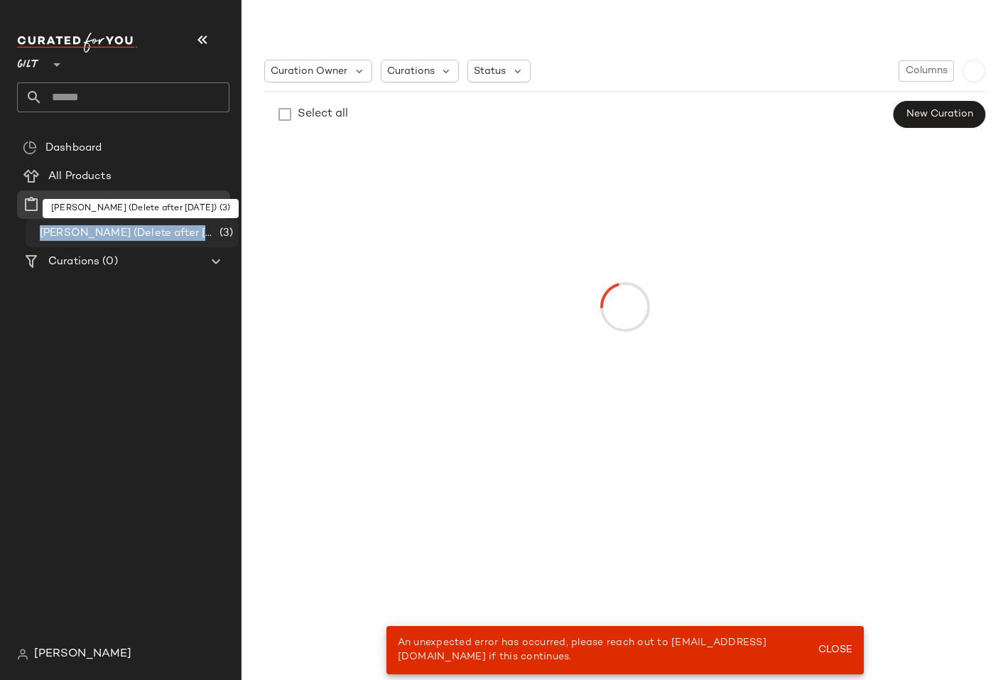
click at [121, 239] on span "[PERSON_NAME] (Delete after [DATE])" at bounding box center [128, 233] width 177 height 16
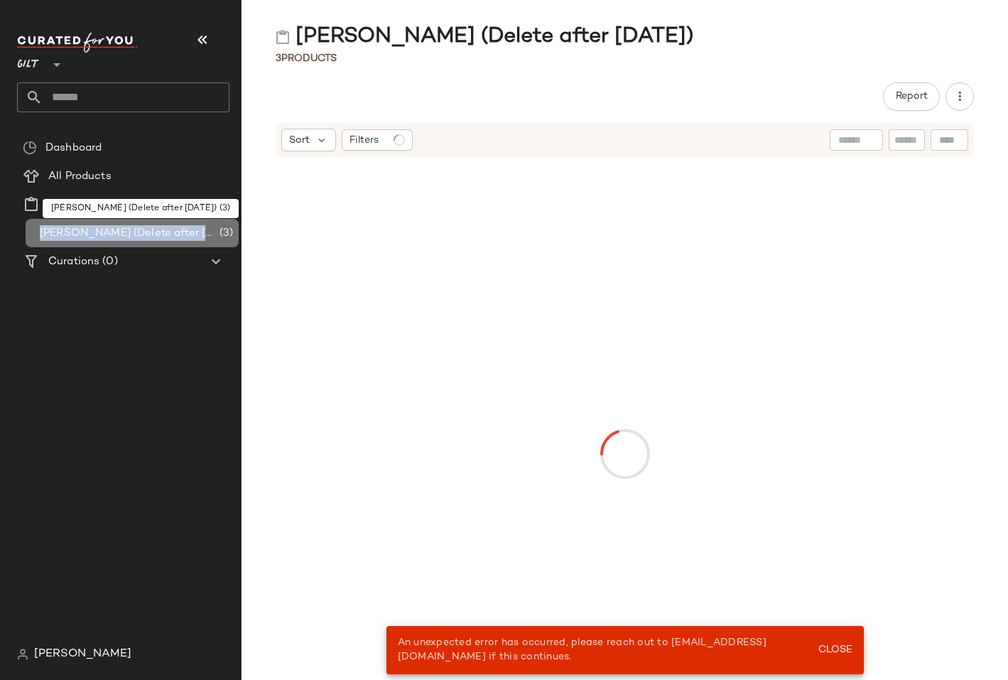
click at [121, 239] on span "[PERSON_NAME] (Delete after [DATE])" at bounding box center [128, 233] width 177 height 16
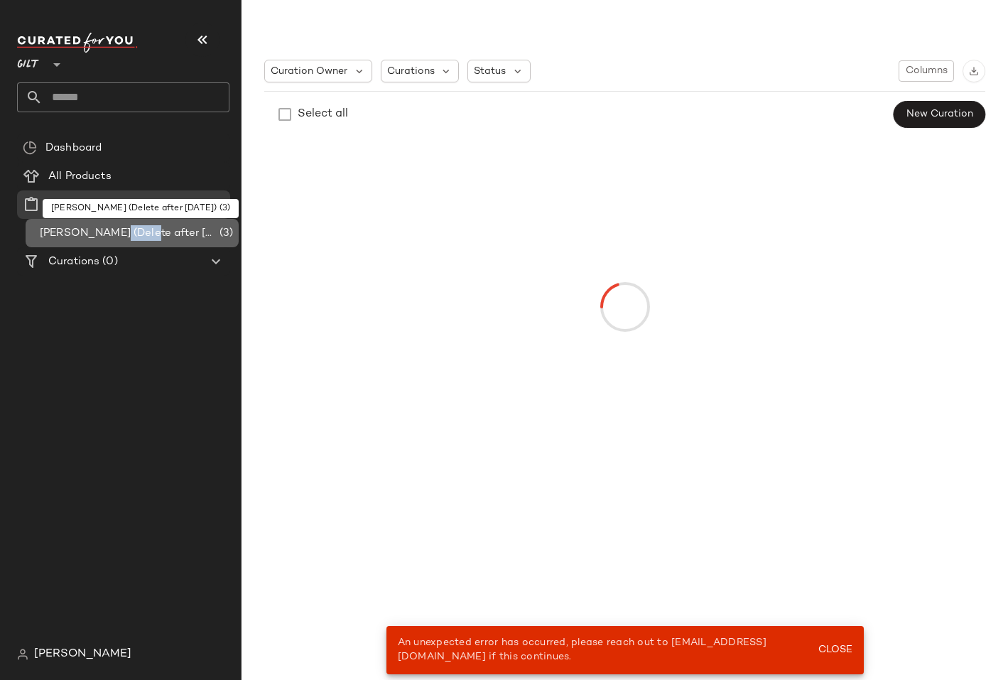
click at [121, 239] on span "[PERSON_NAME] (Delete after [DATE])" at bounding box center [128, 233] width 177 height 16
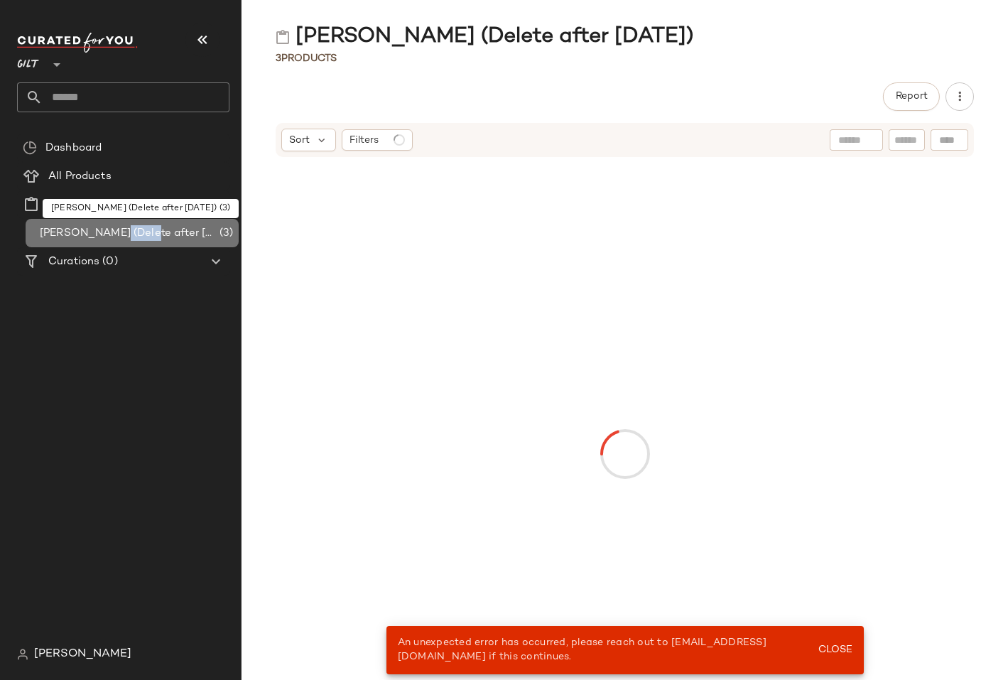
click at [121, 239] on span "[PERSON_NAME] (Delete after [DATE])" at bounding box center [128, 233] width 177 height 16
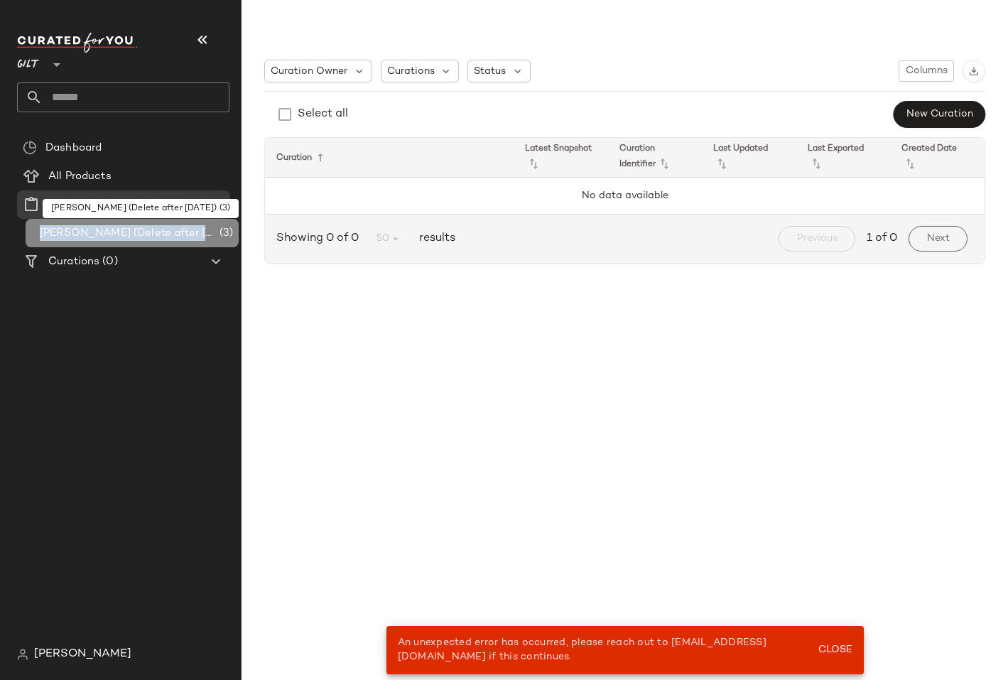
click at [121, 239] on span "[PERSON_NAME] (Delete after [DATE])" at bounding box center [128, 233] width 177 height 16
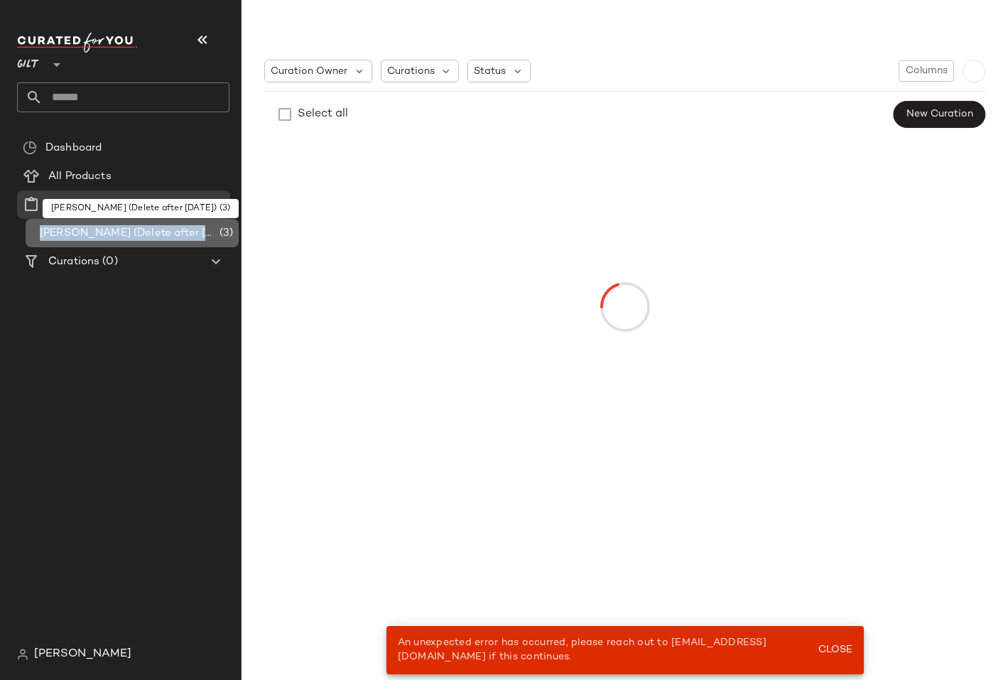
click at [121, 239] on span "[PERSON_NAME] (Delete after [DATE])" at bounding box center [128, 233] width 177 height 16
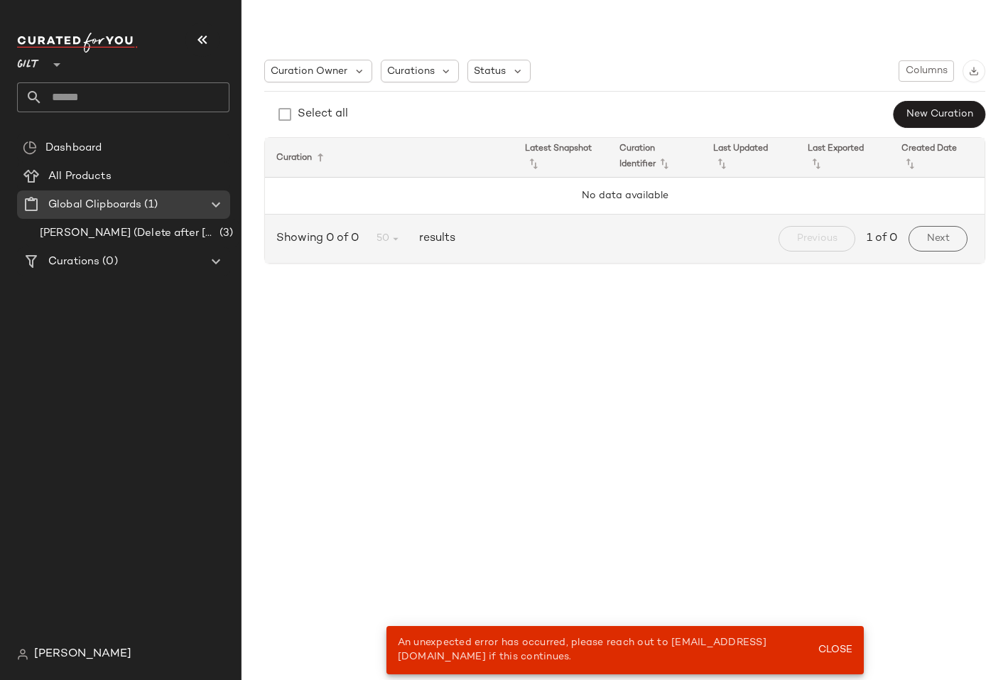
click at [51, 67] on icon at bounding box center [56, 64] width 17 height 17
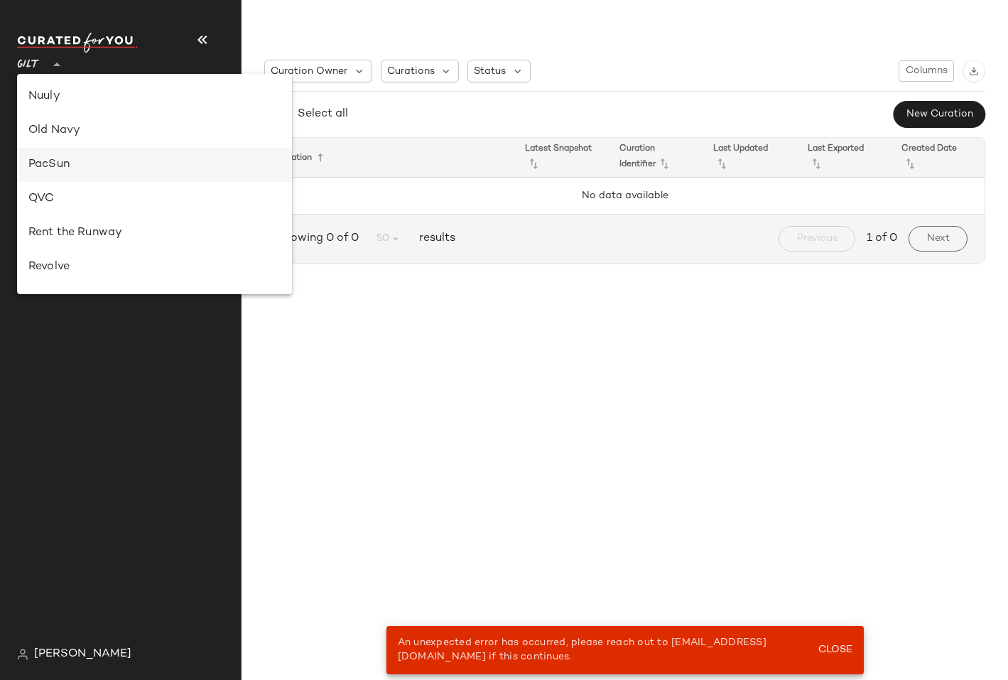
scroll to position [750, 0]
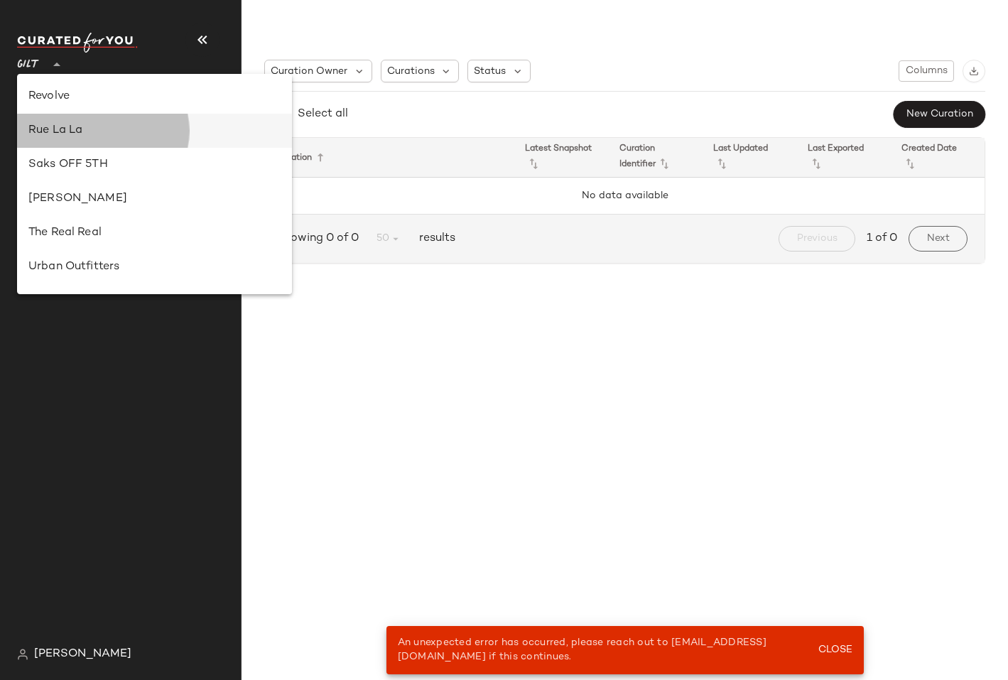
click at [73, 134] on div "Rue La La" at bounding box center [154, 130] width 252 height 17
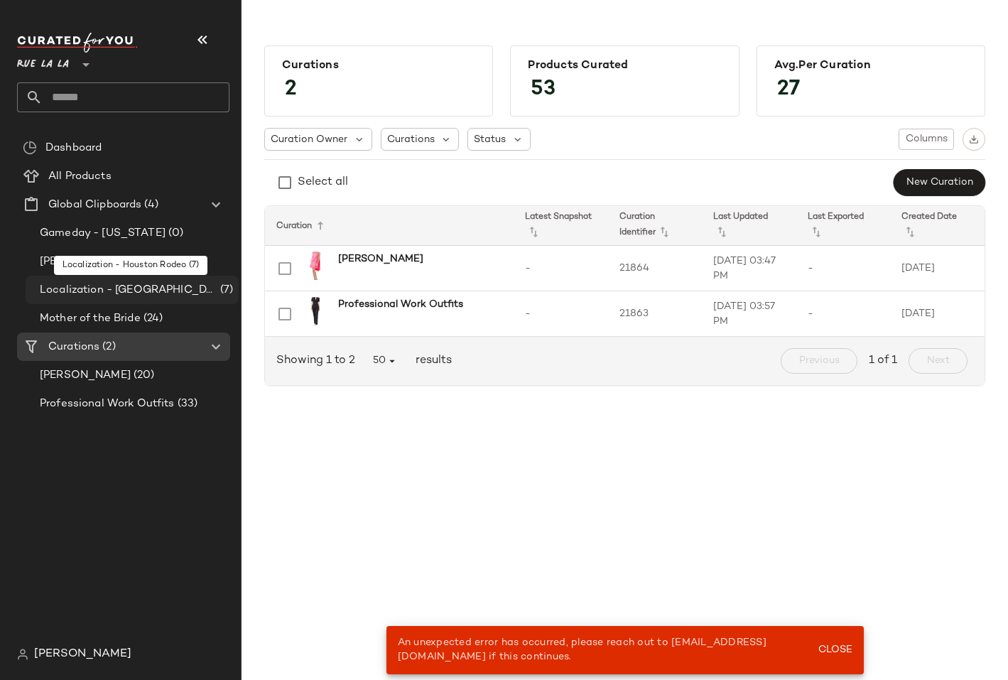
click at [104, 291] on span "Localization - [GEOGRAPHIC_DATA]" at bounding box center [129, 290] width 178 height 16
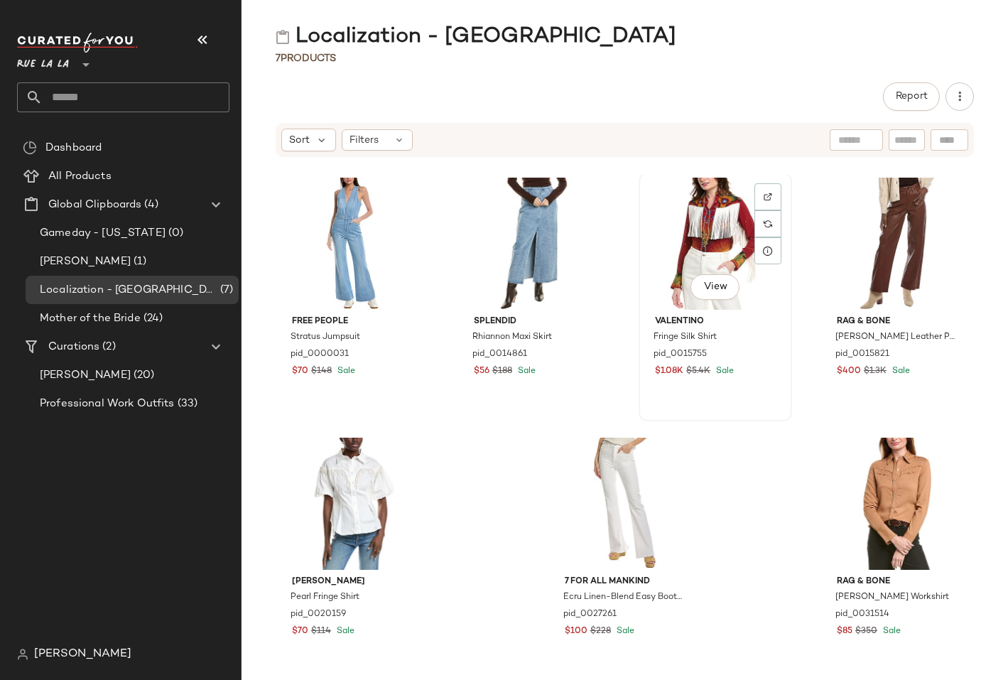
scroll to position [6, 0]
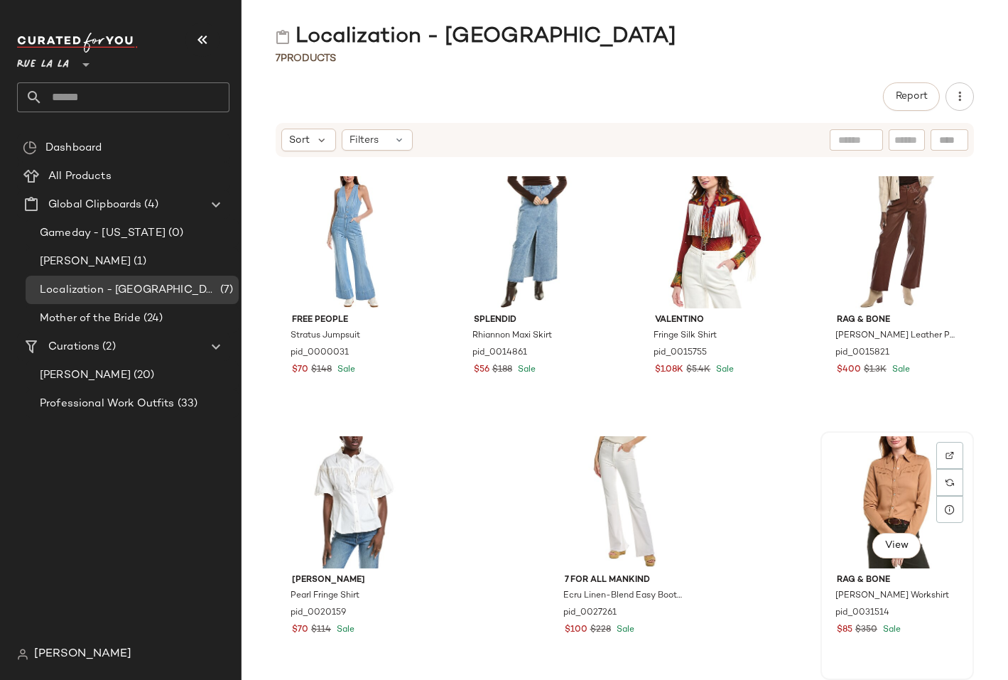
click at [900, 500] on div "View" at bounding box center [896, 502] width 143 height 132
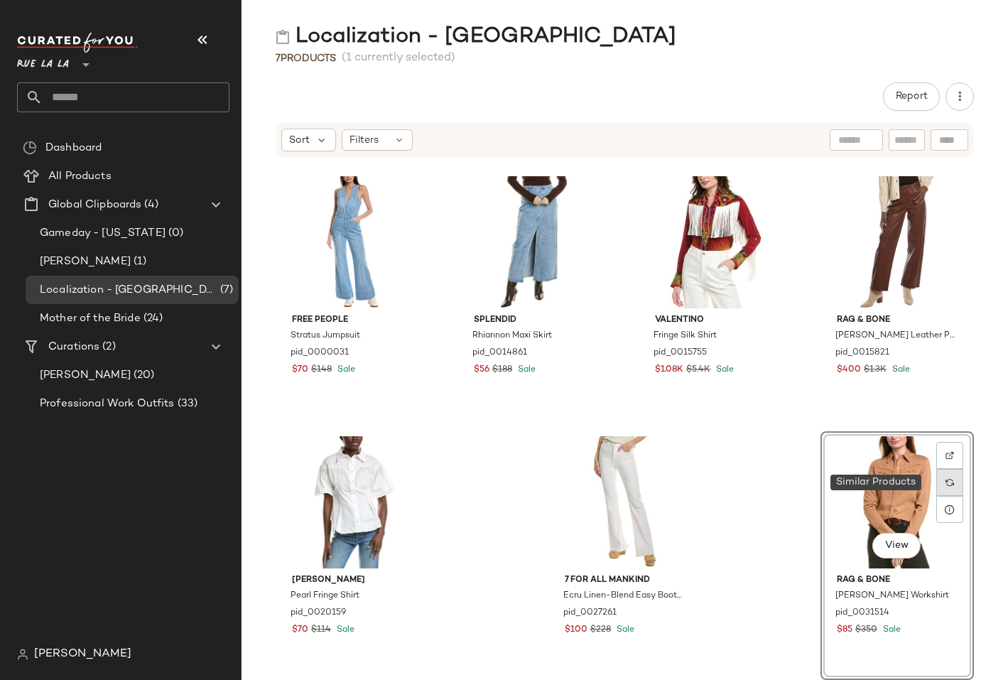
click at [945, 481] on img at bounding box center [949, 482] width 9 height 9
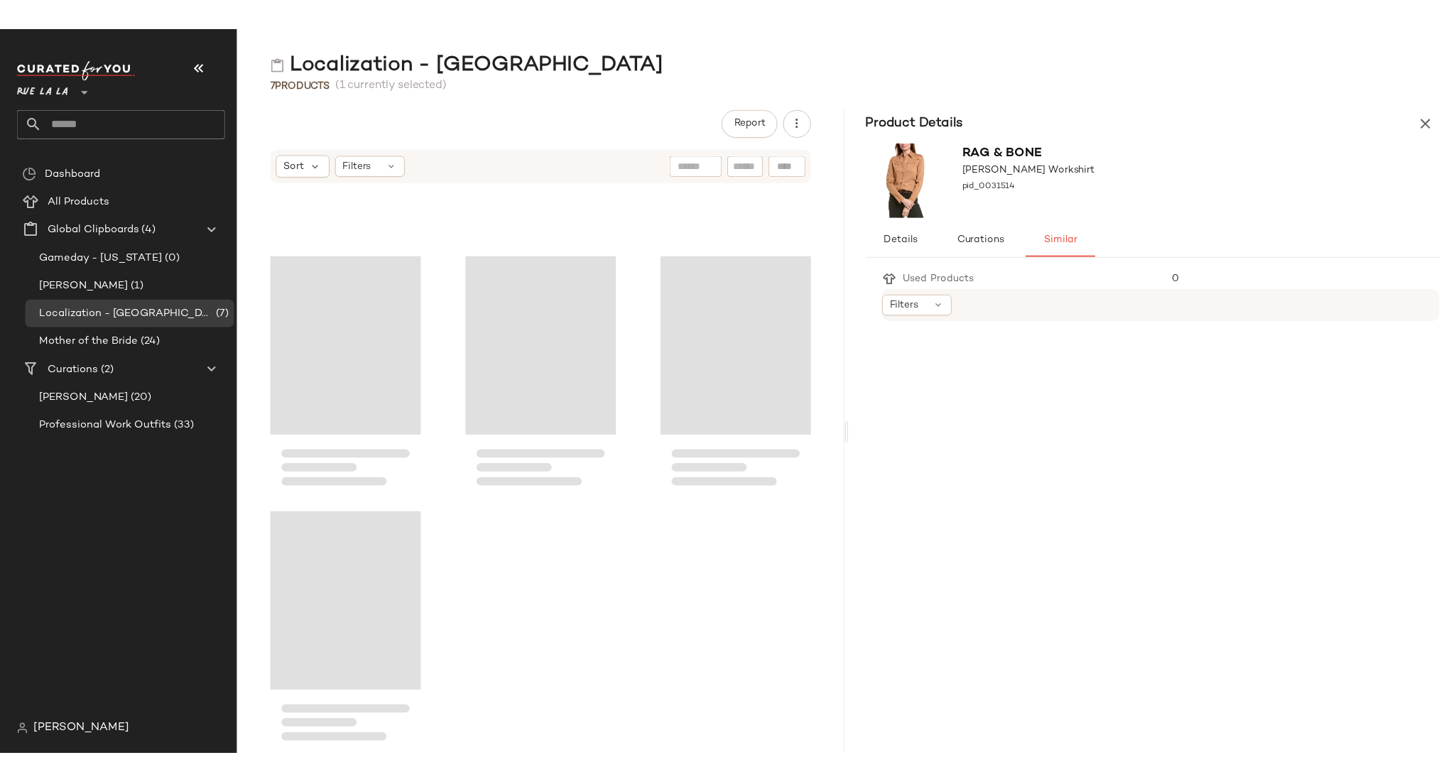
scroll to position [175, 0]
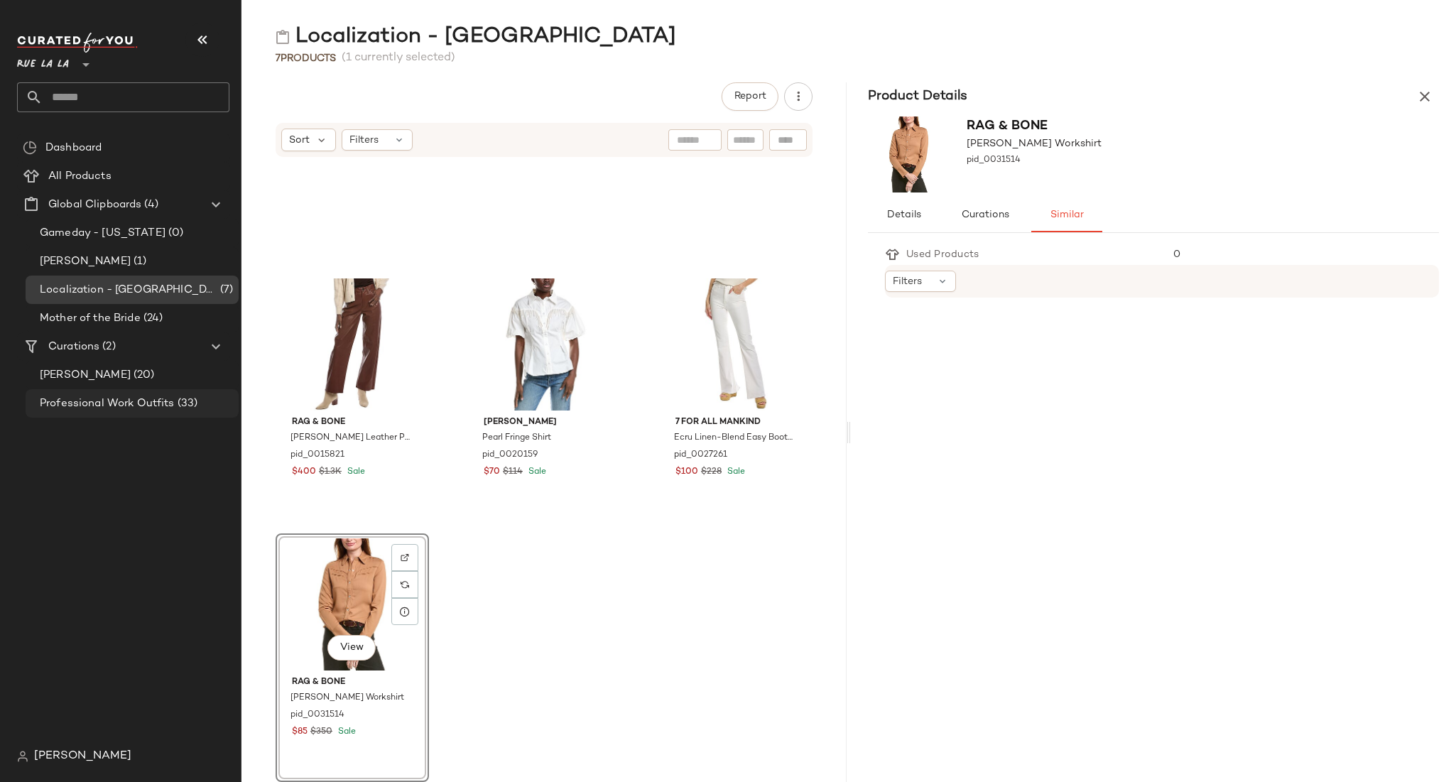
click at [128, 396] on span "Professional Work Outfits" at bounding box center [107, 404] width 135 height 16
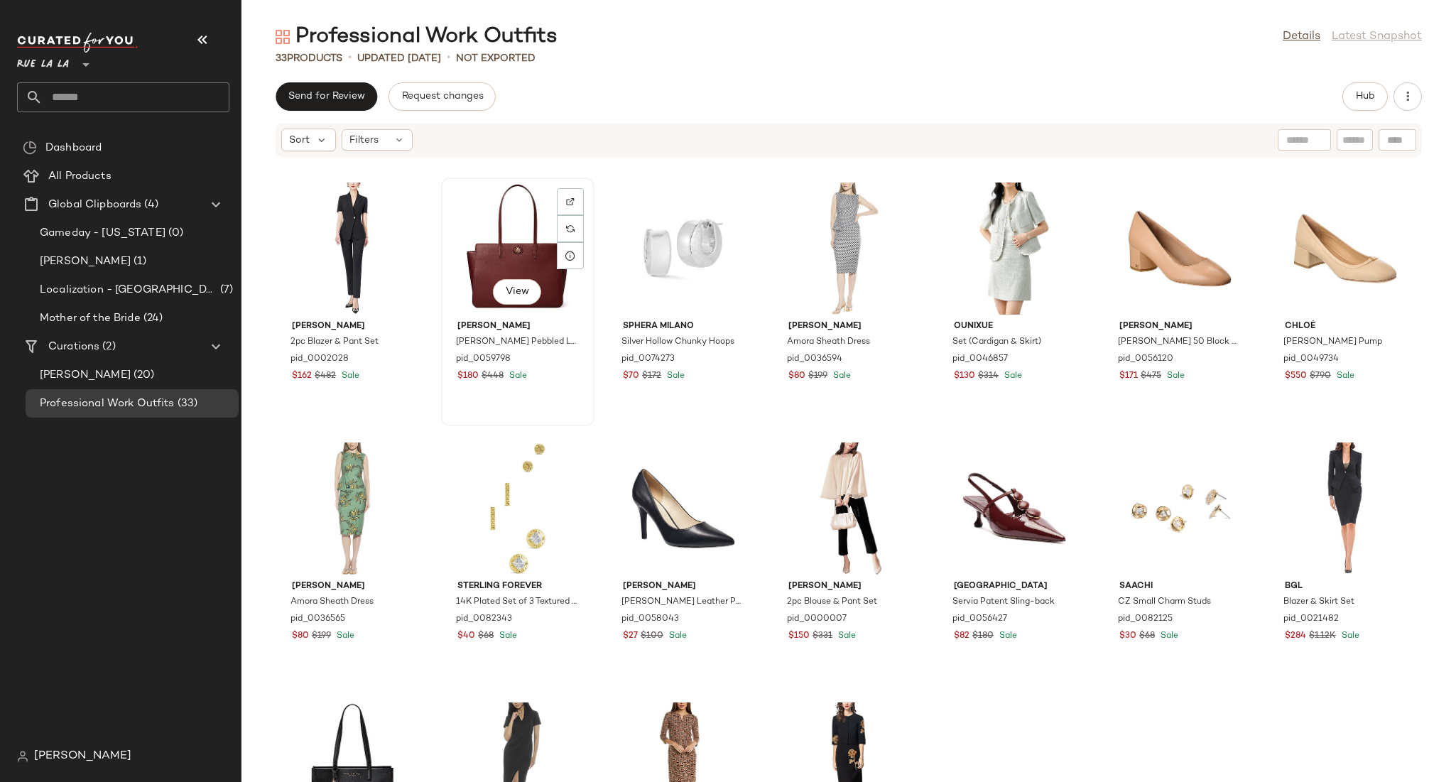
click at [555, 241] on div "View" at bounding box center [517, 248] width 143 height 132
click at [584, 224] on div at bounding box center [570, 228] width 27 height 27
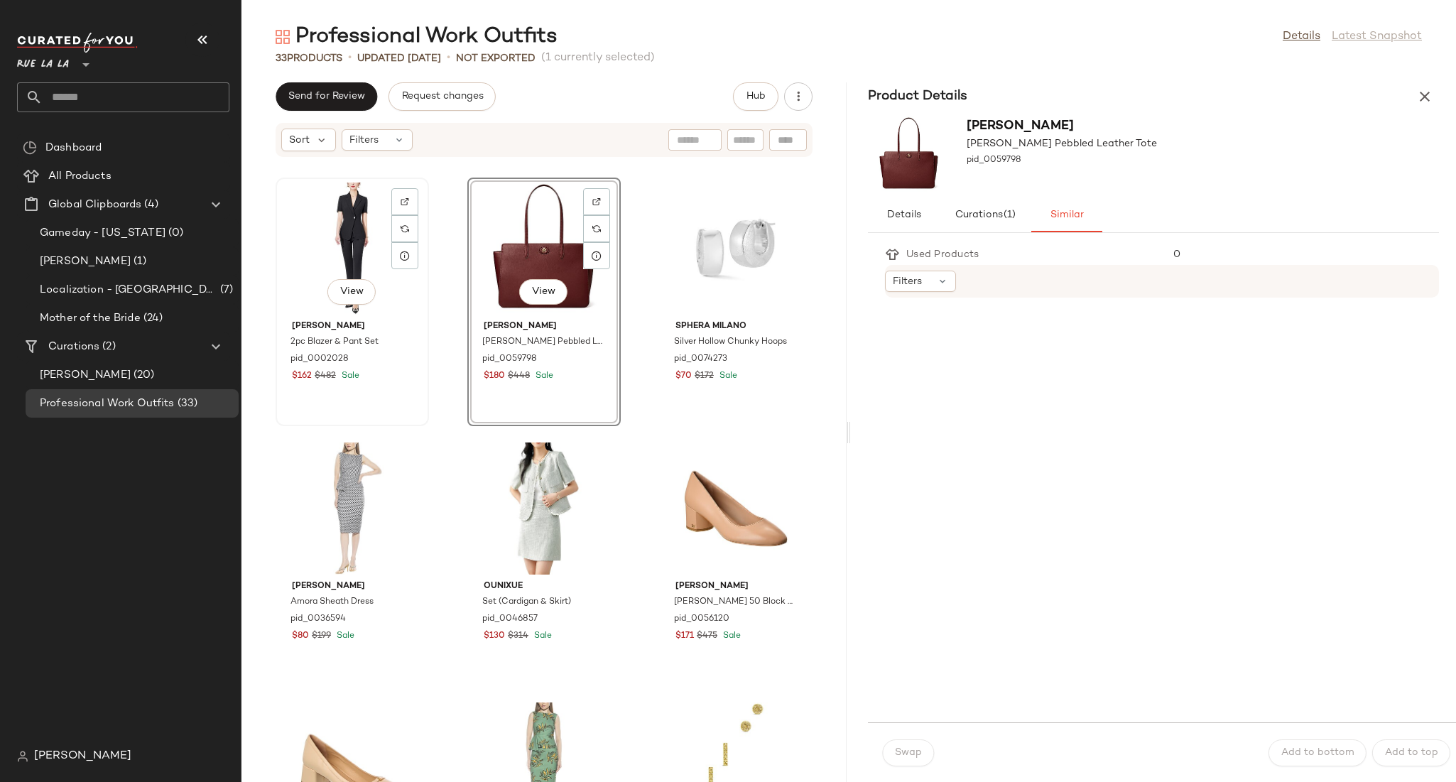
click at [329, 224] on div "View" at bounding box center [351, 248] width 143 height 132
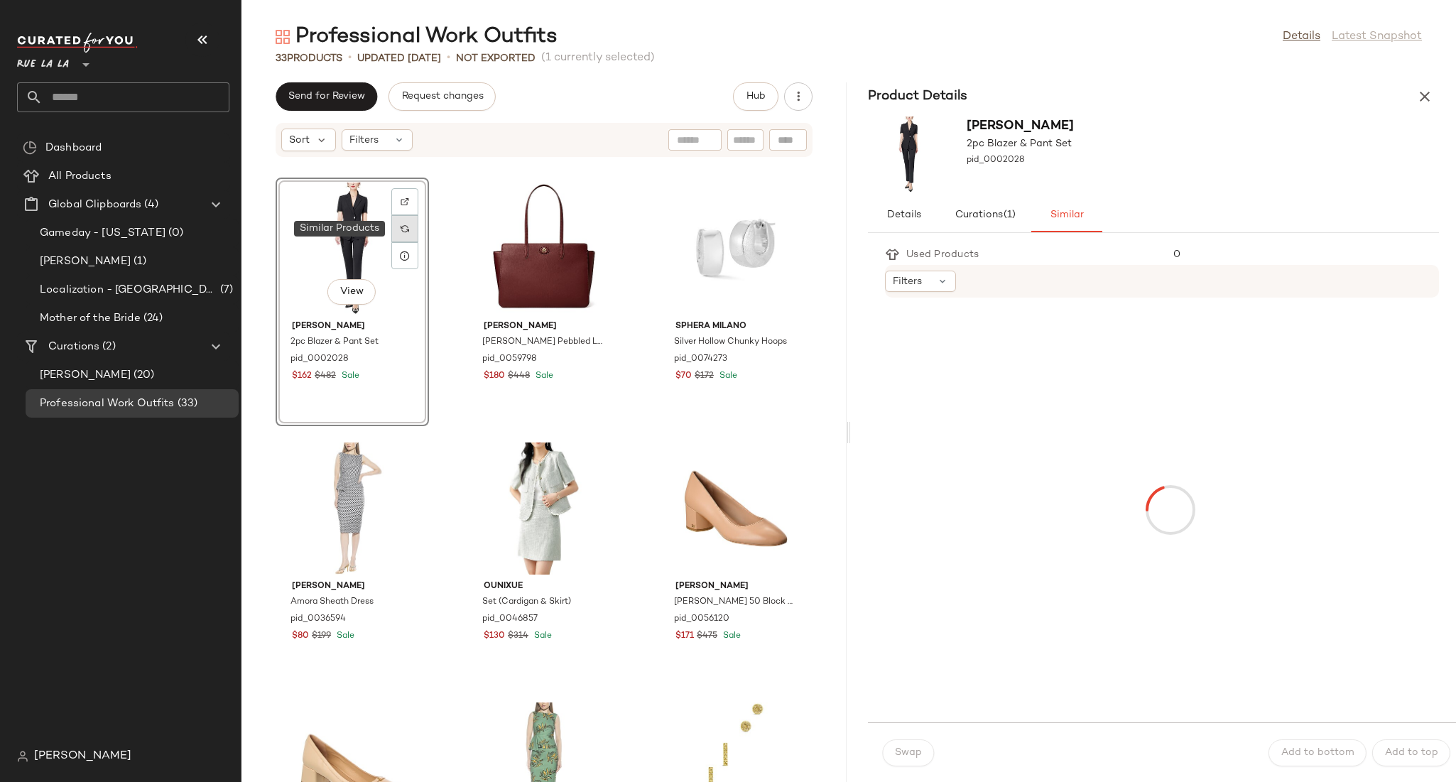
click at [401, 233] on div at bounding box center [404, 228] width 27 height 27
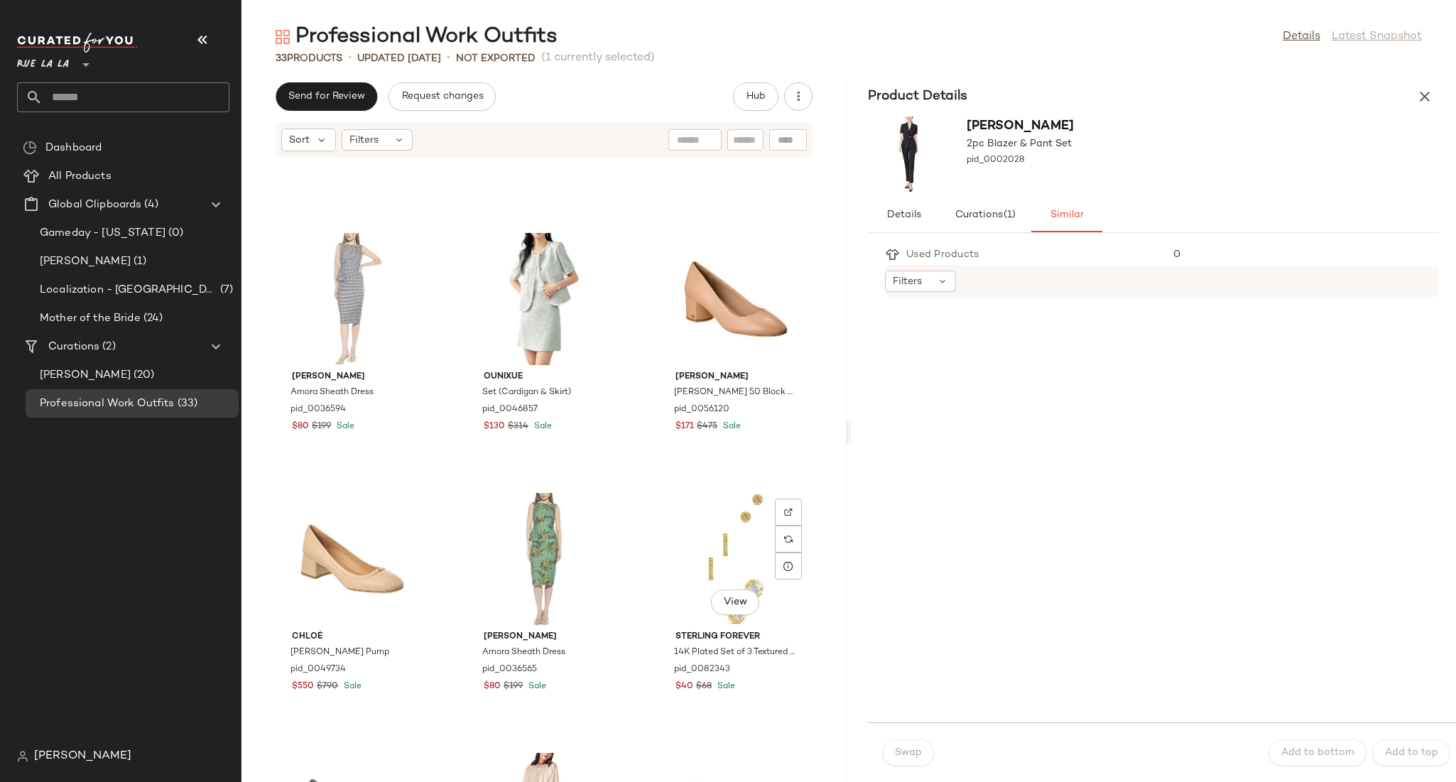
scroll to position [162, 0]
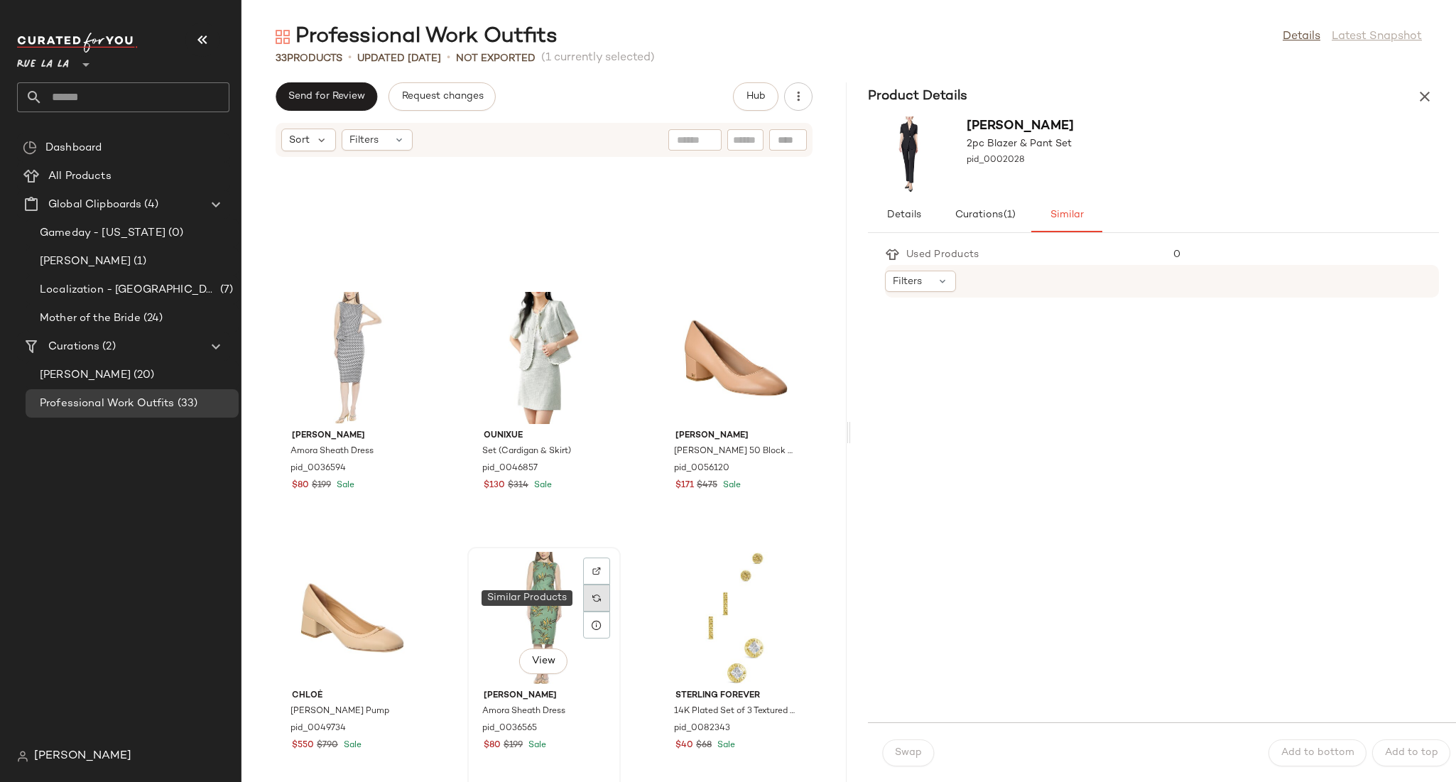
click at [592, 600] on img at bounding box center [596, 598] width 9 height 9
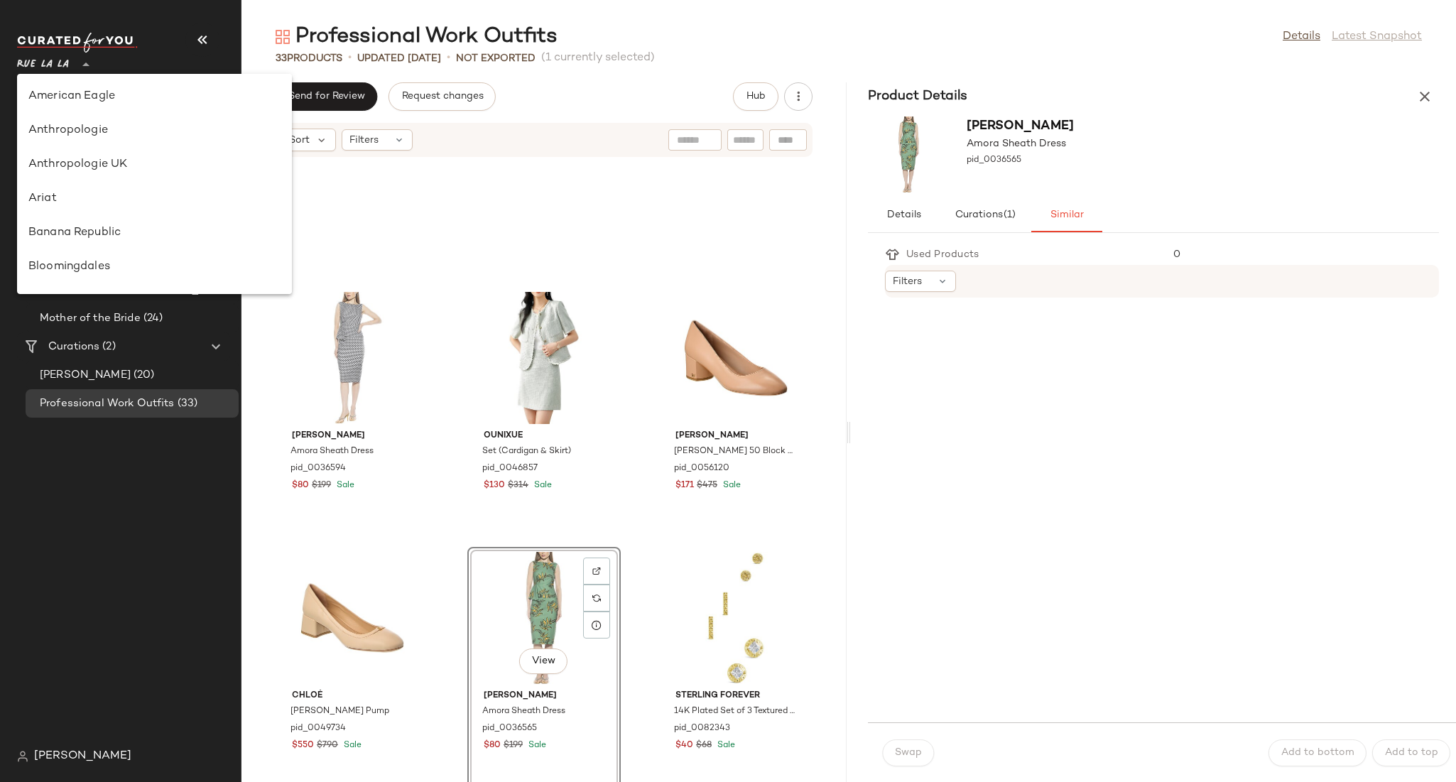
click at [89, 73] on div at bounding box center [85, 56] width 20 height 36
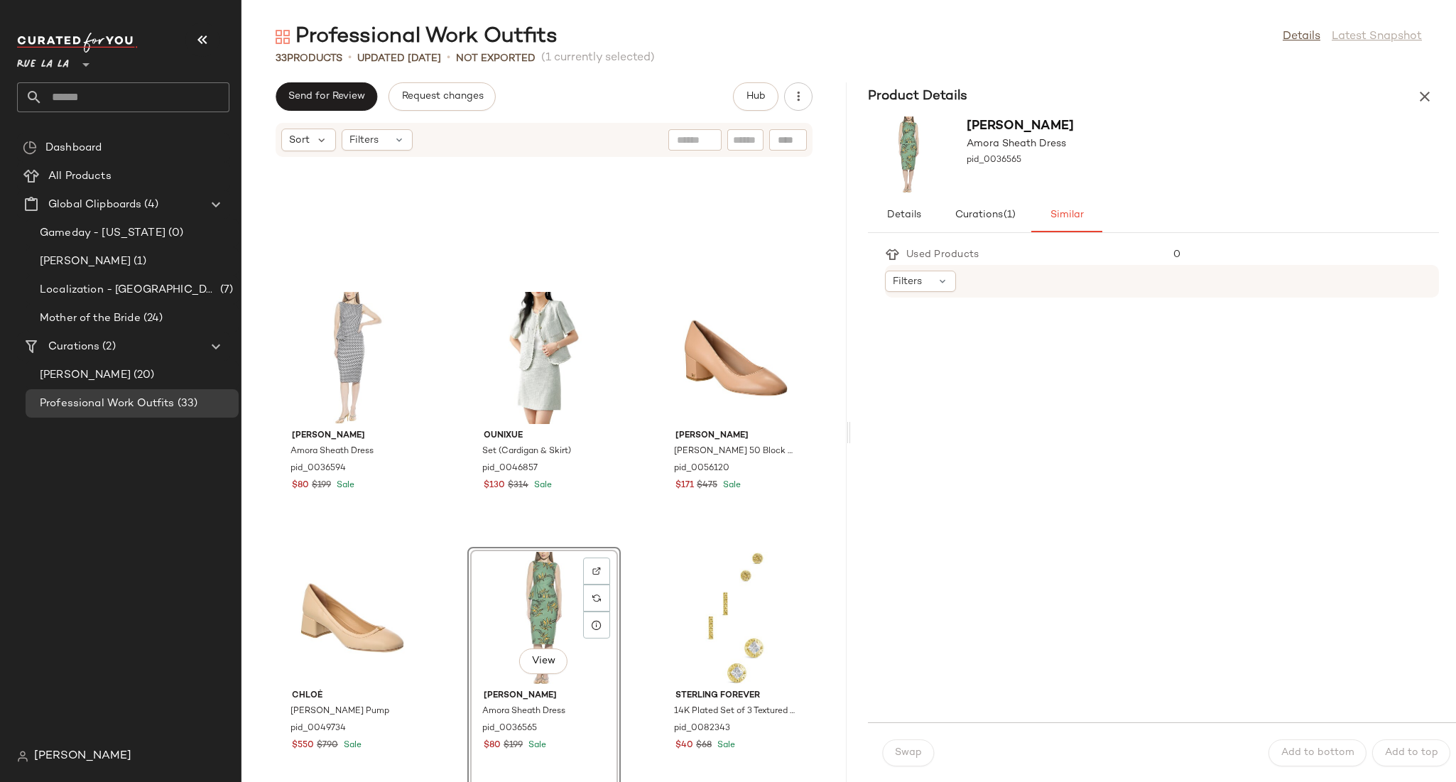
click at [42, 70] on span "Rue La La" at bounding box center [43, 61] width 52 height 26
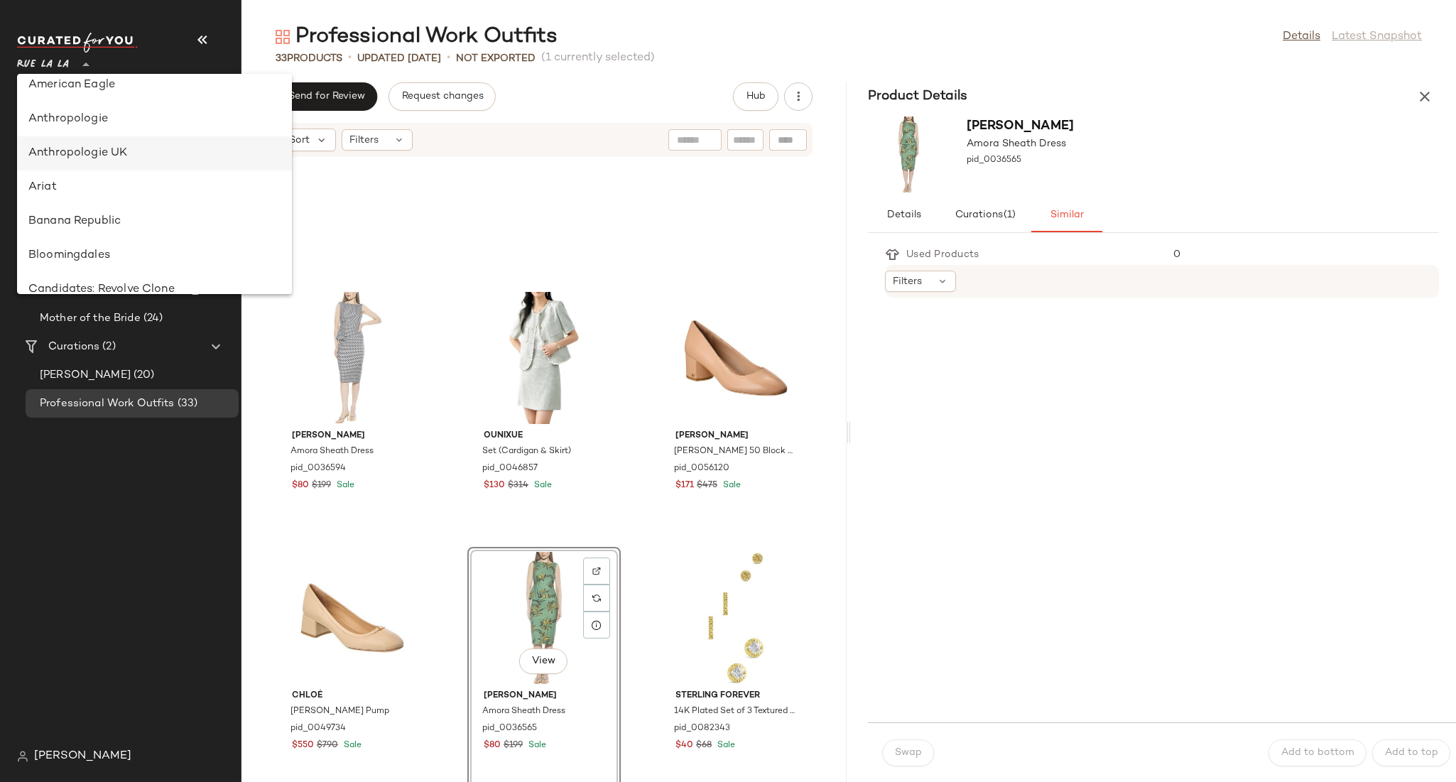
scroll to position [182, 0]
click at [74, 180] on div "[GEOGRAPHIC_DATA] [GEOGRAPHIC_DATA]" at bounding box center [154, 187] width 252 height 17
type input "**"
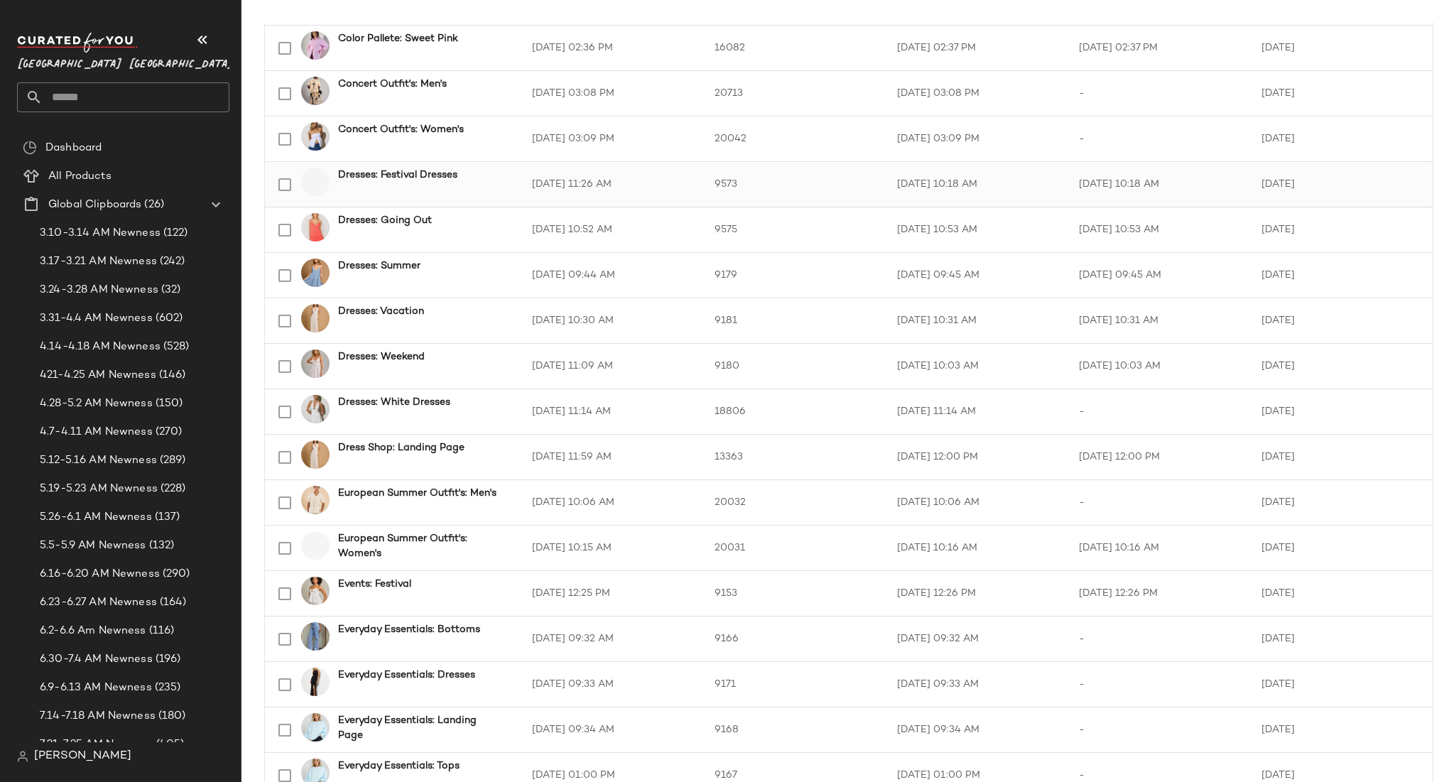
scroll to position [1015, 0]
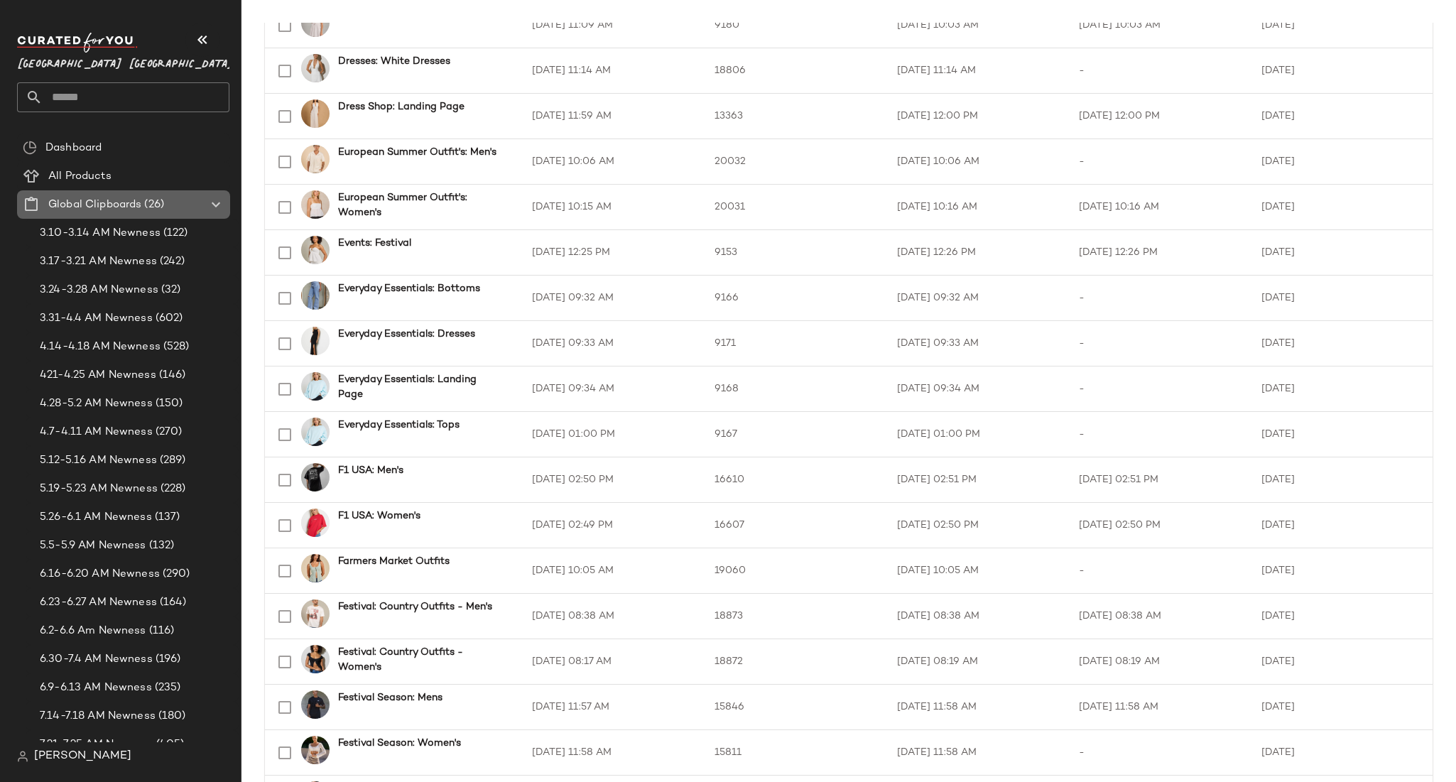
click at [211, 202] on icon at bounding box center [215, 204] width 17 height 17
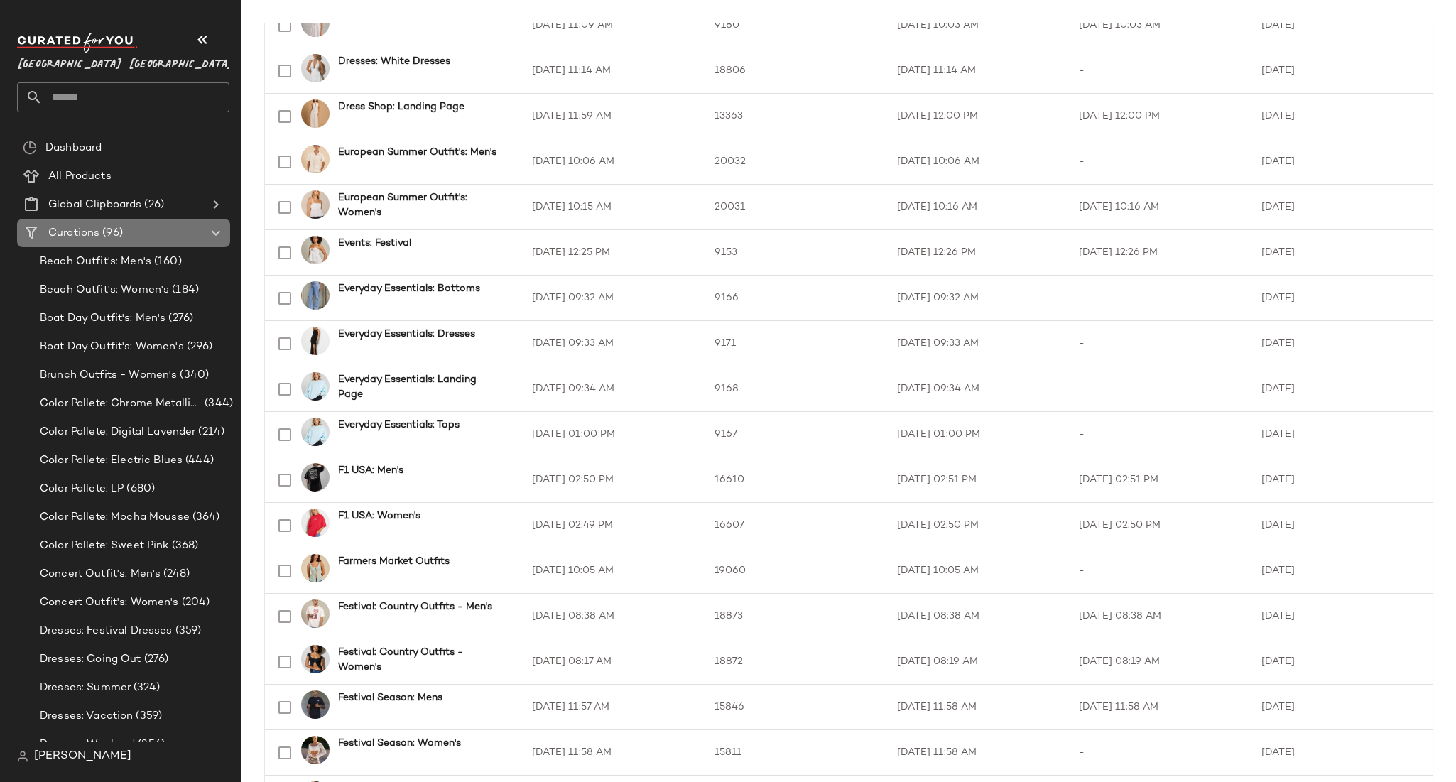
click at [215, 229] on icon at bounding box center [215, 232] width 17 height 17
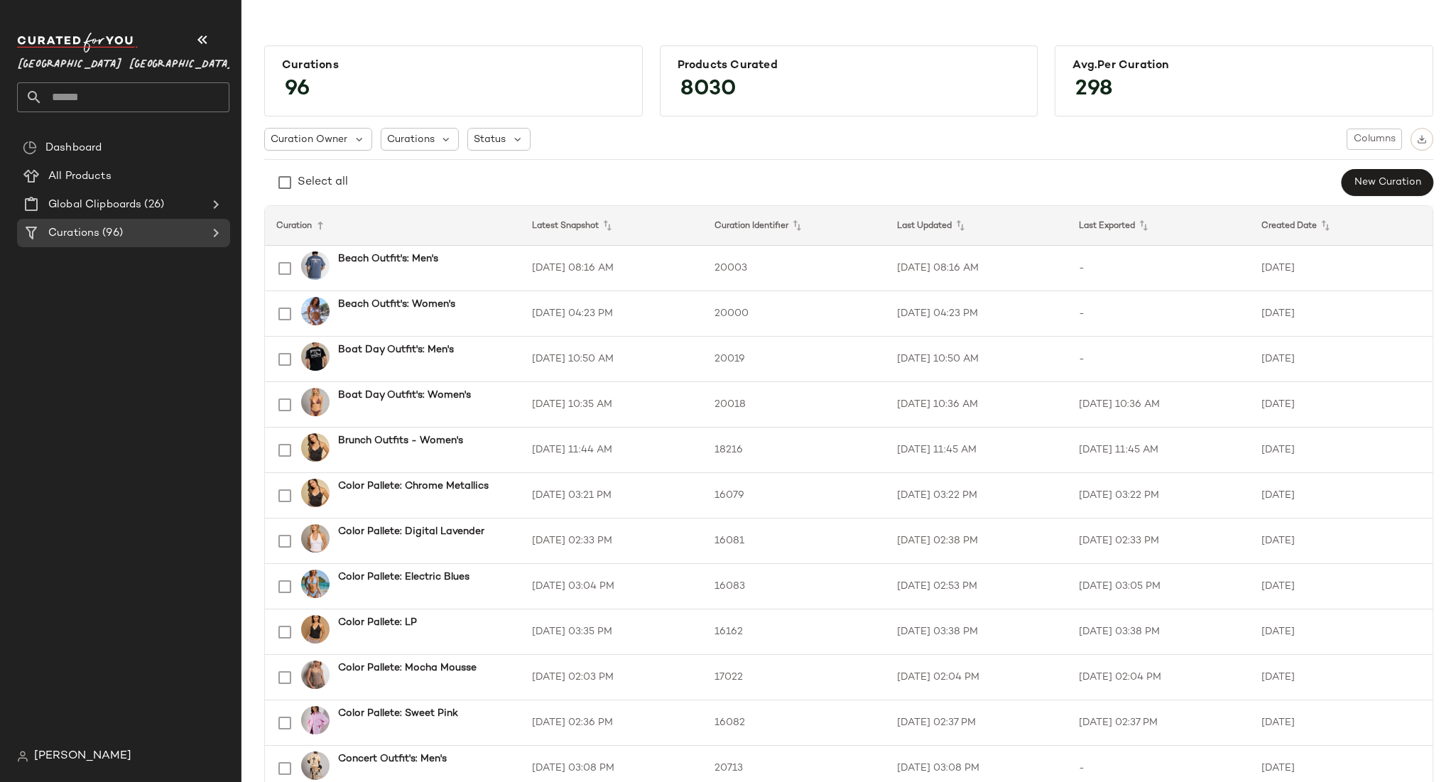
click at [1080, 82] on span "298" at bounding box center [1094, 89] width 66 height 51
click at [952, 146] on div "Curation Owner Curations Status Columns" at bounding box center [848, 139] width 1169 height 23
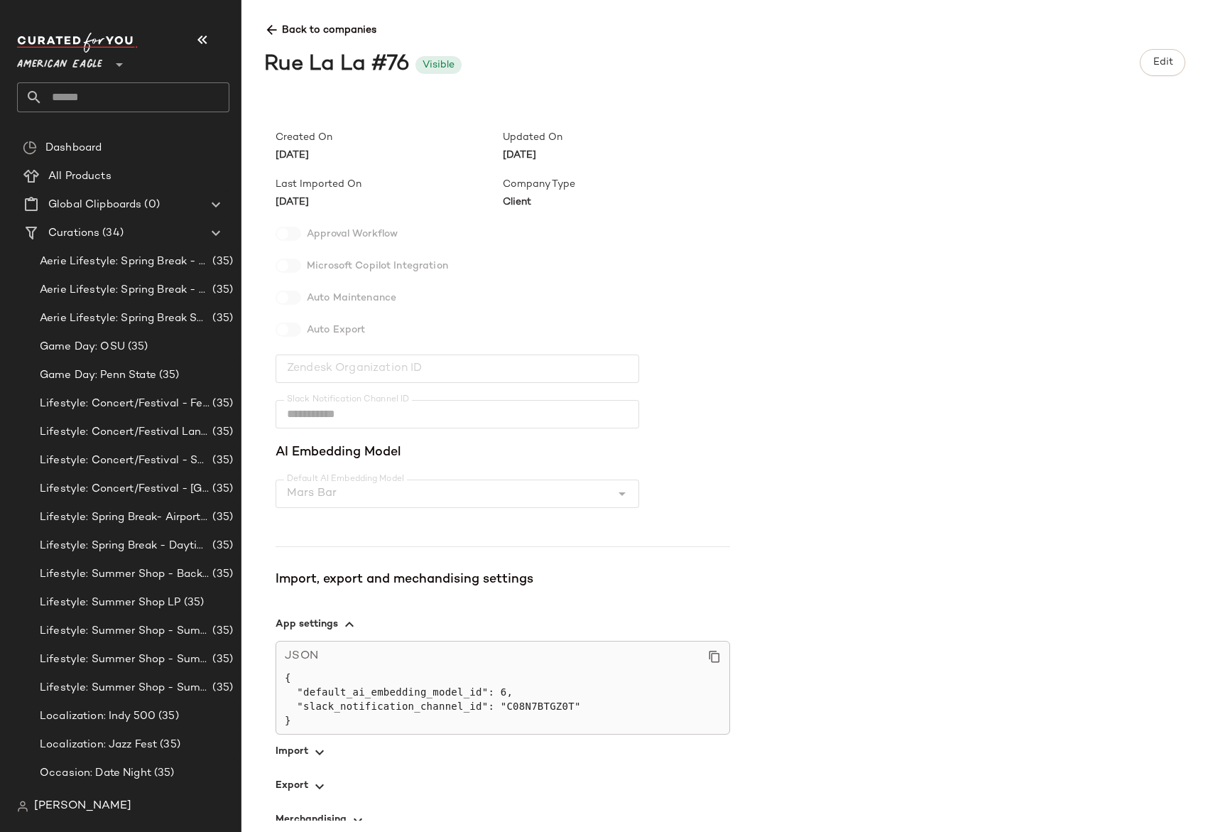
scroll to position [85, 0]
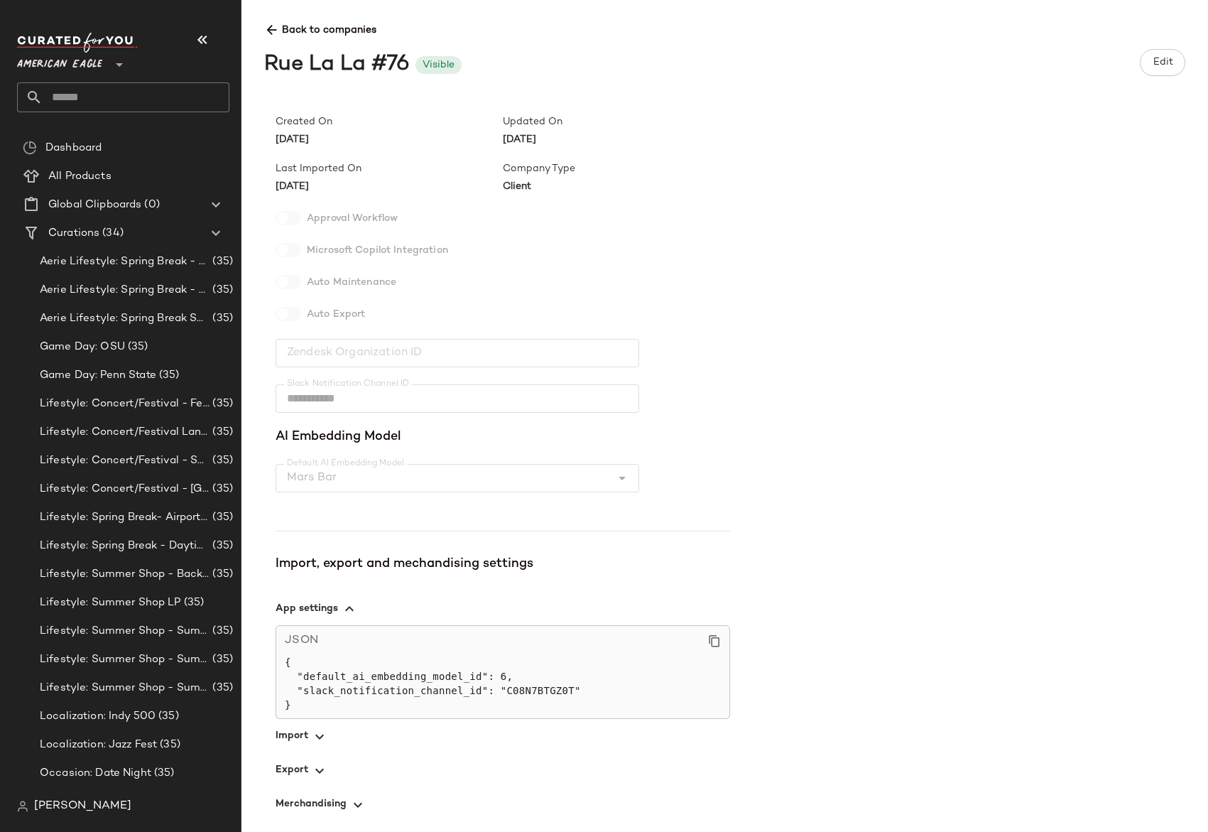
click at [304, 738] on span "button" at bounding box center [503, 736] width 454 height 34
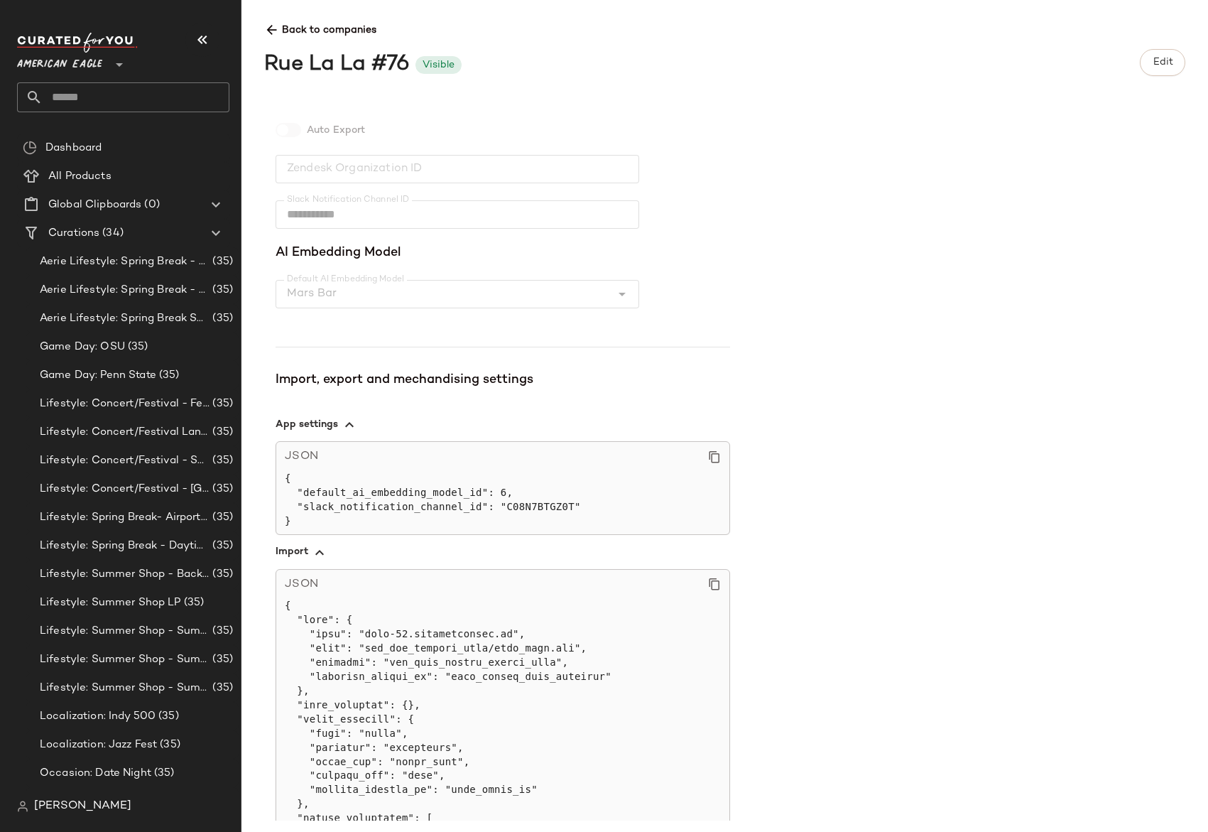
scroll to position [268, 0]
